Goal: Task Accomplishment & Management: Manage account settings

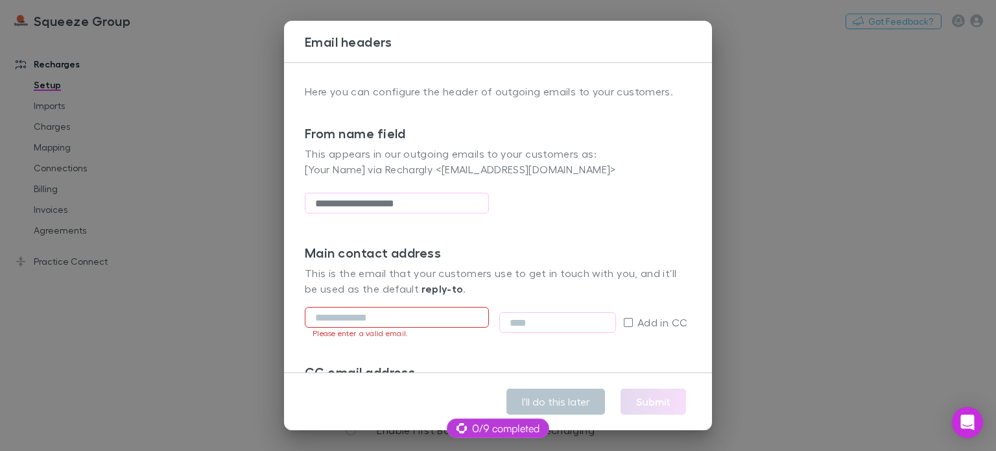
scroll to position [114, 0]
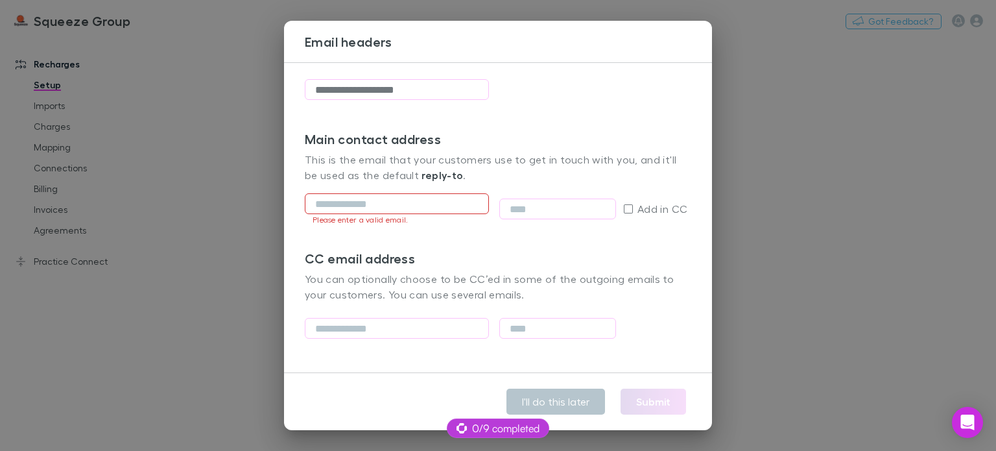
click at [381, 240] on div "Main contact address This is the email that your customers use to get in touch …" at bounding box center [498, 190] width 387 height 119
click at [355, 203] on input "email" at bounding box center [397, 203] width 184 height 21
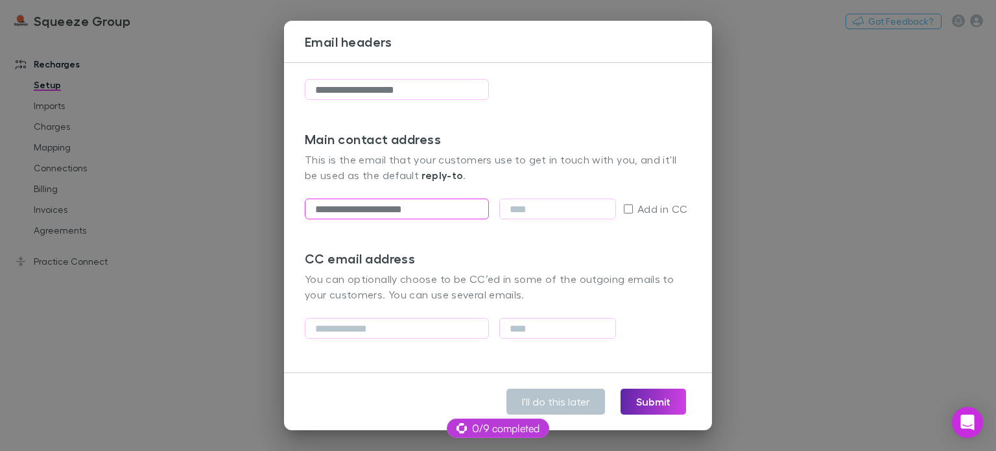
type input "**********"
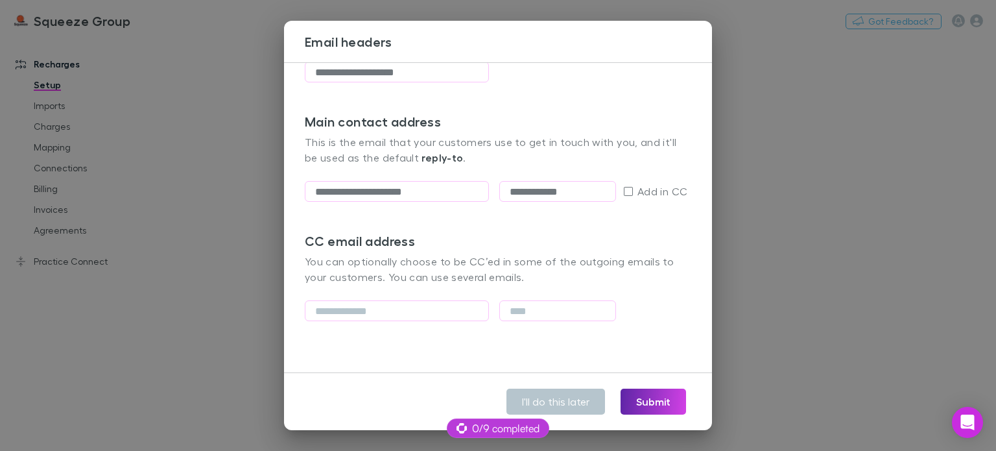
click at [466, 361] on div "**********" at bounding box center [498, 217] width 428 height 311
click at [627, 197] on label "Add in CC" at bounding box center [656, 192] width 64 height 16
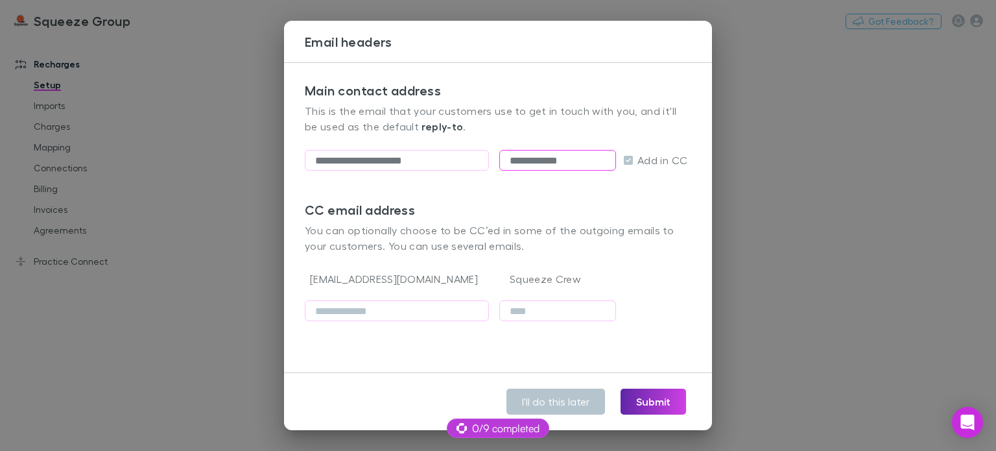
click at [555, 163] on input "**********" at bounding box center [558, 160] width 117 height 21
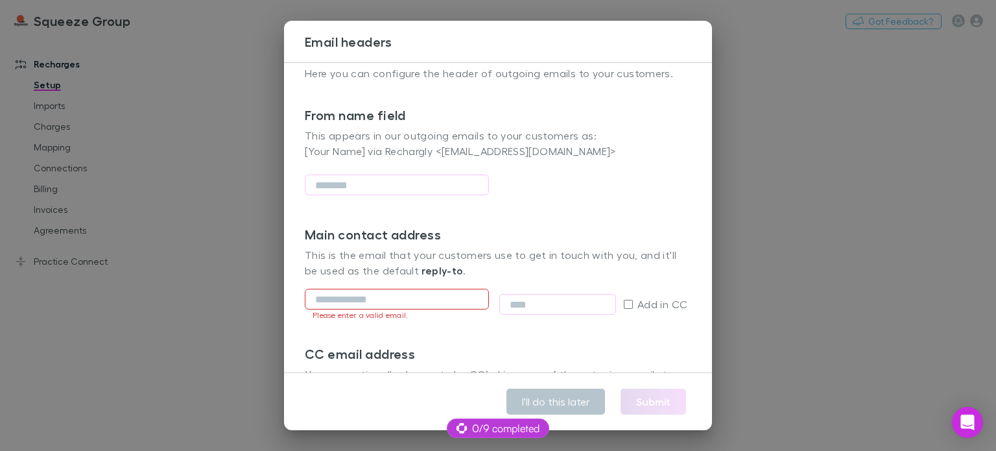
scroll to position [0, 0]
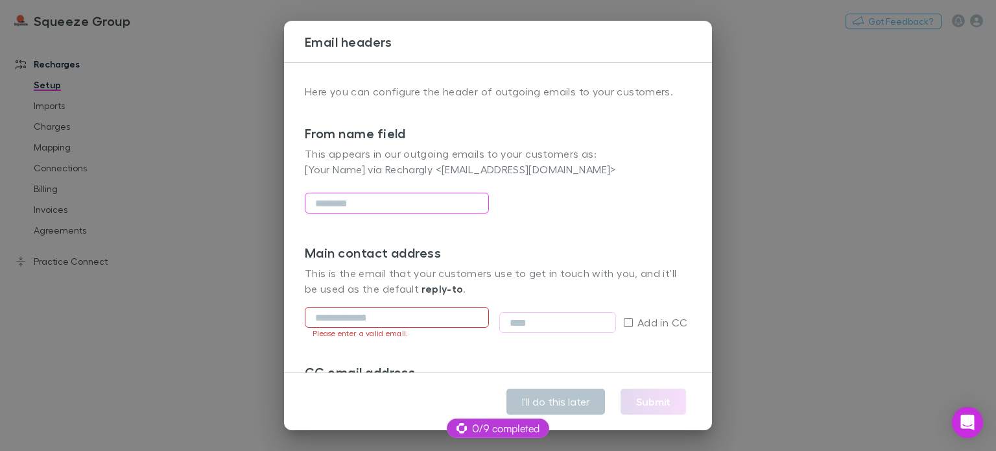
click at [361, 206] on input "text" at bounding box center [397, 203] width 184 height 21
type input "**********"
type input "*"
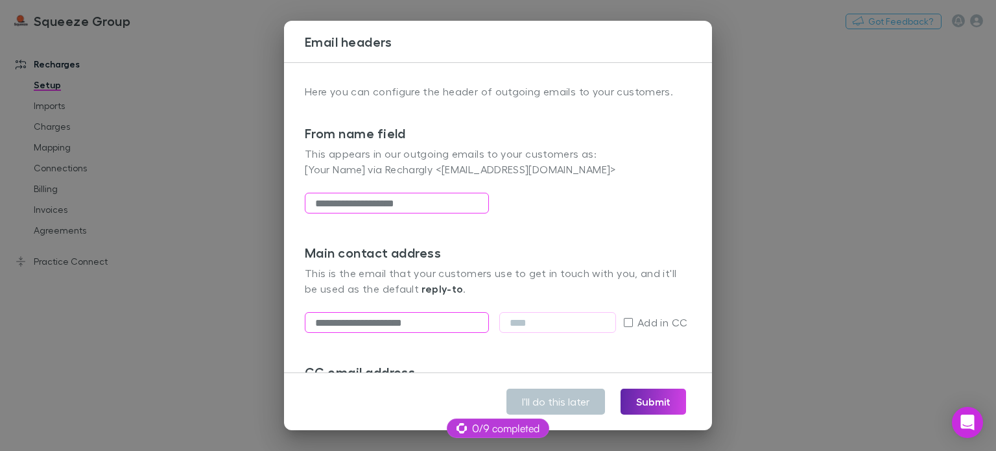
type input "**********"
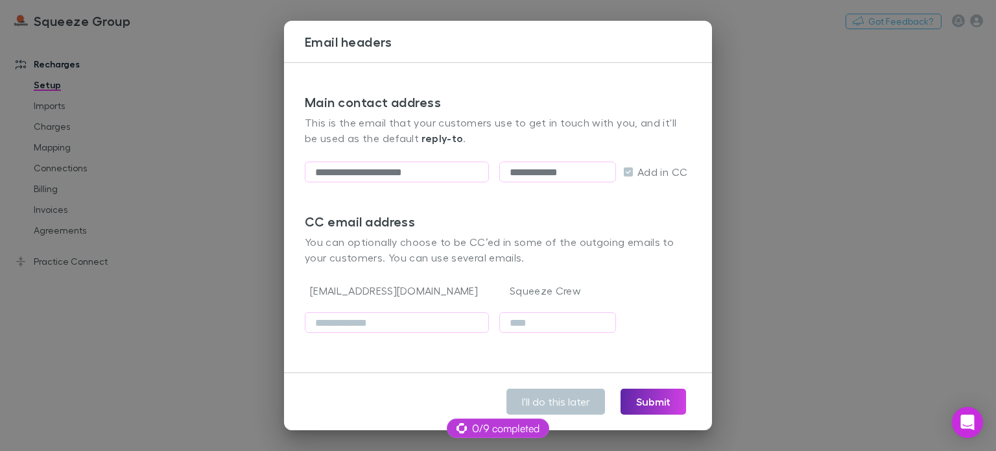
scroll to position [162, 0]
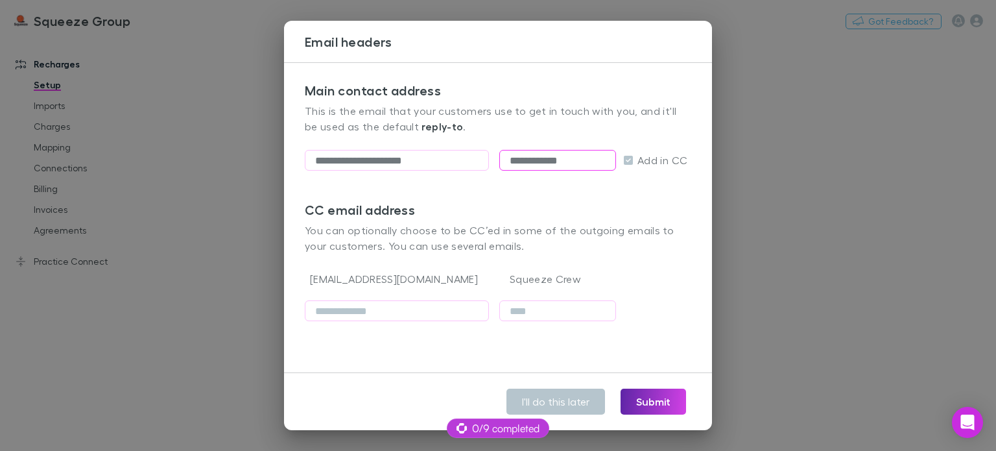
click at [559, 165] on input "**********" at bounding box center [558, 160] width 117 height 21
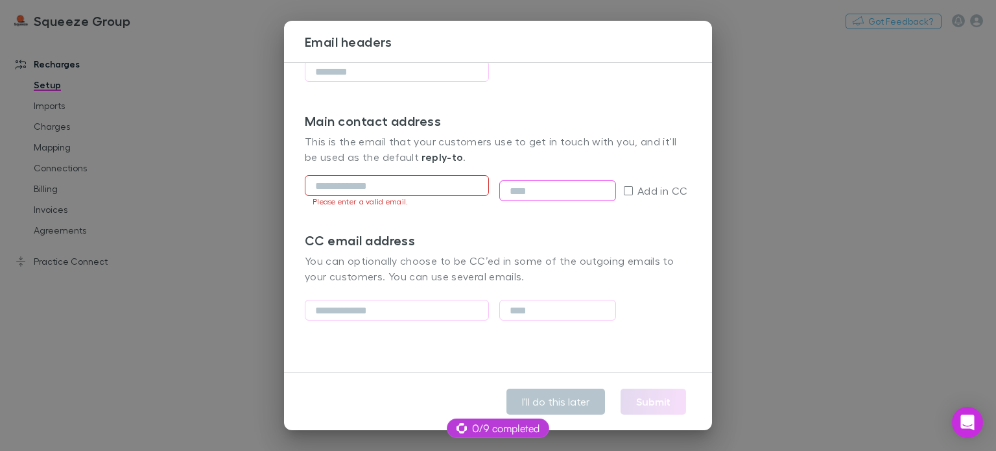
scroll to position [131, 0]
click at [365, 74] on input "text" at bounding box center [397, 72] width 184 height 21
type input "**********"
type input "*"
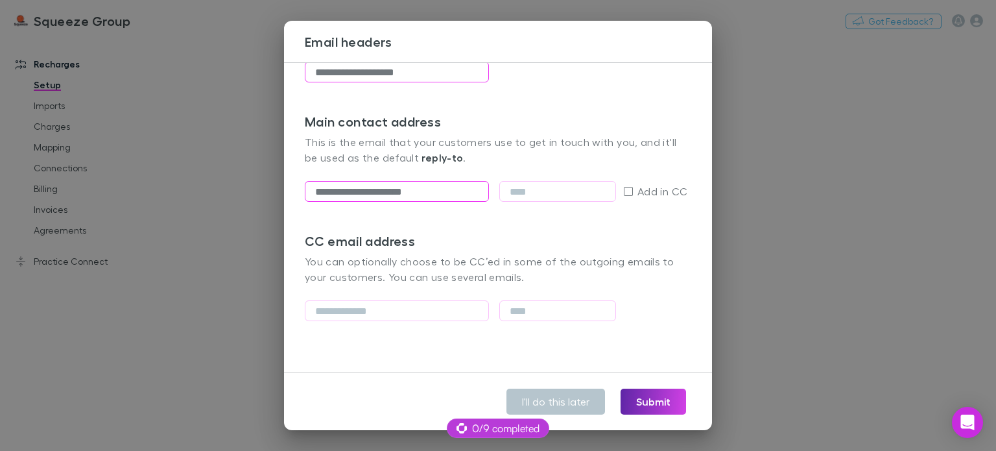
type input "**********"
click at [656, 406] on button "Submit" at bounding box center [654, 402] width 66 height 26
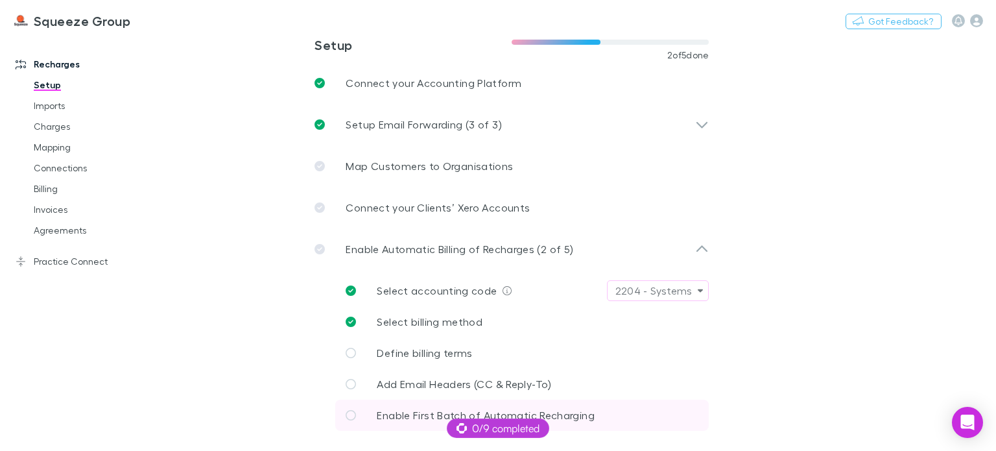
click at [403, 409] on span "Enable First Batch of Automatic Recharging" at bounding box center [485, 415] width 217 height 12
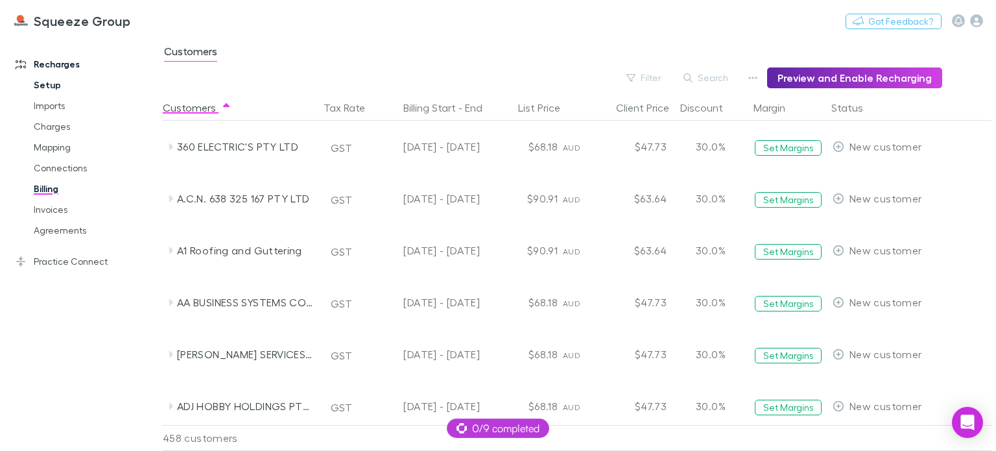
click at [47, 87] on link "Setup" at bounding box center [95, 85] width 149 height 21
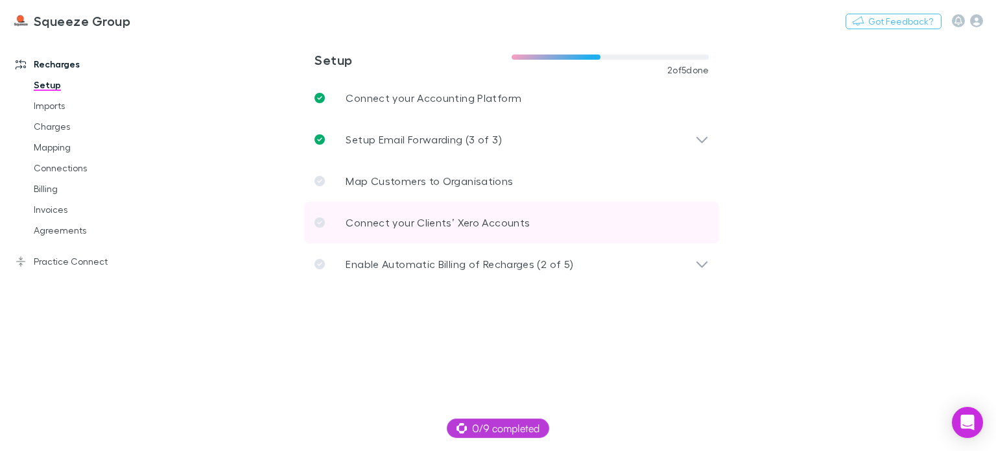
click at [419, 219] on p "Connect your Clients’ Xero Accounts" at bounding box center [438, 223] width 184 height 16
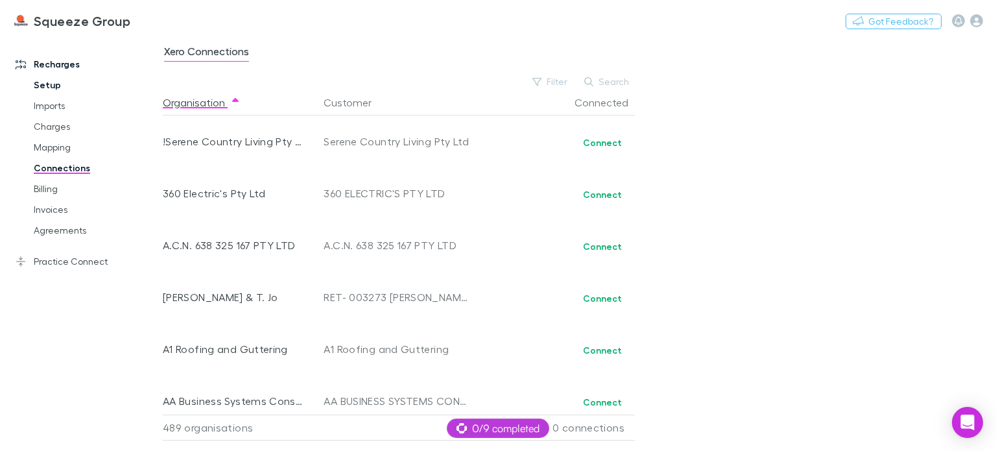
click at [67, 88] on link "Setup" at bounding box center [95, 85] width 149 height 21
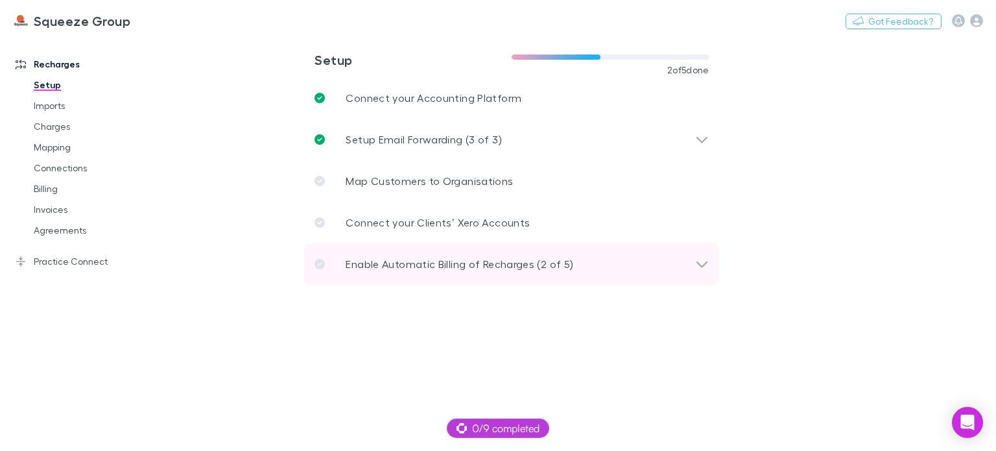
click at [705, 261] on icon at bounding box center [702, 264] width 14 height 16
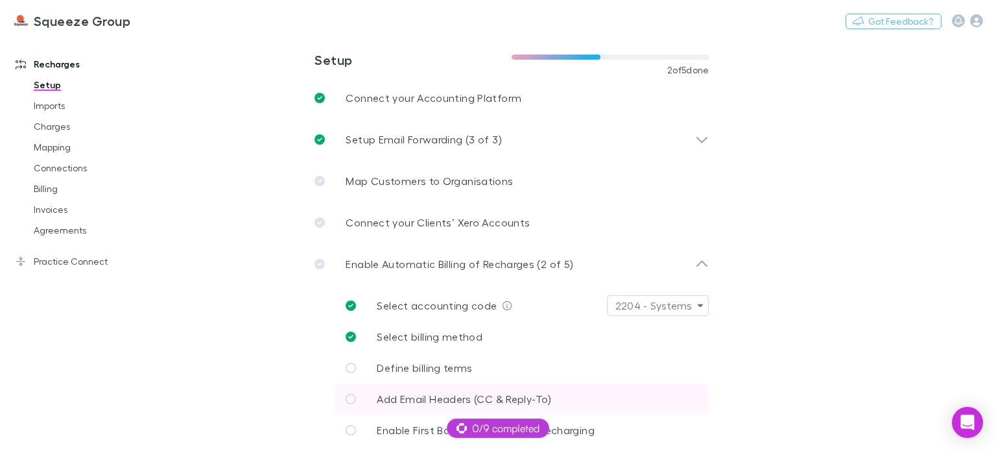
click at [436, 386] on link "Add Email Headers (CC & Reply-To)" at bounding box center [522, 398] width 374 height 31
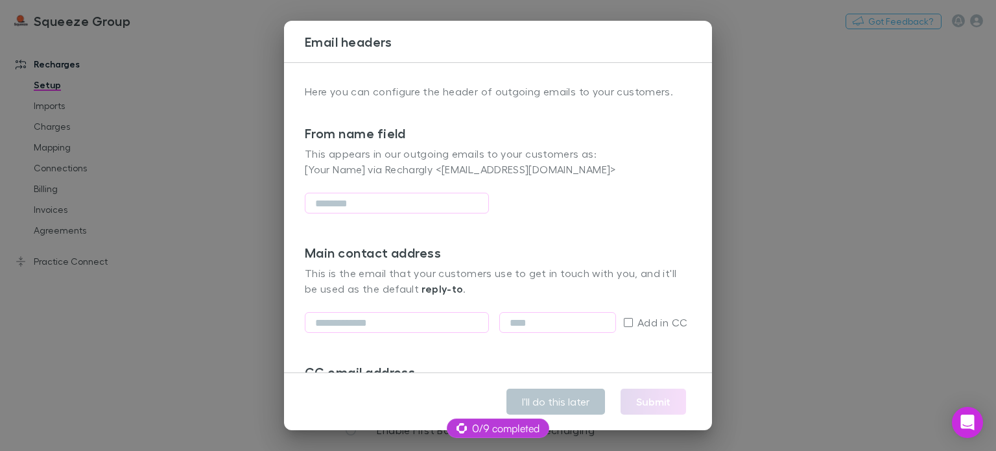
scroll to position [131, 0]
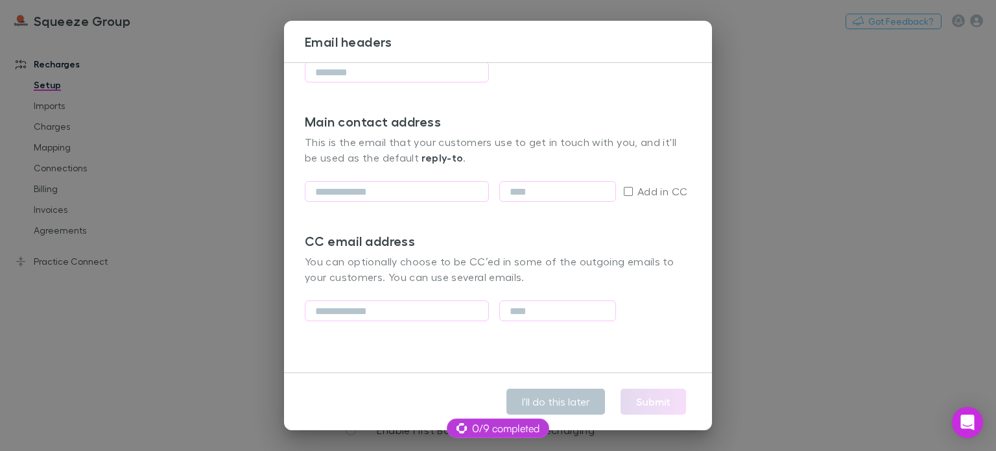
click at [849, 295] on div "Email headers Here you can configure the header of outgoing emails to your cust…" at bounding box center [498, 225] width 996 height 451
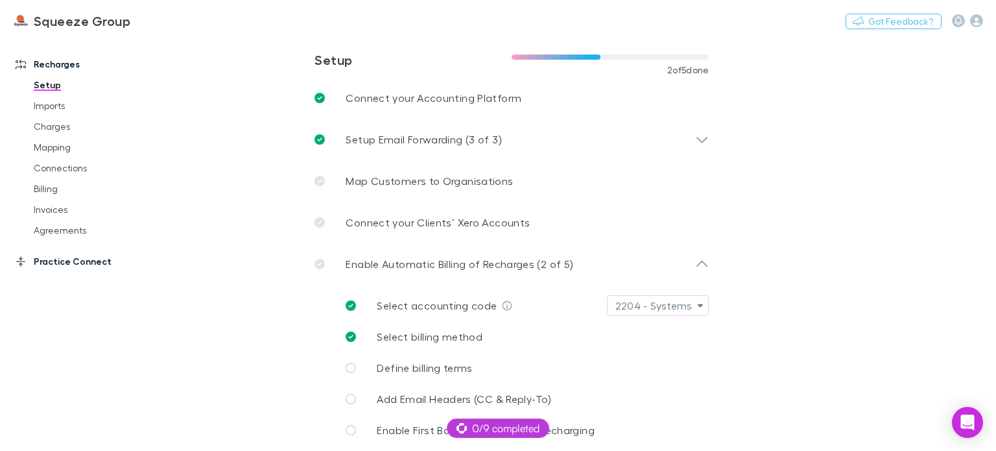
click at [86, 261] on link "Practice Connect" at bounding box center [86, 261] width 167 height 21
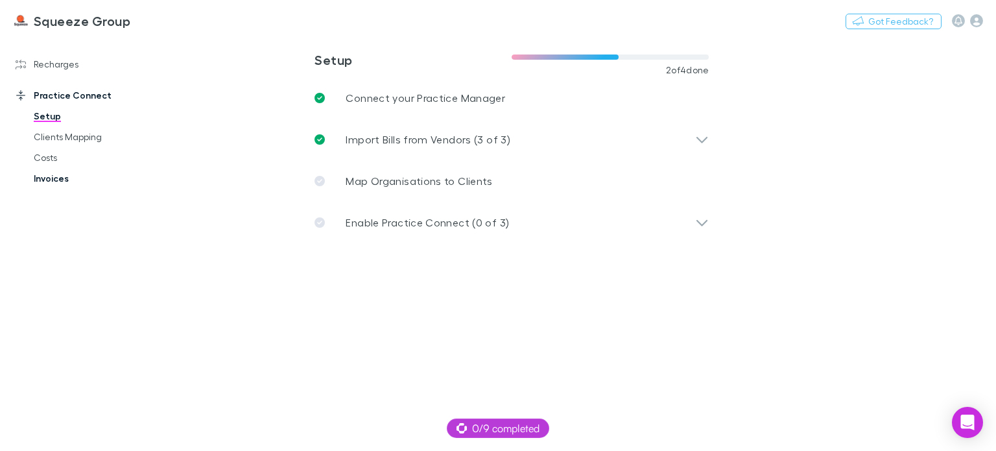
click at [43, 187] on link "Invoices" at bounding box center [95, 178] width 149 height 21
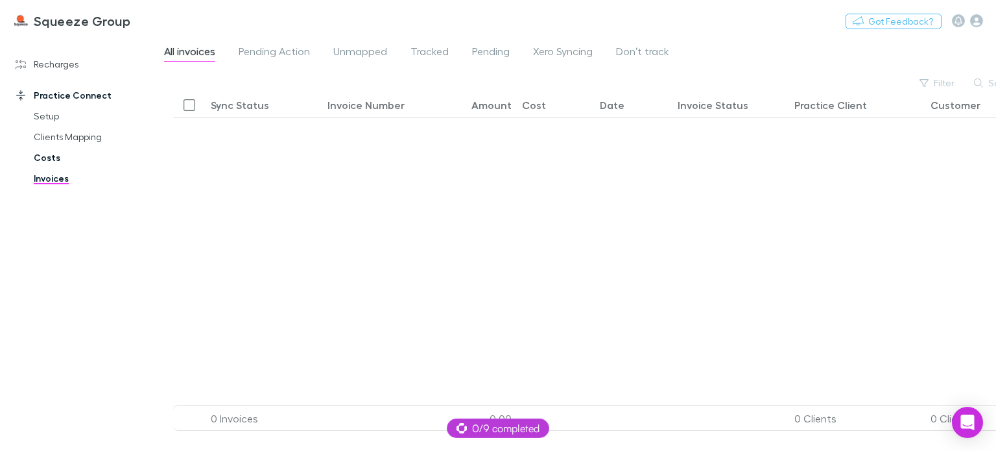
click at [42, 158] on link "Costs" at bounding box center [95, 157] width 149 height 21
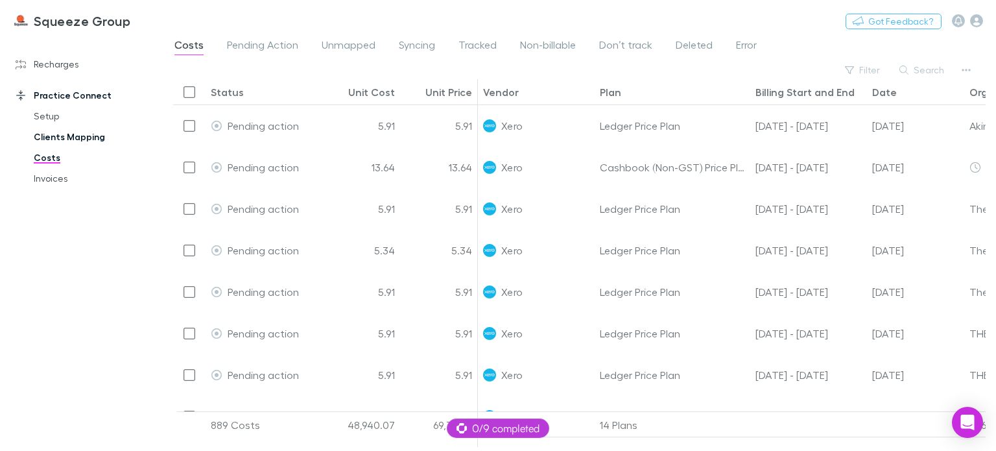
click at [43, 134] on link "Clients Mapping" at bounding box center [95, 137] width 149 height 21
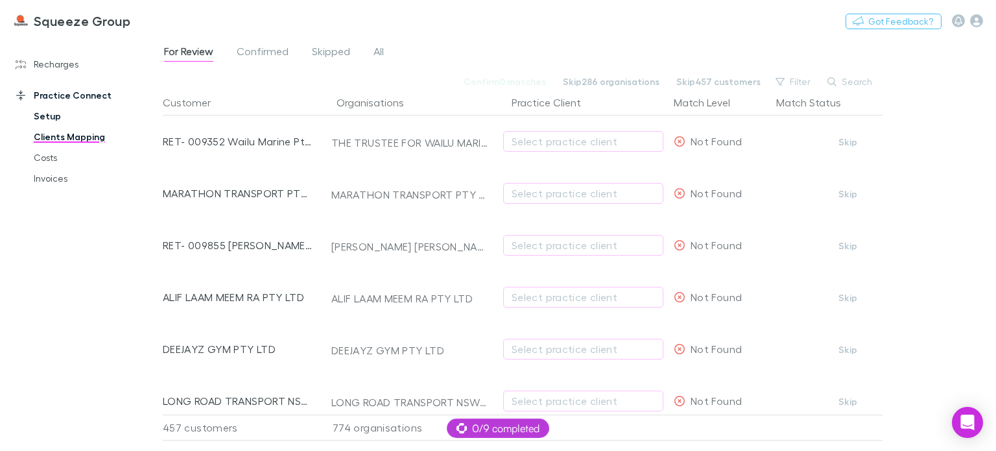
click at [47, 115] on link "Setup" at bounding box center [95, 116] width 149 height 21
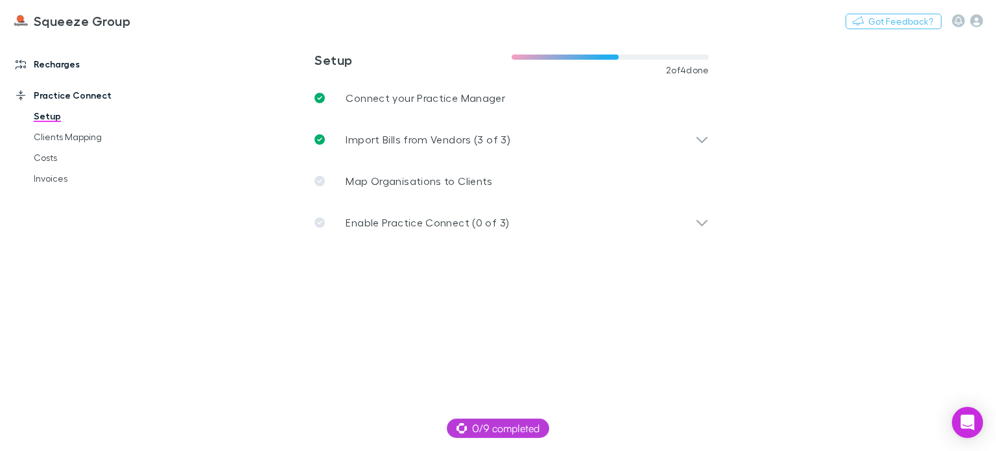
click at [29, 64] on link "Recharges" at bounding box center [86, 64] width 167 height 21
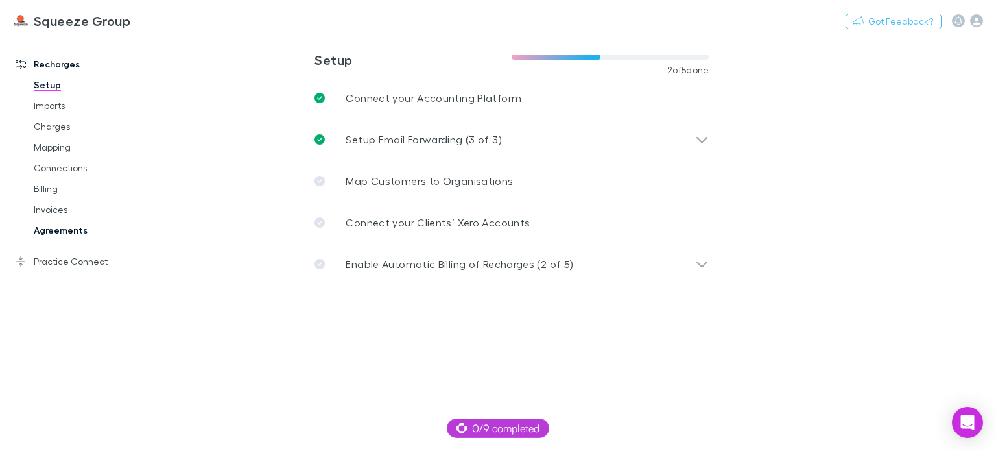
click at [60, 228] on link "Agreements" at bounding box center [95, 230] width 149 height 21
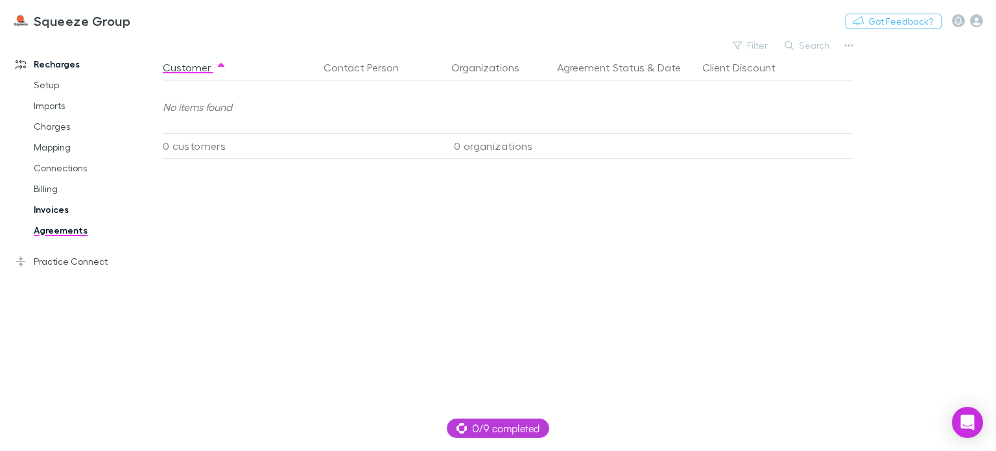
click at [49, 207] on link "Invoices" at bounding box center [95, 209] width 149 height 21
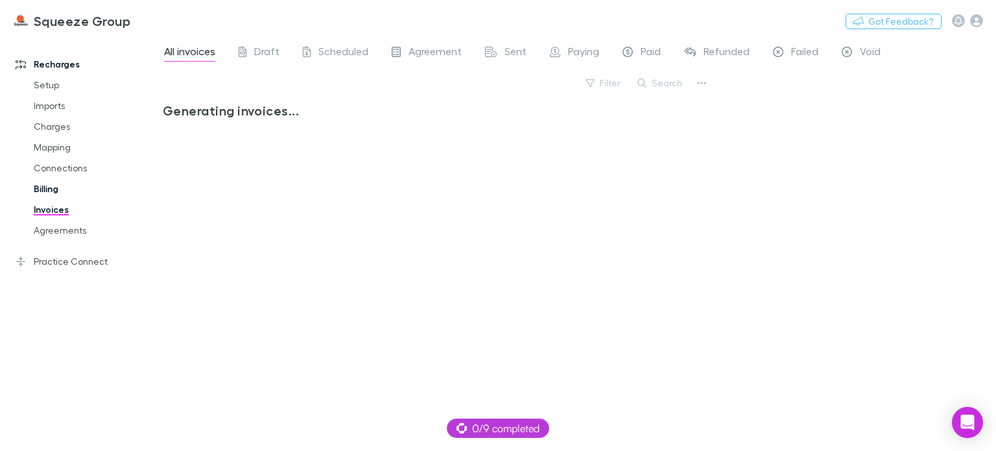
click at [45, 187] on link "Billing" at bounding box center [95, 188] width 149 height 21
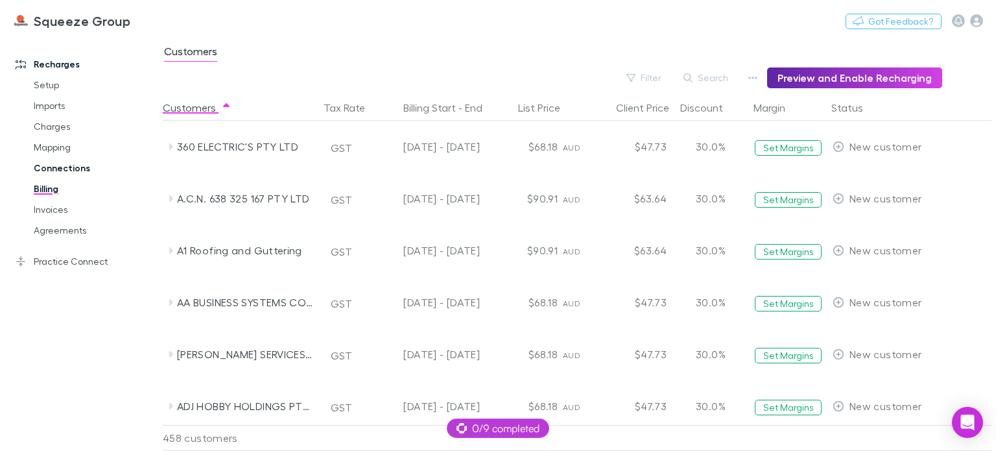
click at [40, 171] on link "Connections" at bounding box center [95, 168] width 149 height 21
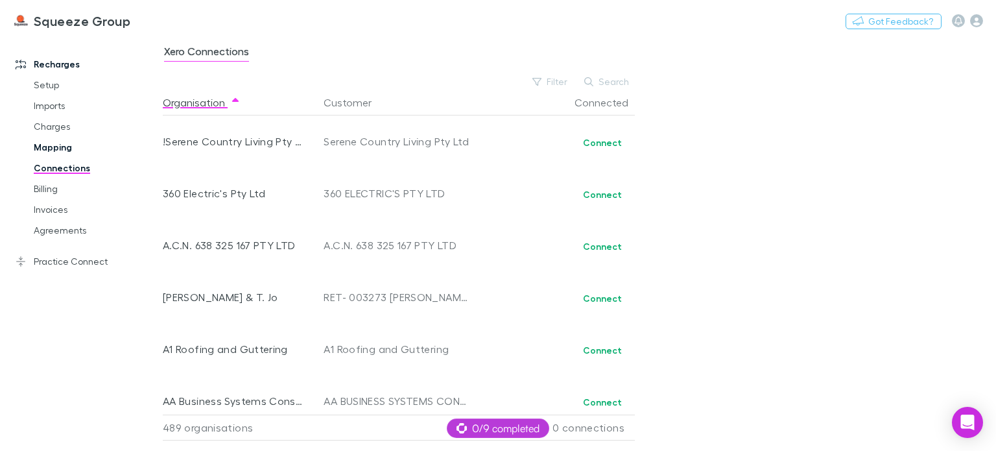
click at [63, 145] on link "Mapping" at bounding box center [95, 147] width 149 height 21
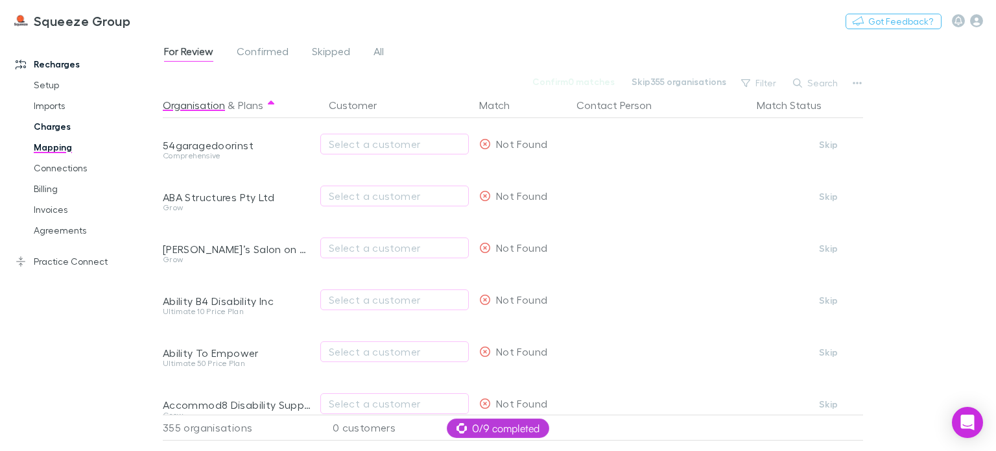
click at [39, 132] on link "Charges" at bounding box center [95, 126] width 149 height 21
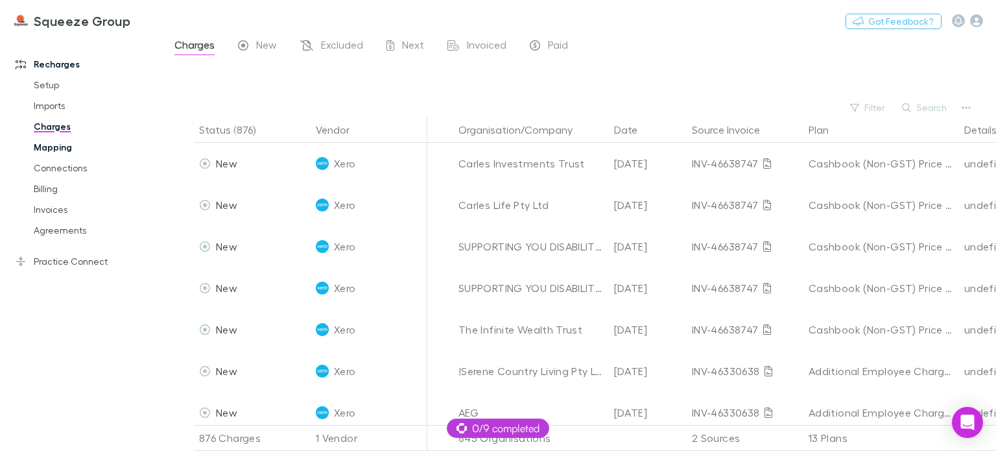
click at [49, 156] on link "Mapping" at bounding box center [95, 147] width 149 height 21
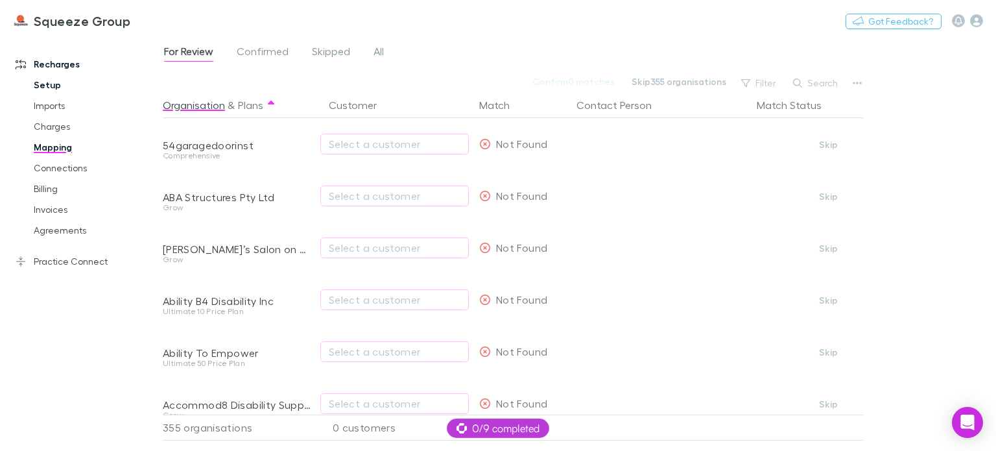
click at [42, 93] on link "Setup" at bounding box center [95, 85] width 149 height 21
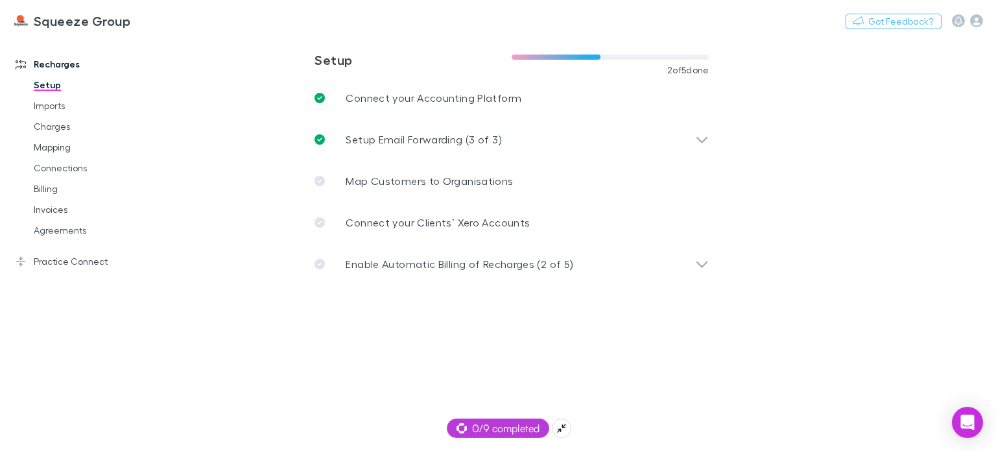
click at [476, 429] on span "0/9 completed" at bounding box center [498, 428] width 83 height 16
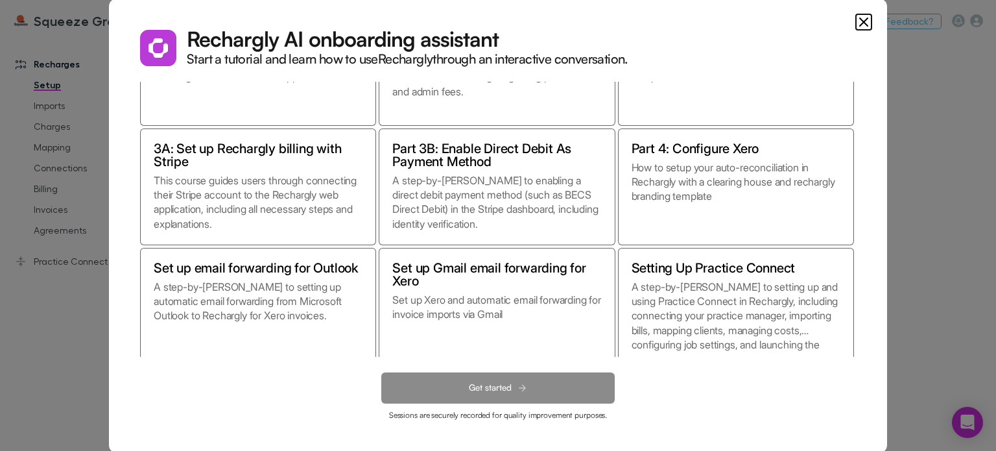
scroll to position [114, 0]
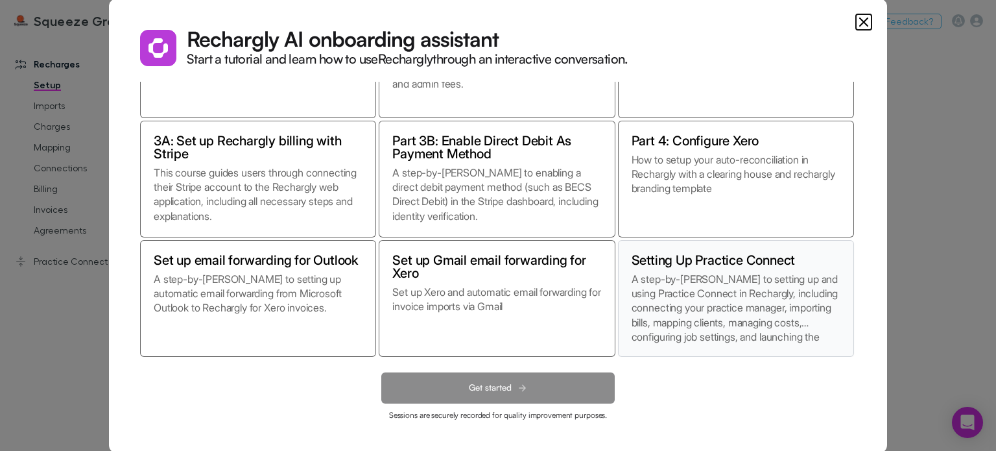
click at [712, 291] on p "A step-by-step guide to setting up and using Practice Connect in Rechargly, inc…" at bounding box center [736, 307] width 209 height 71
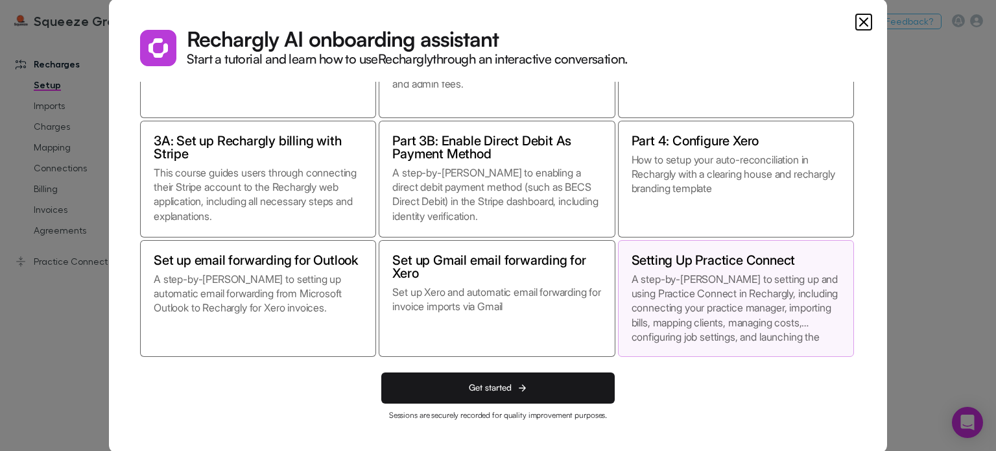
click at [854, 160] on div "All Post onboarding training Part 1 This course guides users through managing a…" at bounding box center [498, 219] width 716 height 275
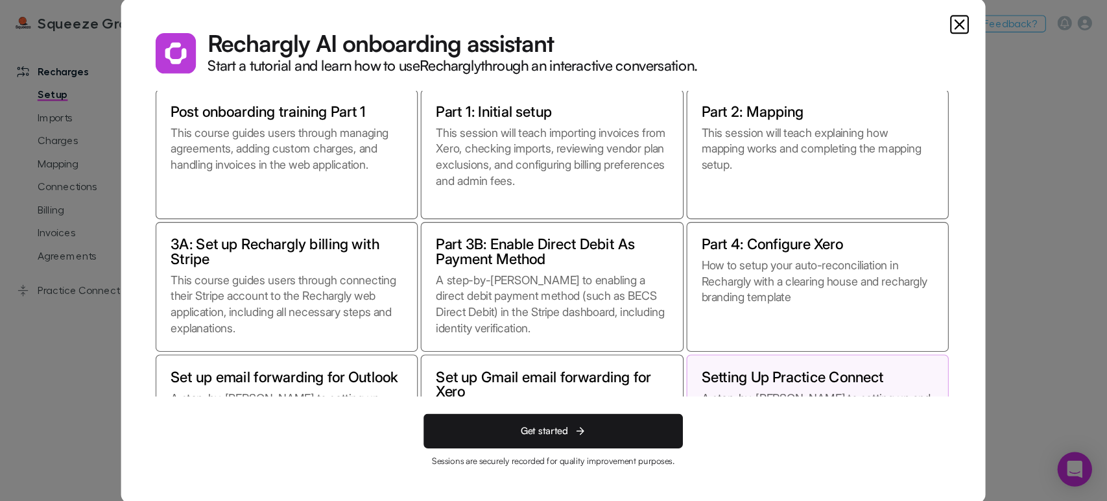
scroll to position [39, 0]
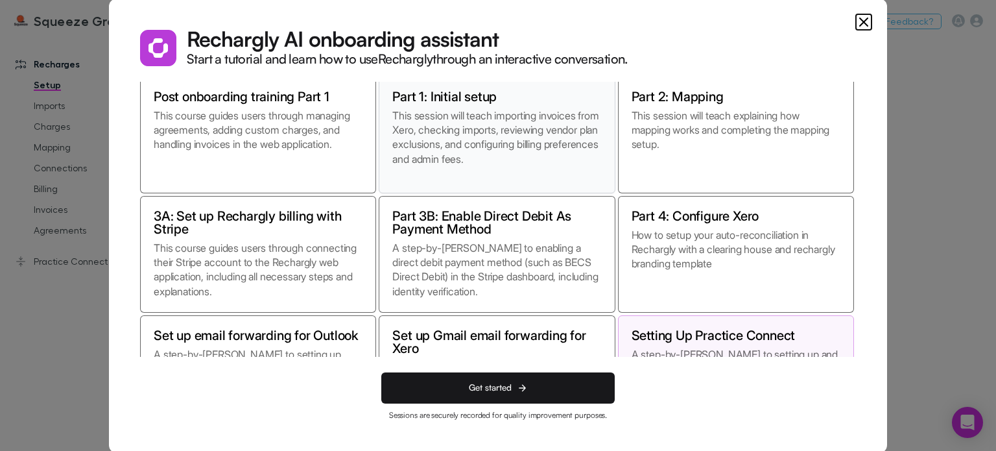
click at [510, 119] on p "This session will teach importing invoices from Xero, checking imports, reviewi…" at bounding box center [496, 143] width 209 height 71
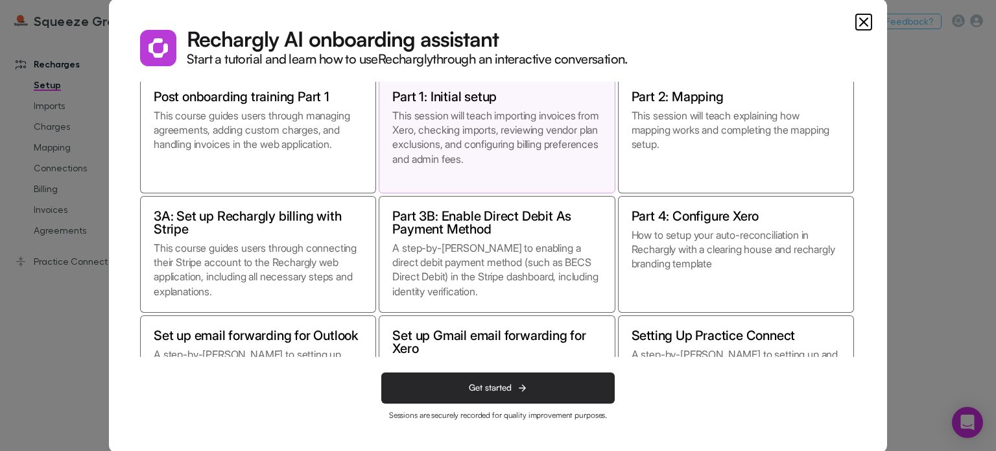
click at [493, 395] on button "Get started" at bounding box center [498, 387] width 234 height 31
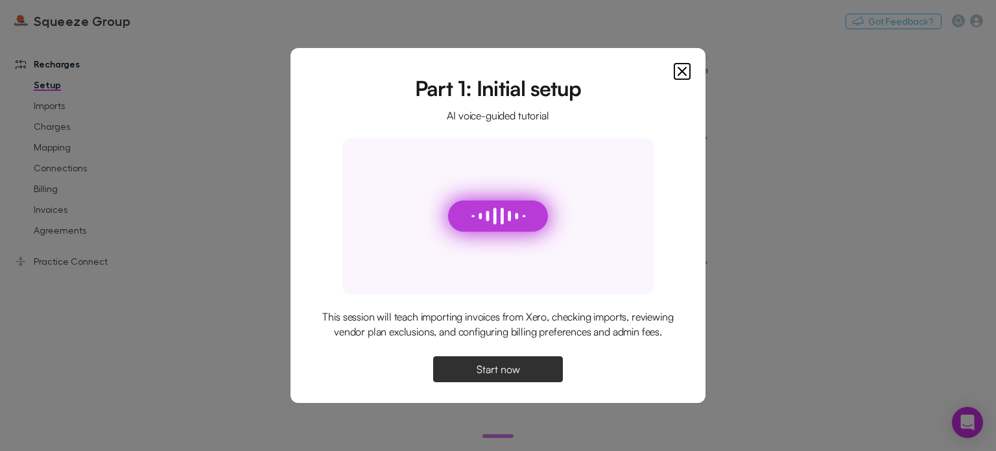
click at [488, 364] on button "Start now" at bounding box center [498, 369] width 130 height 26
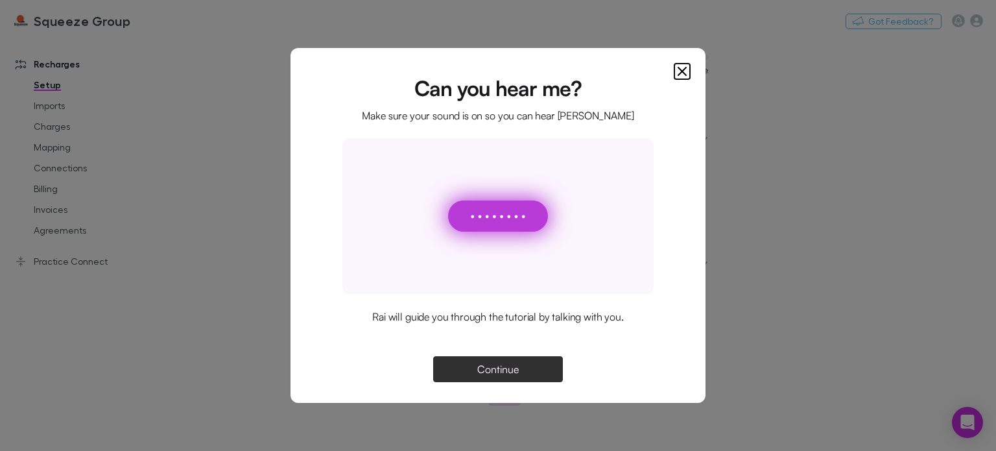
click at [509, 364] on span "Continue" at bounding box center [498, 369] width 42 height 10
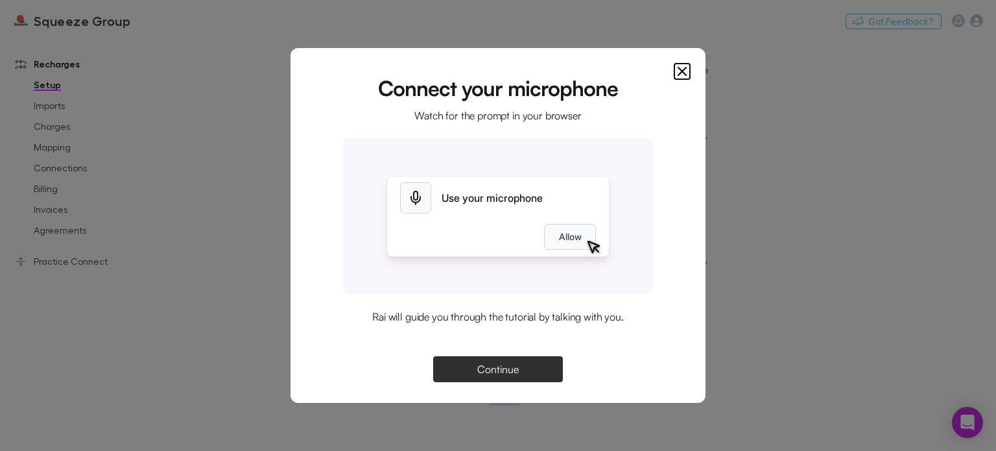
click at [503, 351] on div "Connect your microphone Watch for the prompt in your browser Use your microphon…" at bounding box center [498, 230] width 353 height 303
click at [485, 377] on button "Continue" at bounding box center [498, 369] width 130 height 26
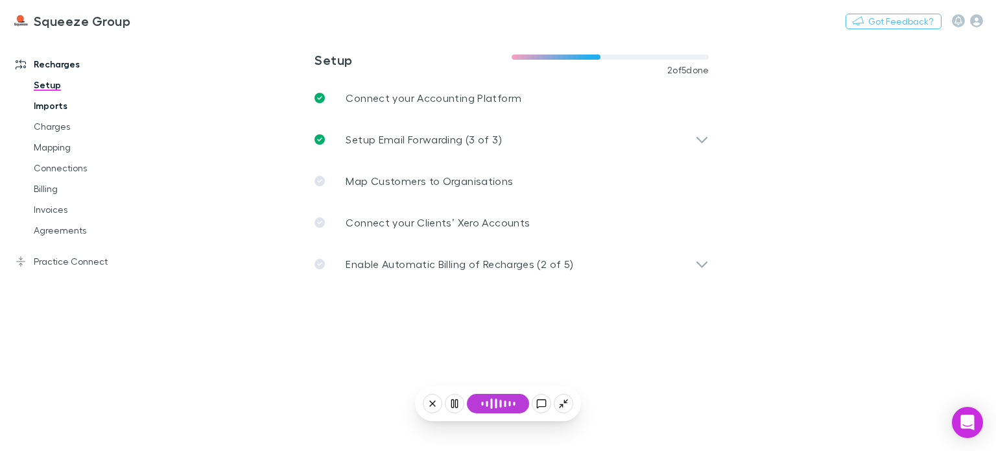
click at [49, 115] on link "Imports" at bounding box center [95, 105] width 149 height 21
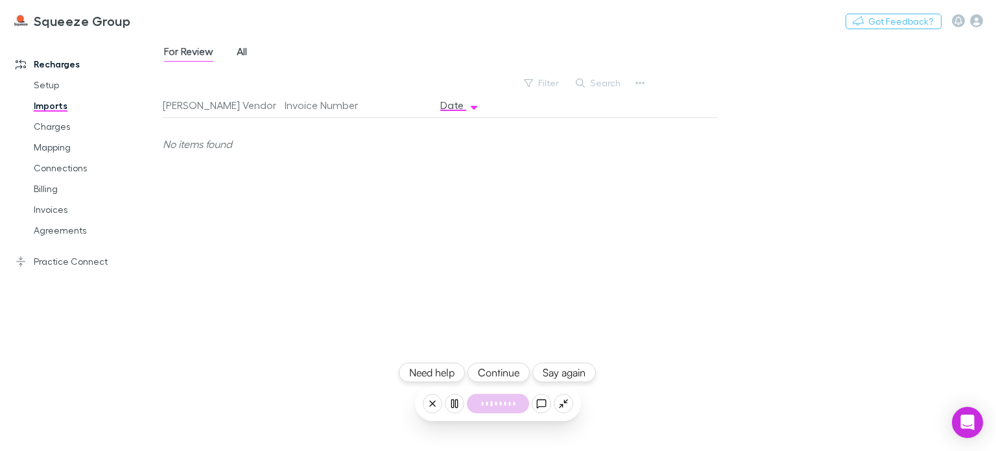
click at [238, 58] on span "All" at bounding box center [242, 53] width 10 height 17
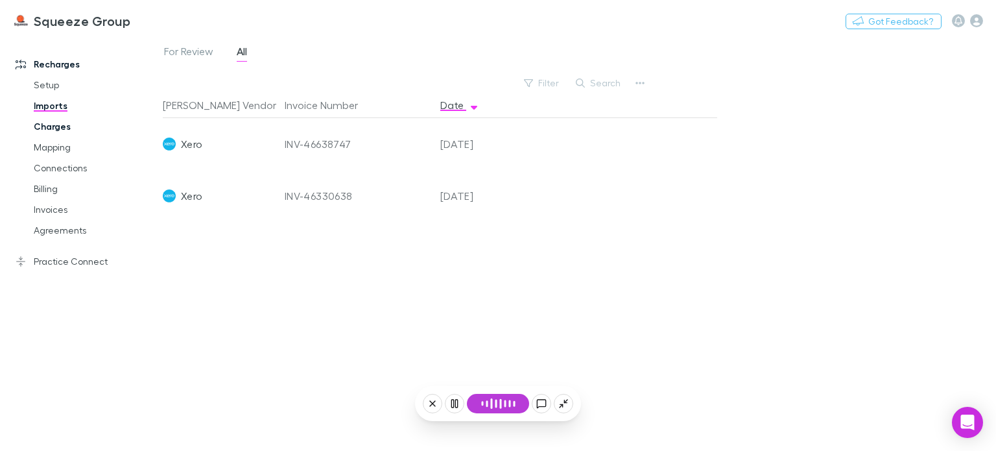
click at [56, 128] on link "Charges" at bounding box center [95, 126] width 149 height 21
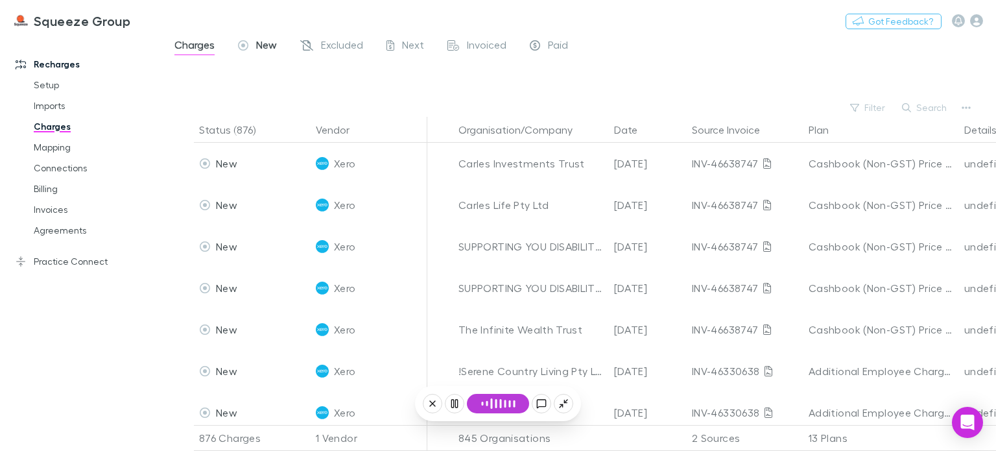
click at [249, 47] on div "New" at bounding box center [257, 46] width 39 height 17
click at [664, 429] on div at bounding box center [648, 438] width 78 height 26
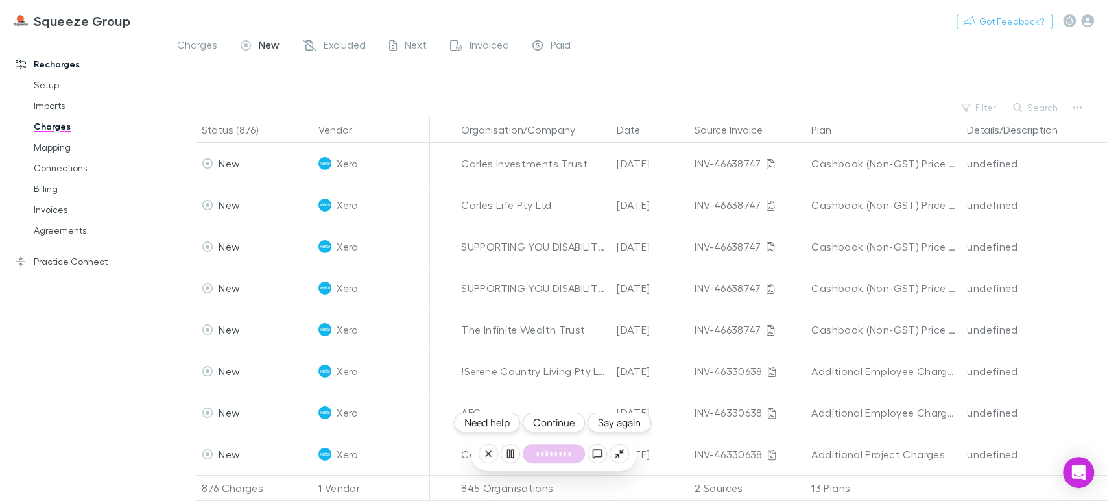
drag, startPoint x: 996, startPoint y: 22, endPoint x: 708, endPoint y: 67, distance: 290.9
click at [708, 67] on div at bounding box center [648, 80] width 919 height 38
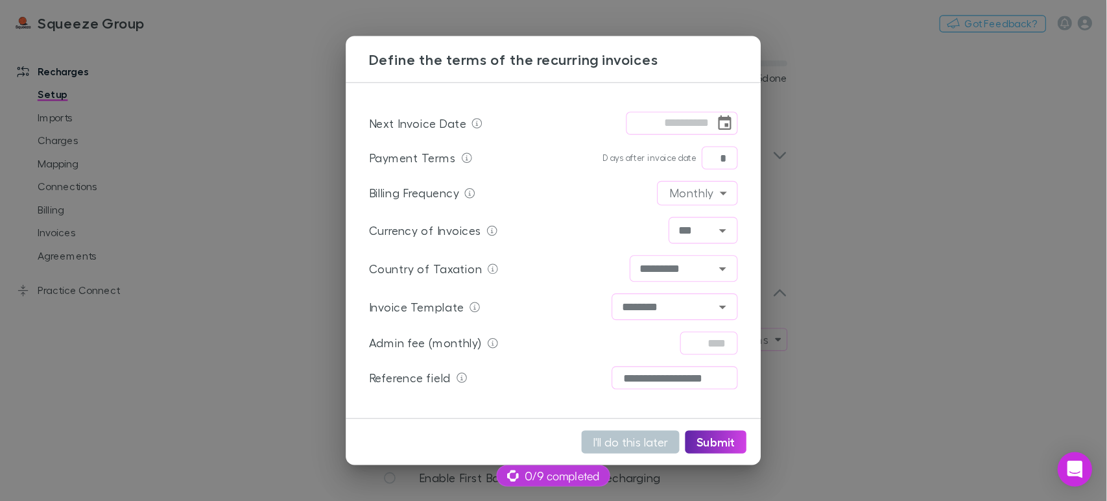
scroll to position [15, 0]
click at [655, 110] on icon "Choose date" at bounding box center [653, 111] width 16 height 16
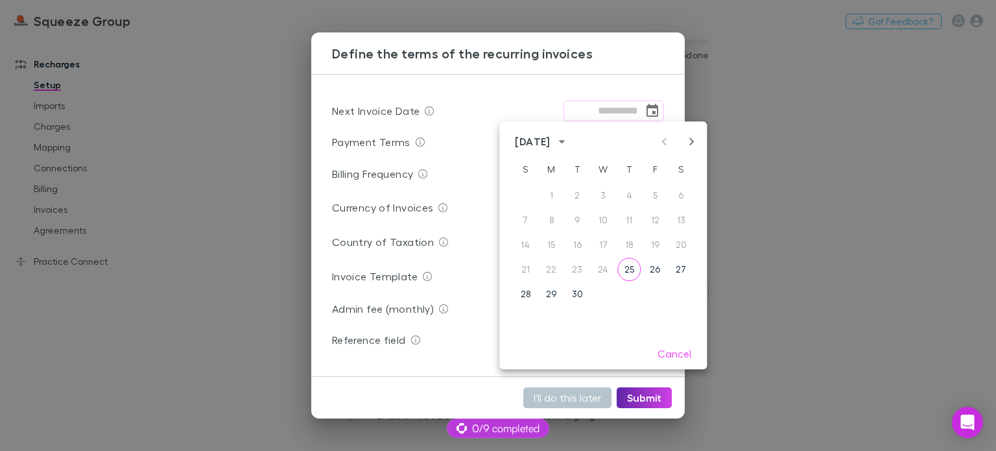
click at [695, 142] on icon "Next month" at bounding box center [692, 142] width 16 height 16
click at [685, 194] on button "1" at bounding box center [680, 195] width 23 height 23
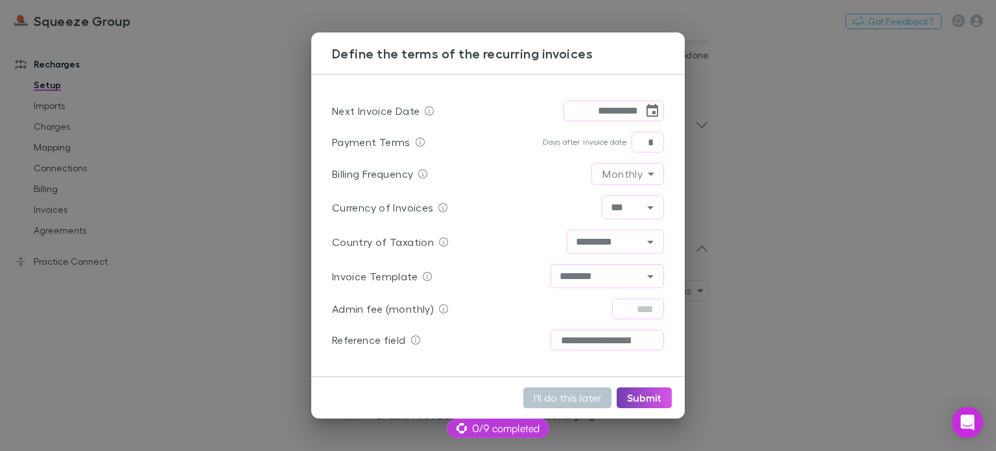
click at [638, 401] on button "Submit" at bounding box center [644, 397] width 55 height 21
type input "**********"
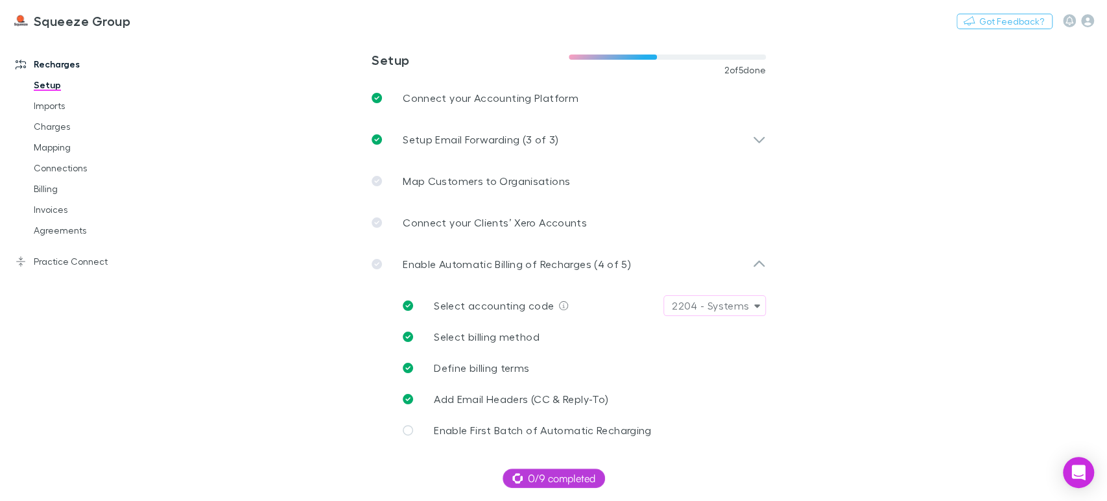
scroll to position [0, 0]
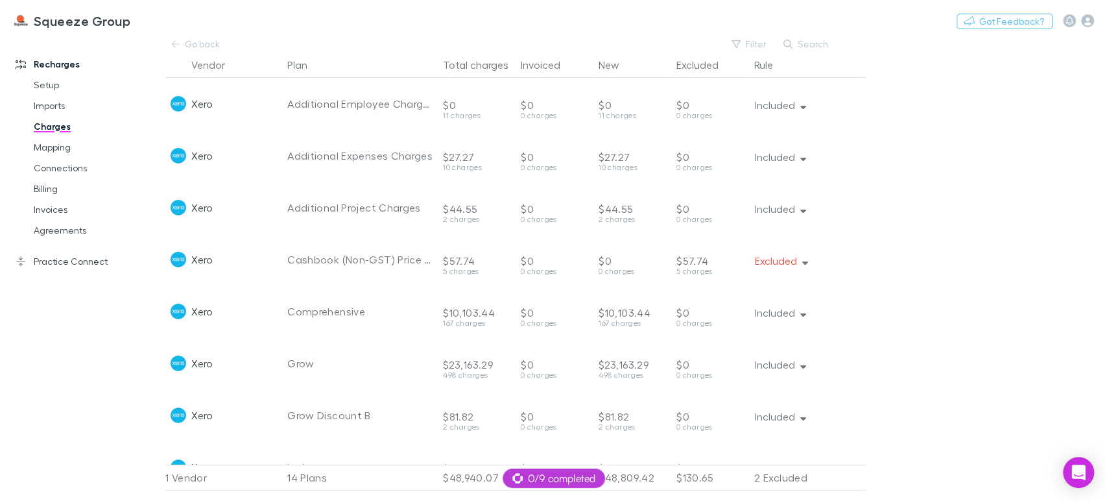
click at [955, 270] on main "Go back Filter Search Vendor Plan Total charges Invoiced New Excluded Rule Xero…" at bounding box center [636, 268] width 942 height 464
click at [546, 477] on span "0/9 completed" at bounding box center [553, 478] width 83 height 16
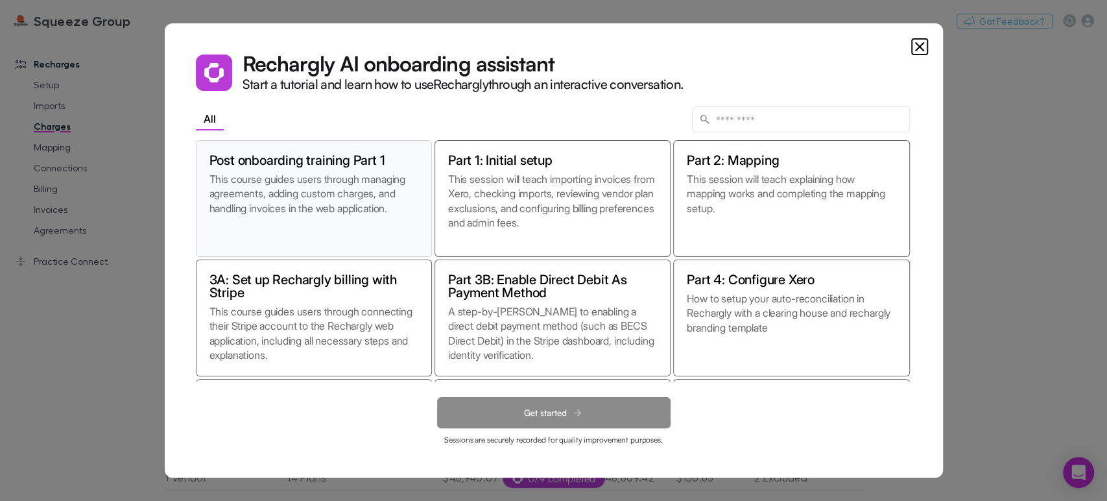
click at [350, 228] on p "This course guides users through managing agreements, adding custom charges, an…" at bounding box center [314, 207] width 209 height 71
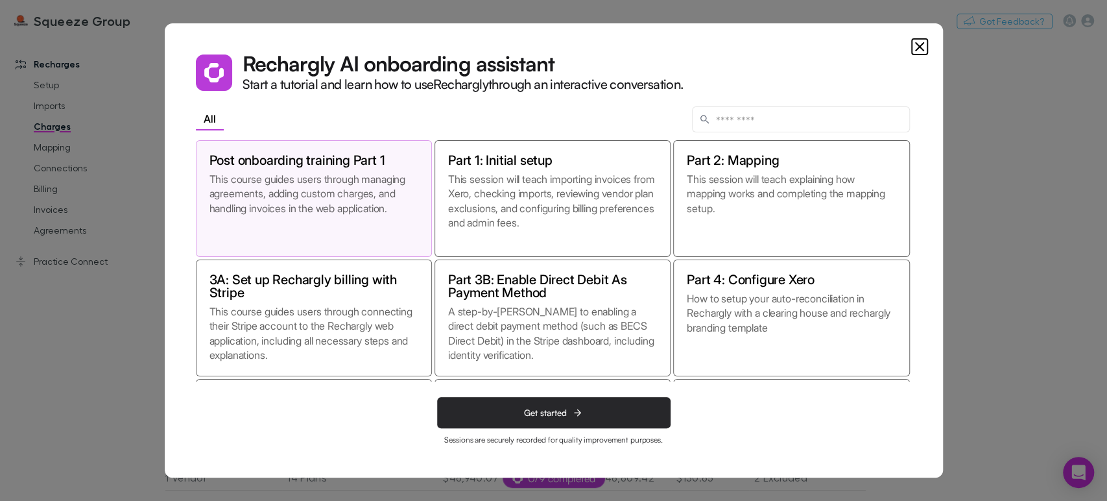
click at [524, 398] on button "Get started" at bounding box center [554, 412] width 234 height 31
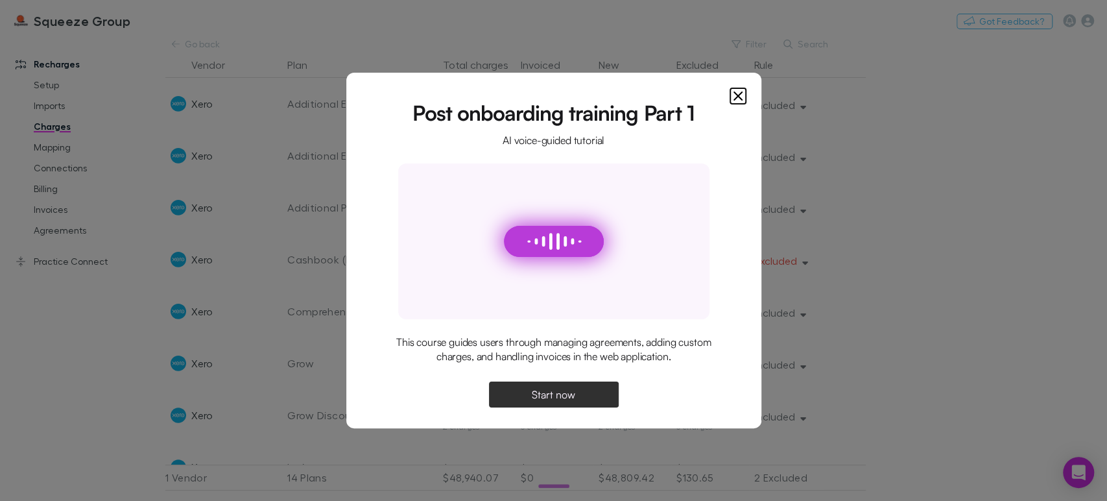
click at [524, 398] on button "Start now" at bounding box center [554, 394] width 130 height 26
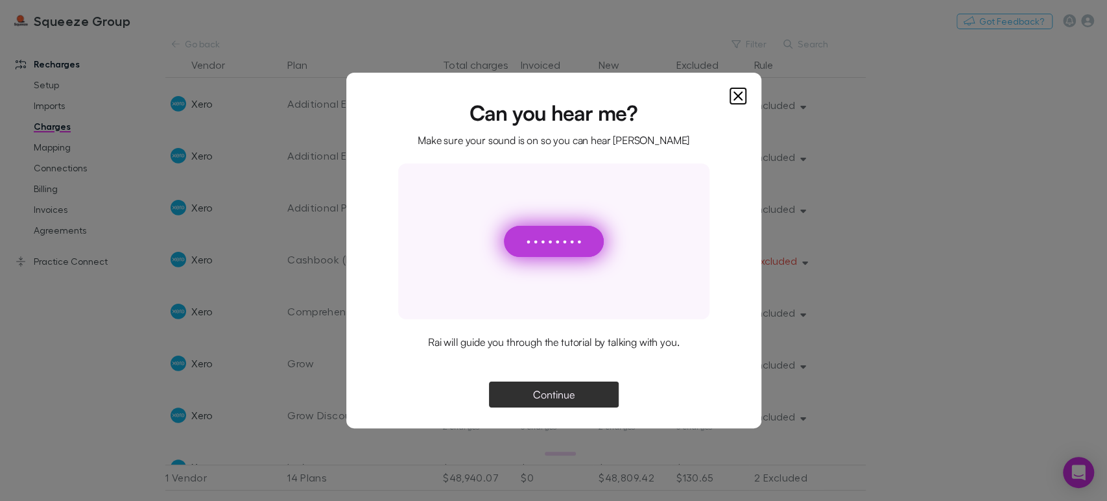
click at [524, 398] on button "Continue" at bounding box center [554, 394] width 130 height 26
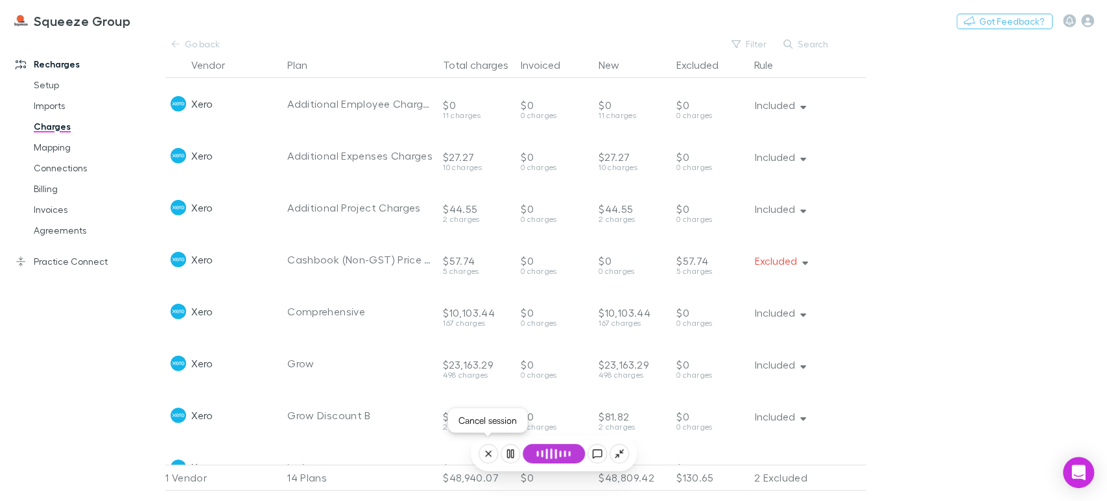
click at [490, 453] on icon at bounding box center [488, 453] width 10 height 10
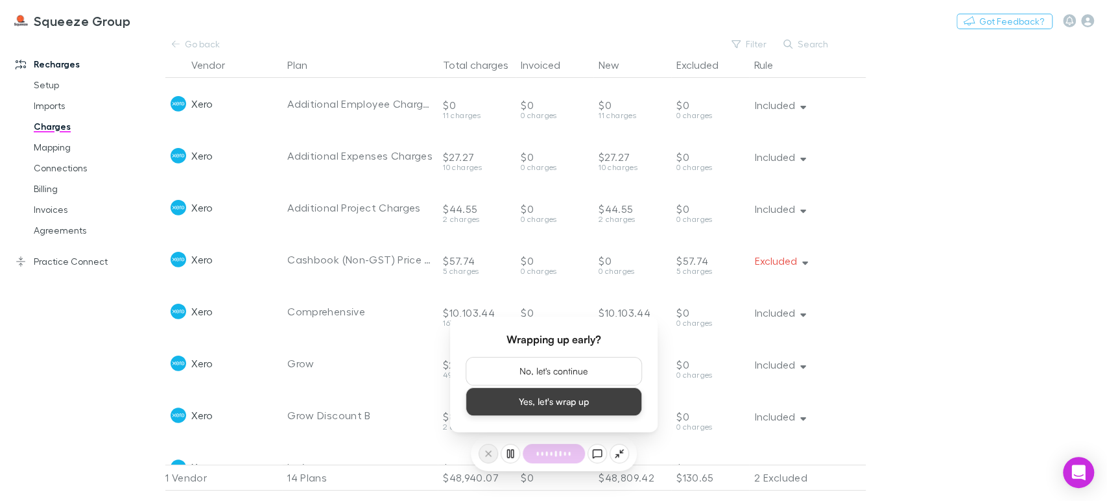
click at [537, 395] on button "Yes, let's wrap up" at bounding box center [554, 401] width 176 height 29
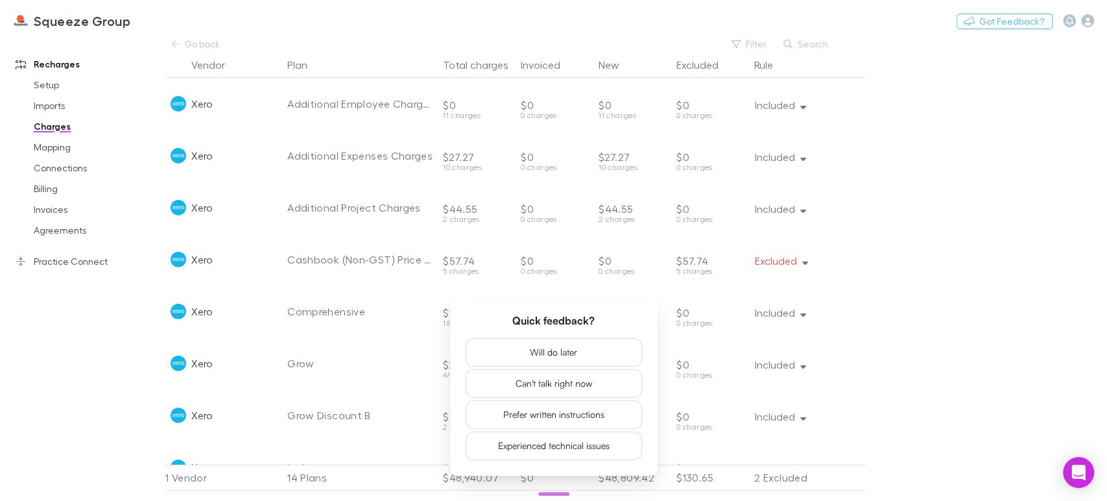
click at [1062, 239] on main "Go back Filter Search Vendor Plan Total charges Invoiced New Excluded Rule Xero…" at bounding box center [636, 268] width 942 height 464
click at [130, 339] on div "Recharges Setup Imports Charges Mapping Connections Billing Invoices Agreements…" at bounding box center [88, 266] width 176 height 450
click at [78, 263] on link "Practice Connect" at bounding box center [88, 261] width 171 height 21
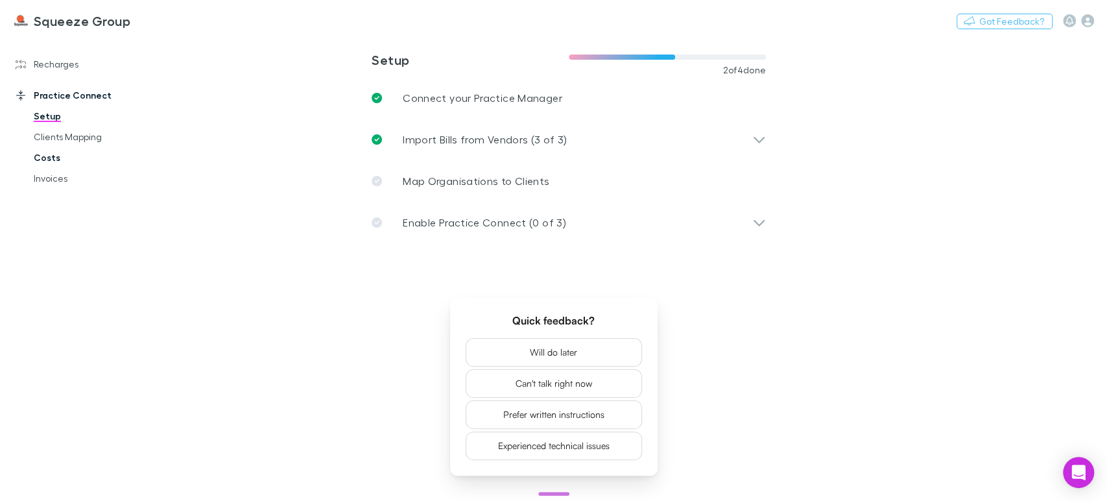
click at [35, 167] on link "Costs" at bounding box center [97, 157] width 153 height 21
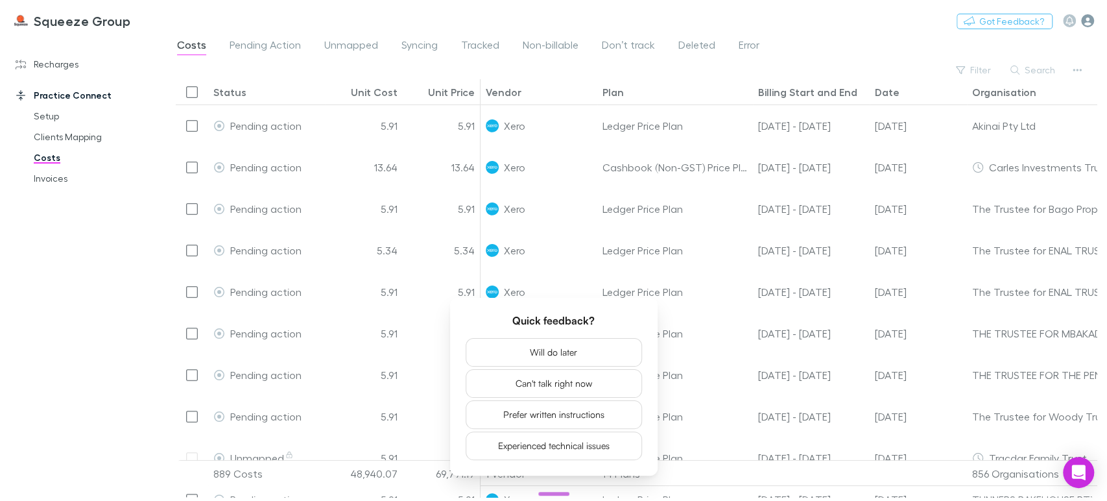
click at [1085, 20] on icon "button" at bounding box center [1087, 20] width 13 height 13
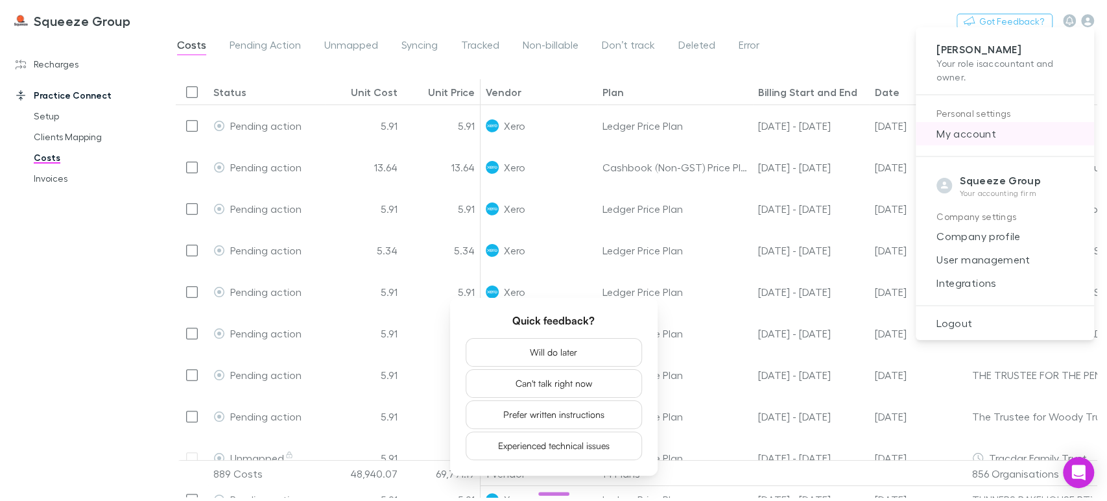
click at [948, 134] on span "My account" at bounding box center [1005, 134] width 158 height 16
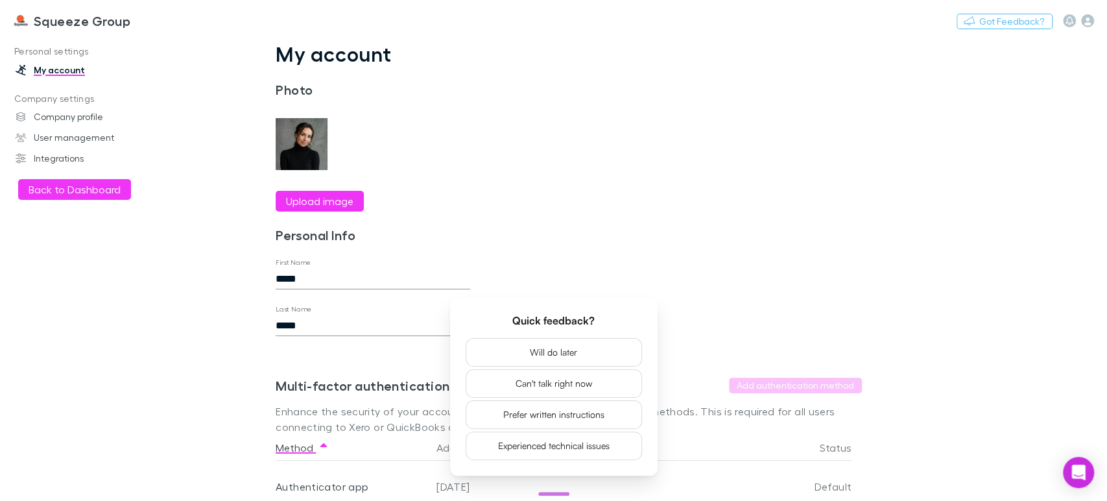
scroll to position [53, 0]
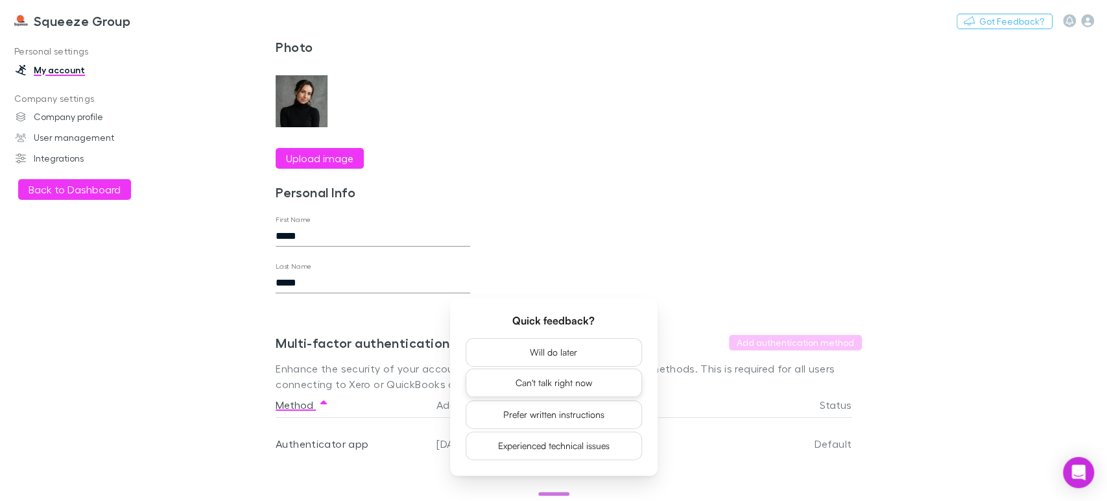
click at [544, 383] on button "Can't talk right now" at bounding box center [554, 382] width 176 height 29
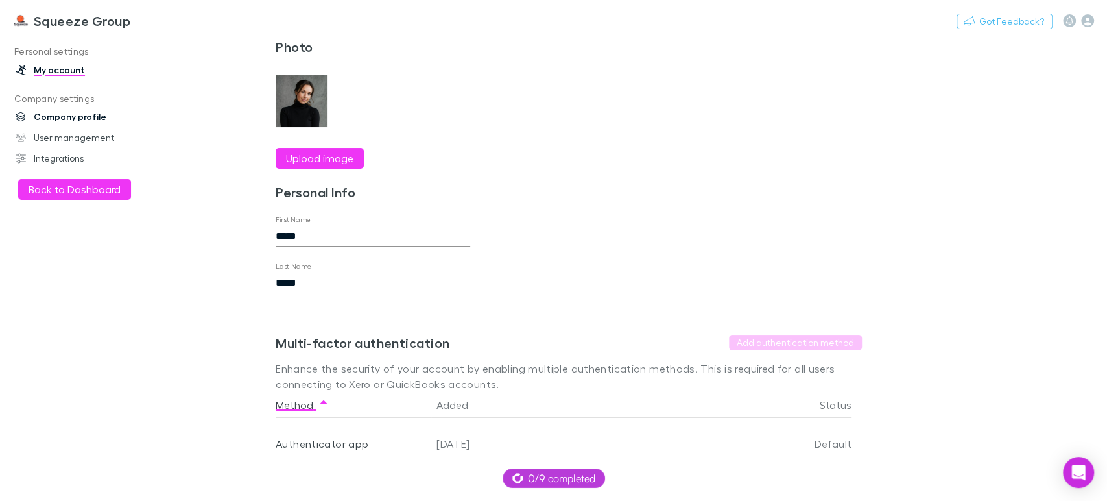
click at [43, 119] on link "Company profile" at bounding box center [88, 116] width 171 height 21
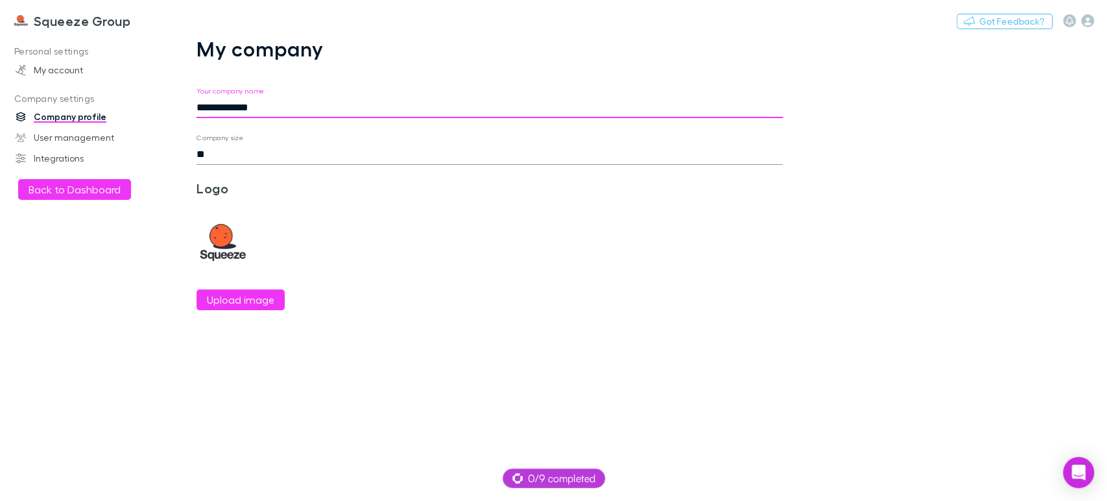
drag, startPoint x: 238, startPoint y: 112, endPoint x: 384, endPoint y: 144, distance: 149.5
click at [384, 144] on form "**********" at bounding box center [490, 198] width 586 height 223
type input "**********"
click at [250, 471] on button "Save changes" at bounding box center [241, 469] width 88 height 21
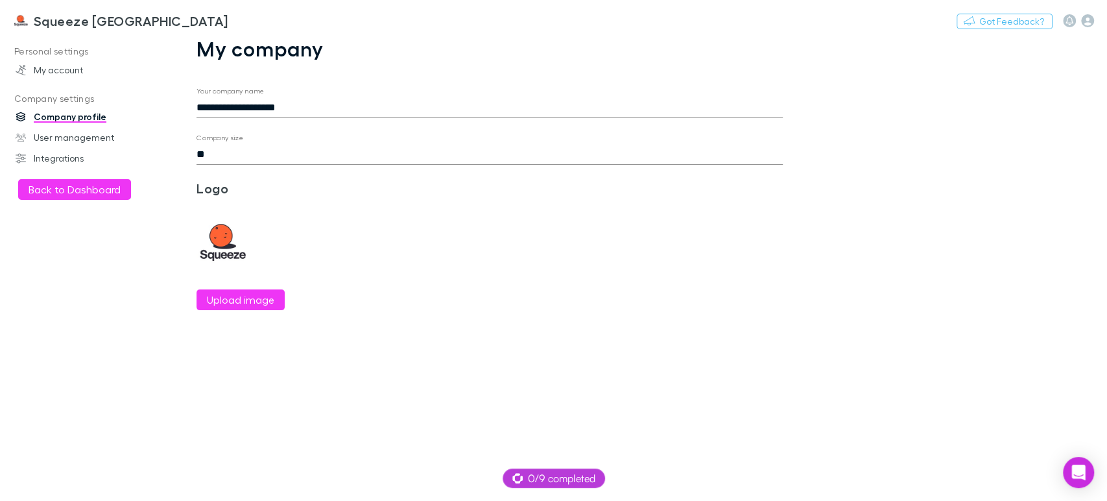
click at [477, 328] on div "**********" at bounding box center [489, 188] width 649 height 305
click at [62, 139] on link "User management" at bounding box center [88, 137] width 171 height 21
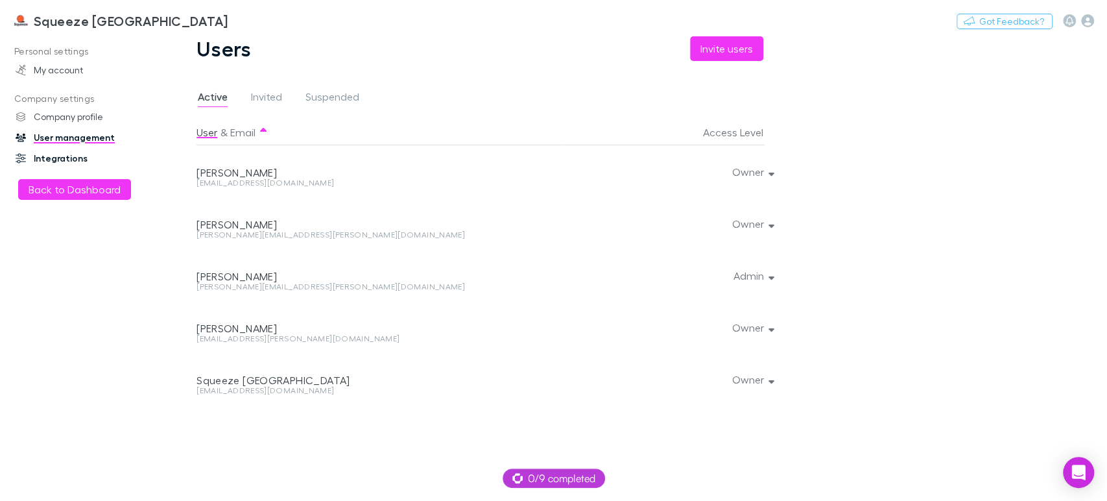
click at [64, 158] on link "Integrations" at bounding box center [88, 158] width 171 height 21
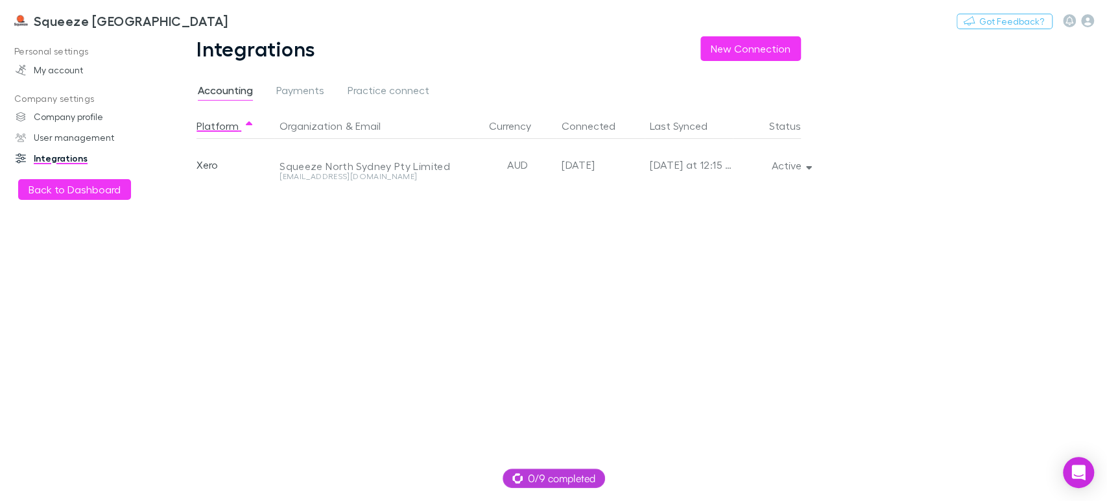
click at [394, 252] on div "Platform Organization & Email Currency Connected Last Synced Status Xero Squeez…" at bounding box center [509, 307] width 625 height 388
click at [311, 86] on span "Payments" at bounding box center [300, 92] width 48 height 17
click at [397, 91] on span "Practice connect" at bounding box center [389, 92] width 82 height 17
click at [296, 92] on span "Payments" at bounding box center [300, 92] width 48 height 17
click at [407, 99] on span "Practice connect" at bounding box center [389, 92] width 82 height 17
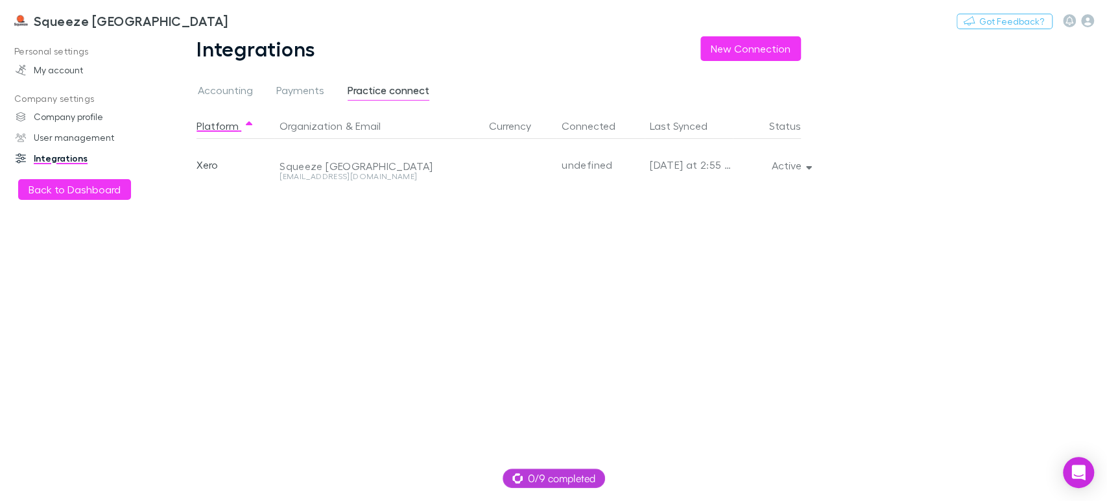
click at [45, 24] on h3 "Squeeze [GEOGRAPHIC_DATA]" at bounding box center [131, 21] width 195 height 16
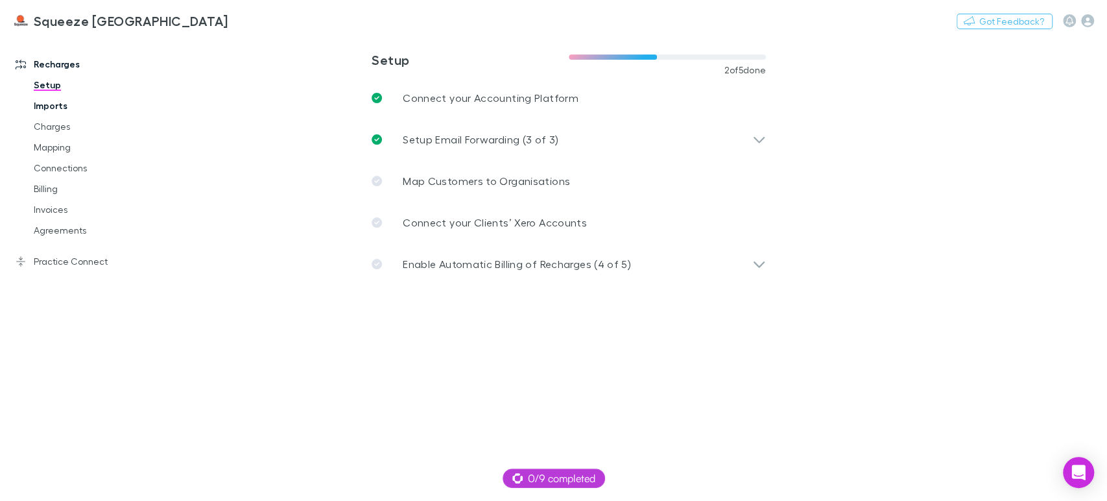
click at [84, 113] on link "Imports" at bounding box center [97, 105] width 153 height 21
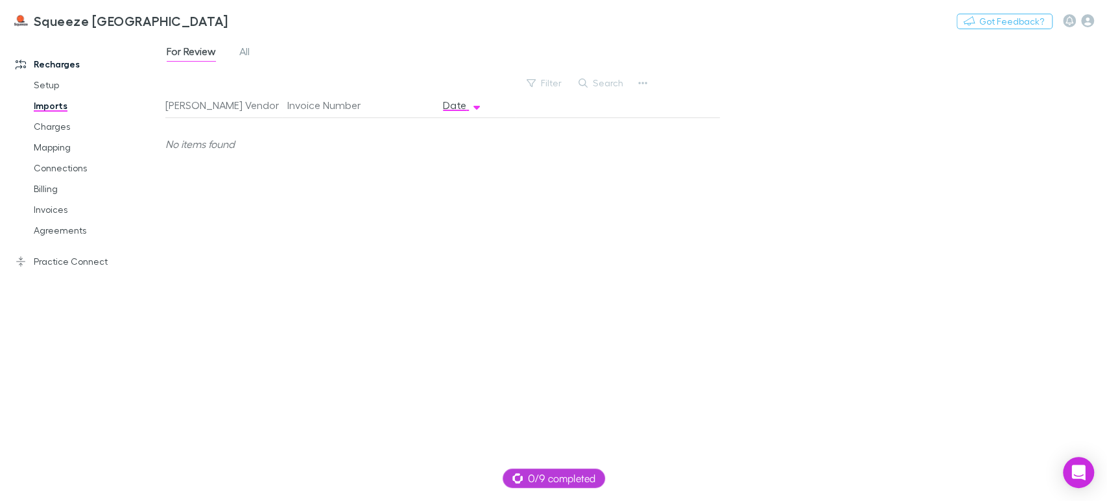
click at [236, 51] on div "For Review All" at bounding box center [213, 53] width 96 height 21
click at [248, 54] on span "All" at bounding box center [244, 53] width 10 height 17
click at [457, 141] on div "[DATE]" at bounding box center [477, 144] width 78 height 52
click at [572, 161] on div at bounding box center [618, 144] width 204 height 52
click at [481, 171] on div "[DATE]" at bounding box center [477, 196] width 78 height 52
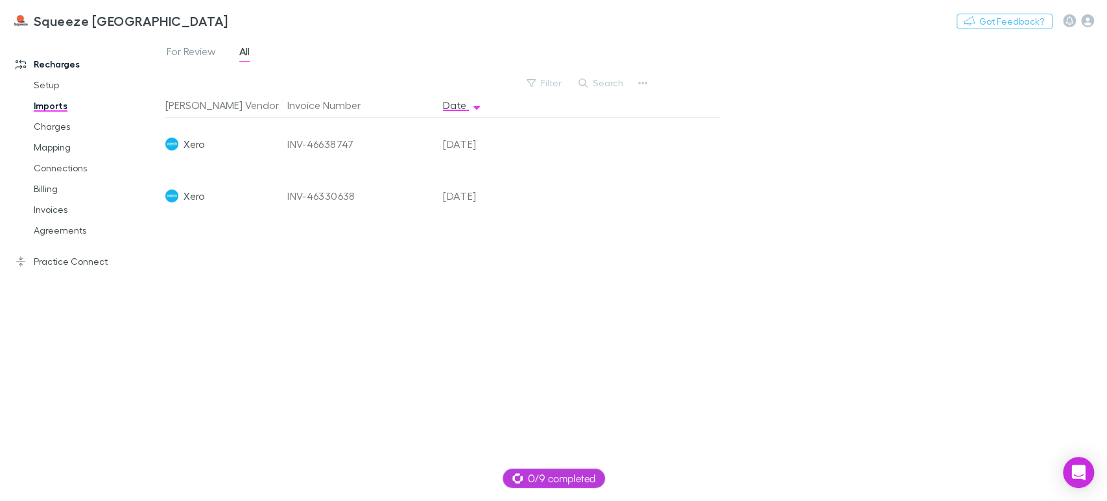
click at [452, 180] on div "[DATE]" at bounding box center [477, 196] width 78 height 52
click at [286, 171] on div "INV-46330638" at bounding box center [360, 196] width 156 height 52
click at [337, 141] on div "INV-46638747" at bounding box center [359, 144] width 145 height 52
click at [232, 232] on div "Rech Vendor Invoice Number Date Xero INV-46638747 23 Sep 2025 Xero INV-46330638…" at bounding box center [442, 291] width 555 height 398
click at [55, 138] on link "Mapping" at bounding box center [97, 147] width 153 height 21
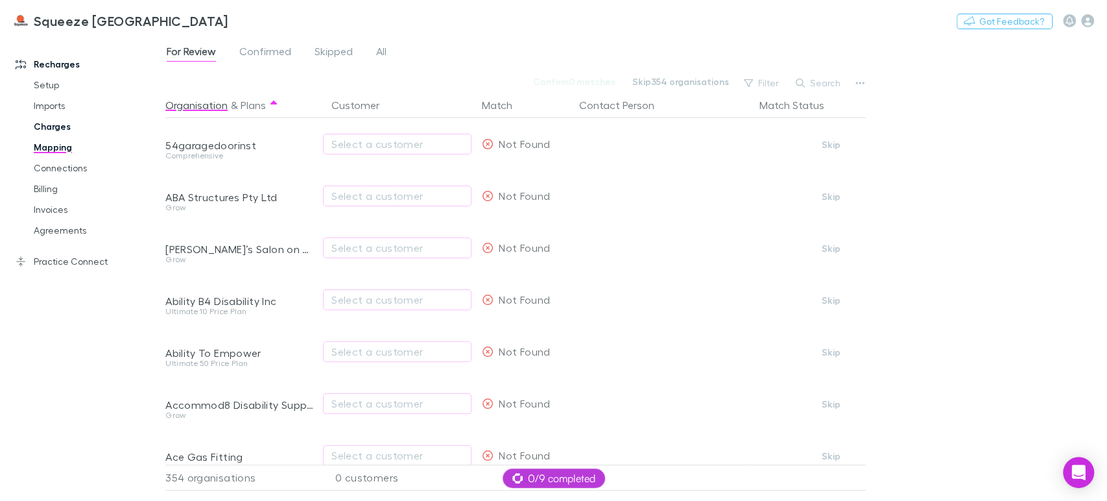
click at [38, 126] on link "Charges" at bounding box center [97, 126] width 153 height 21
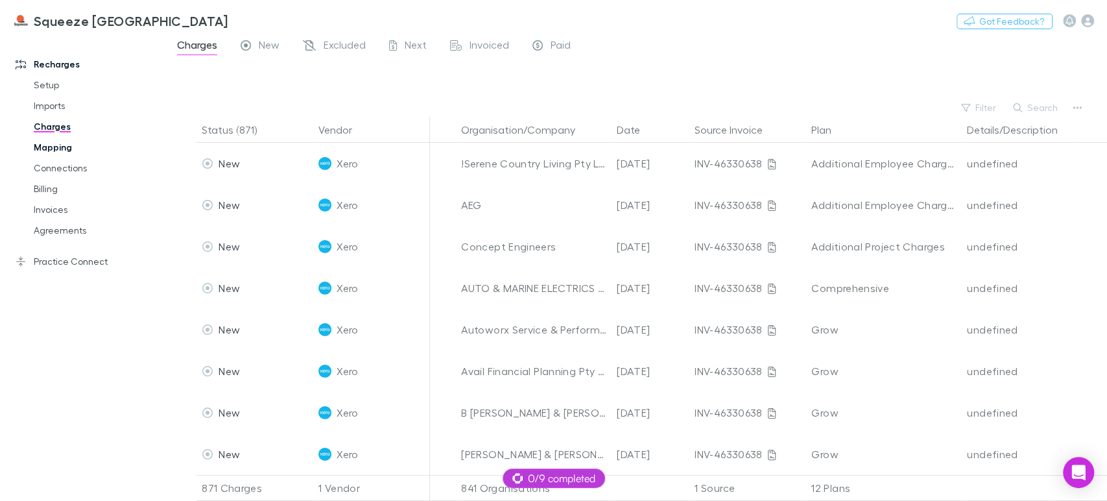
click at [40, 149] on link "Mapping" at bounding box center [97, 147] width 153 height 21
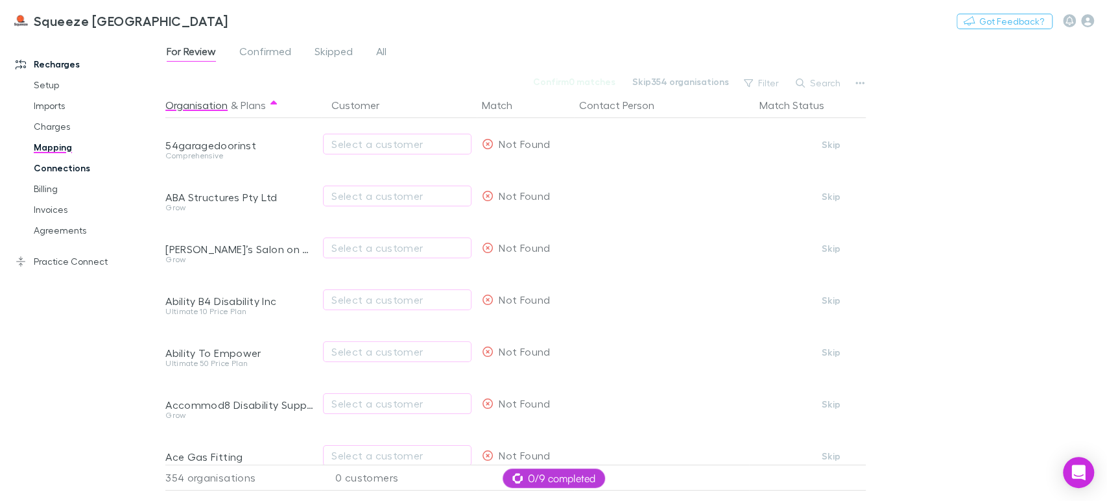
click at [39, 169] on link "Connections" at bounding box center [97, 168] width 153 height 21
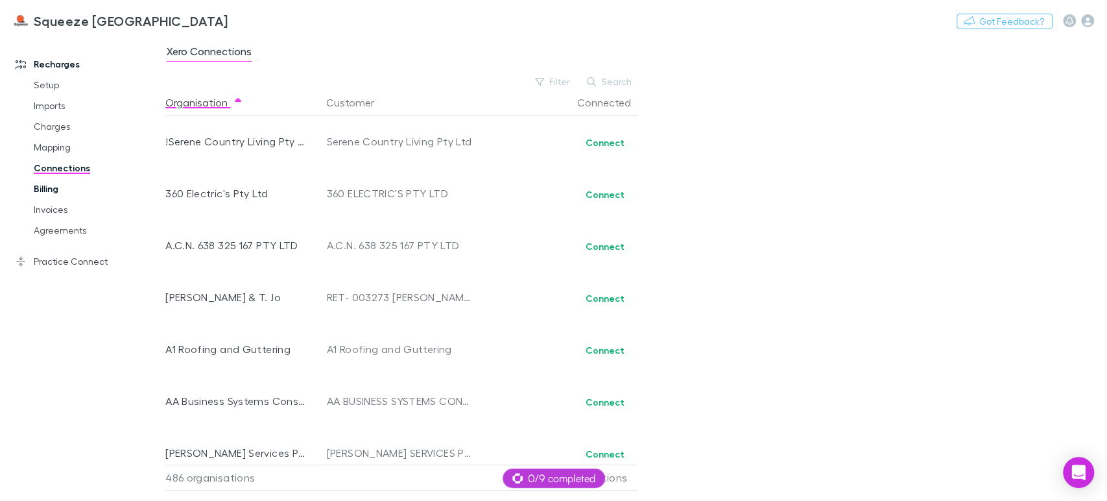
click at [42, 190] on link "Billing" at bounding box center [97, 188] width 153 height 21
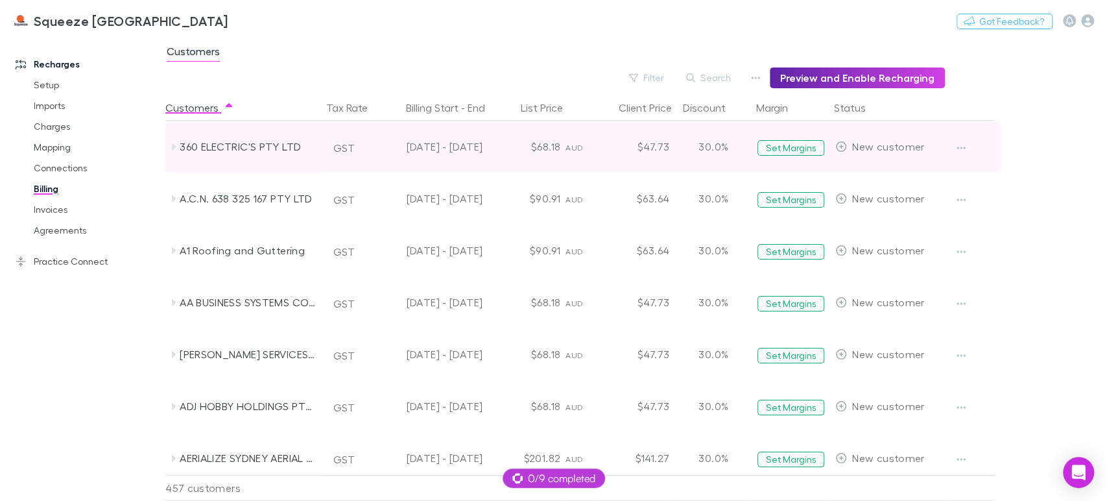
click at [708, 149] on div "30.0%" at bounding box center [714, 147] width 78 height 52
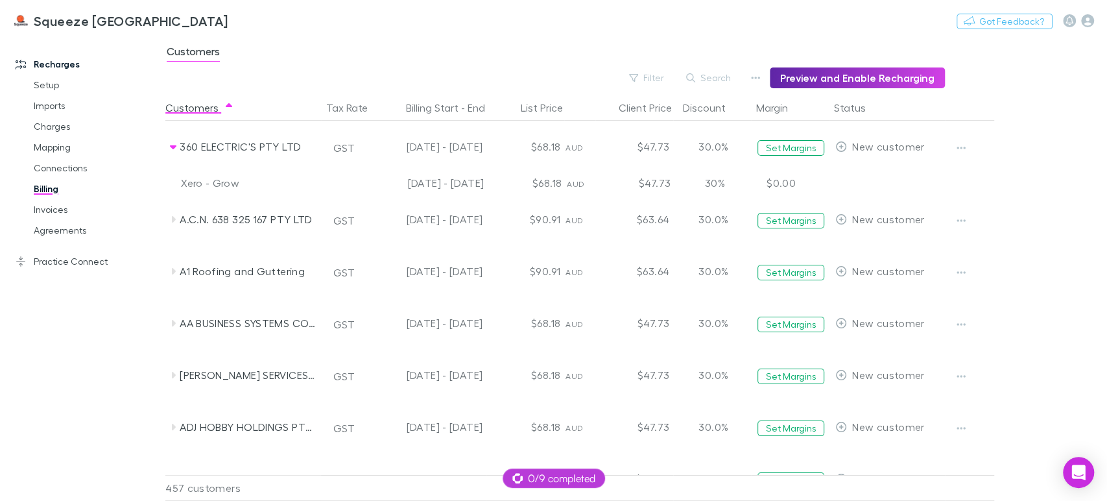
click at [708, 185] on div "30%" at bounding box center [715, 183] width 78 height 21
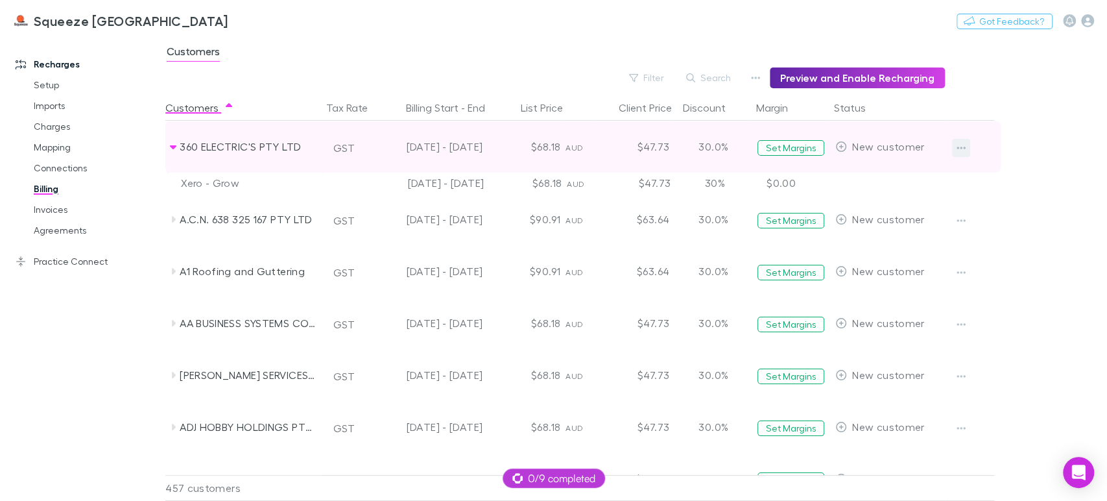
click at [961, 147] on icon "button" at bounding box center [961, 148] width 9 height 10
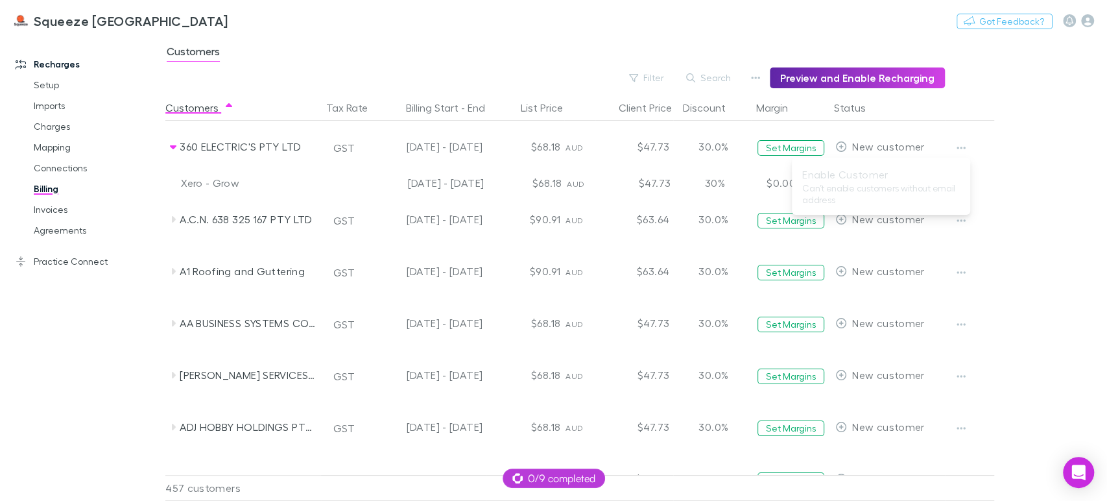
click at [1012, 147] on div at bounding box center [553, 250] width 1107 height 501
click at [760, 77] on icon "button" at bounding box center [755, 78] width 9 height 3
click at [675, 115] on p "Discount Split" at bounding box center [682, 120] width 158 height 16
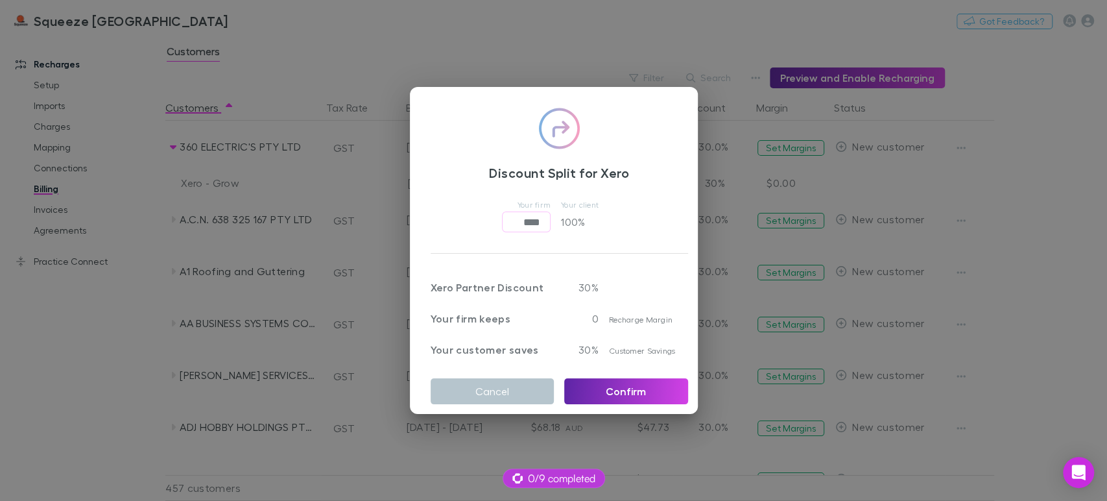
click at [562, 223] on p "100 %" at bounding box center [587, 221] width 52 height 21
click at [502, 217] on input "****" at bounding box center [526, 221] width 49 height 21
type input "*****"
click at [502, 217] on input "*****" at bounding box center [526, 221] width 49 height 21
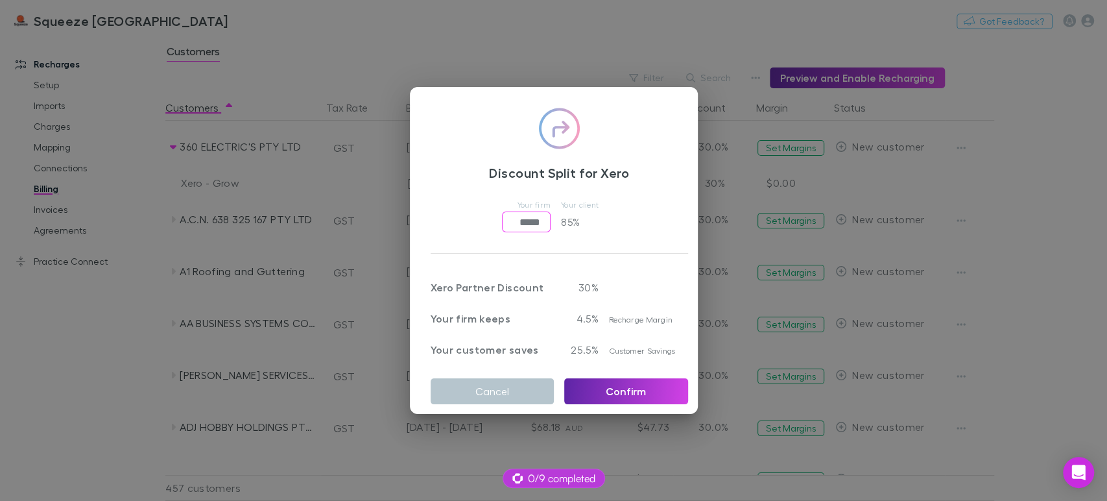
click at [502, 217] on input "*****" at bounding box center [526, 221] width 49 height 21
click at [488, 210] on div "Your firm **** ​ Your client 100 %" at bounding box center [560, 214] width 258 height 36
click at [504, 216] on input "****" at bounding box center [526, 221] width 49 height 21
click at [503, 215] on input "*****" at bounding box center [526, 221] width 49 height 21
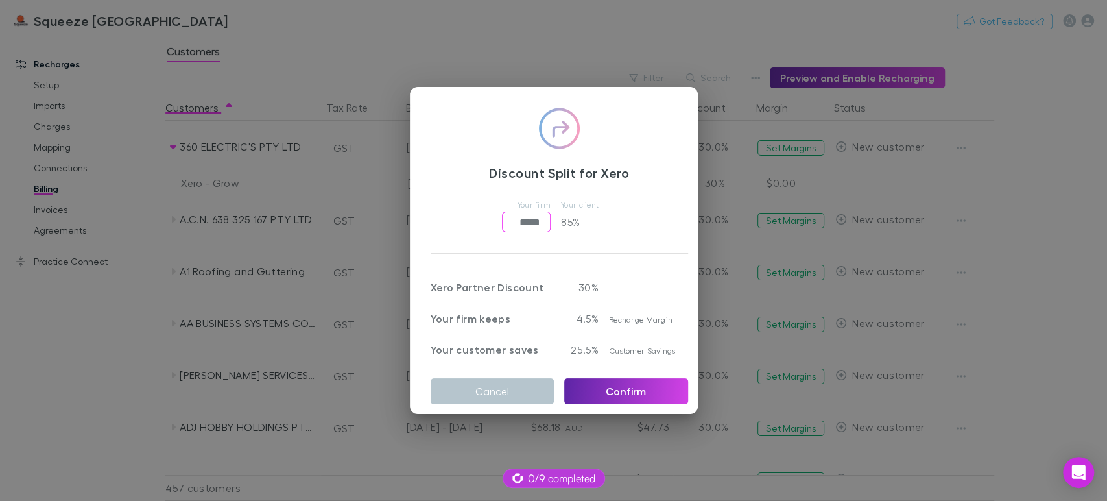
click at [503, 215] on input "*****" at bounding box center [526, 221] width 49 height 21
type input "*****"
click at [474, 211] on div "Your firm ***** ​ Your client 50 %" at bounding box center [560, 214] width 258 height 36
click at [639, 390] on button "Confirm" at bounding box center [626, 391] width 124 height 26
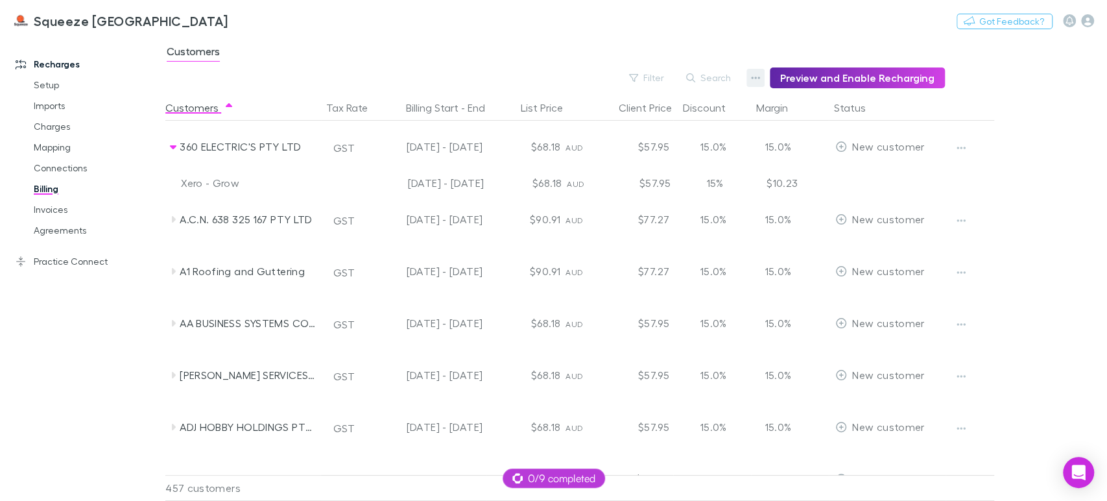
click at [759, 74] on icon "button" at bounding box center [755, 78] width 9 height 10
click at [516, 67] on div at bounding box center [553, 250] width 1107 height 501
click at [50, 215] on link "Invoices" at bounding box center [97, 209] width 153 height 21
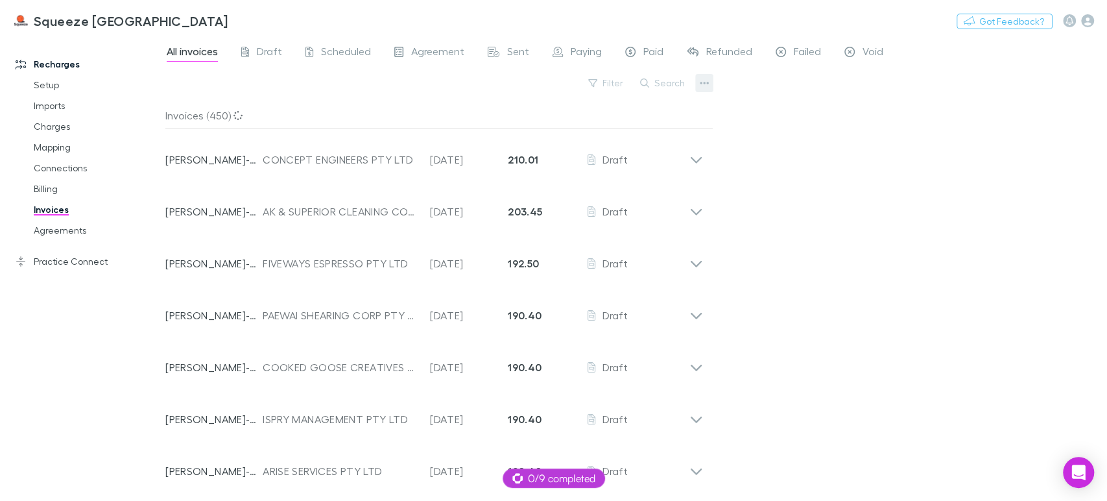
click at [702, 82] on icon "button" at bounding box center [704, 83] width 9 height 3
click at [67, 229] on div at bounding box center [553, 250] width 1107 height 501
click at [67, 229] on link "Agreements" at bounding box center [97, 230] width 153 height 21
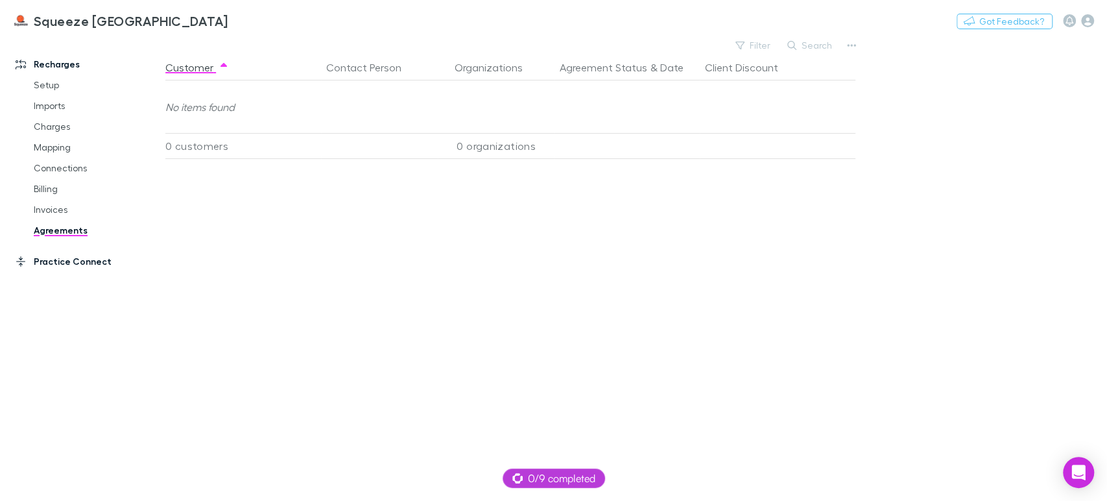
click at [54, 264] on link "Practice Connect" at bounding box center [88, 261] width 171 height 21
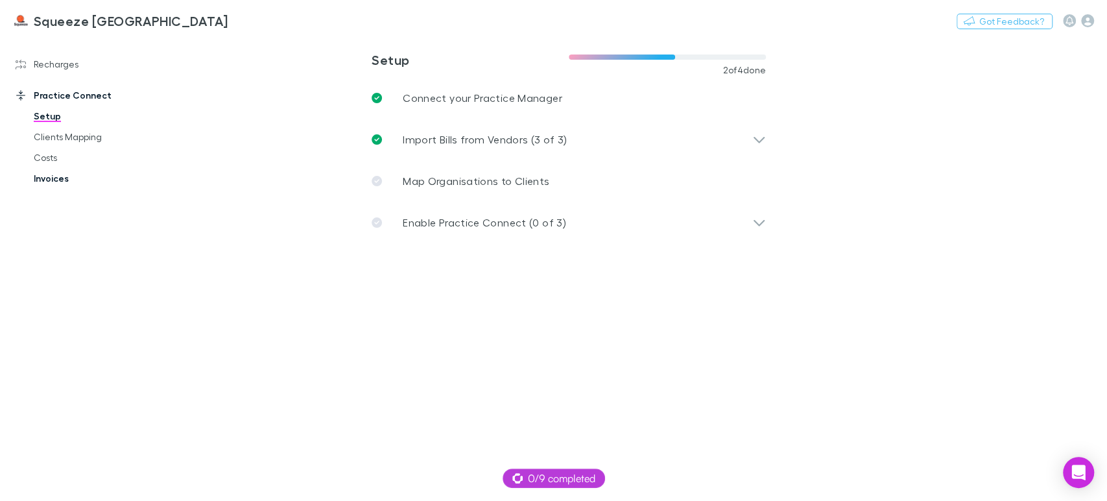
click at [48, 176] on link "Invoices" at bounding box center [97, 178] width 153 height 21
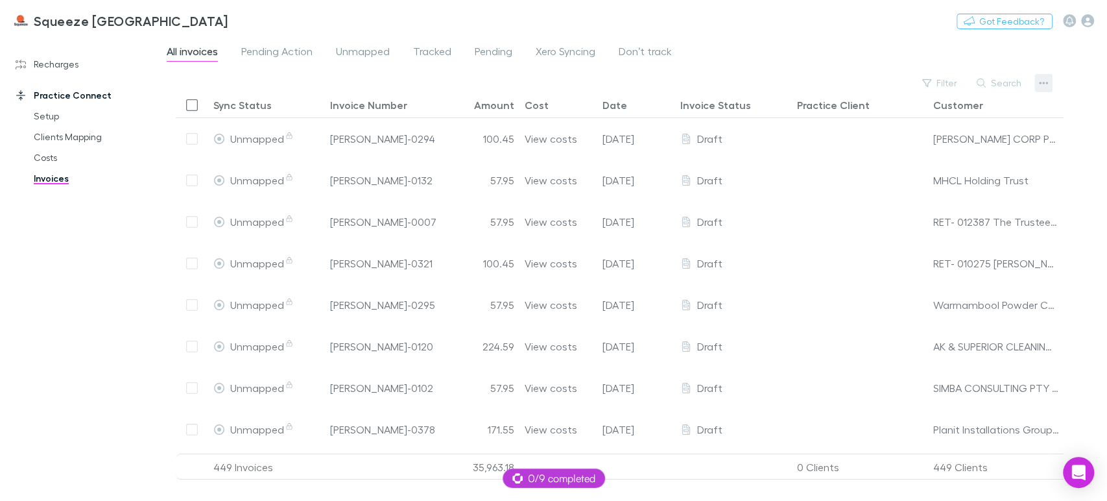
click at [1044, 83] on icon "button" at bounding box center [1043, 83] width 9 height 3
click at [48, 162] on div at bounding box center [553, 250] width 1107 height 501
click at [48, 162] on link "Costs" at bounding box center [97, 157] width 153 height 21
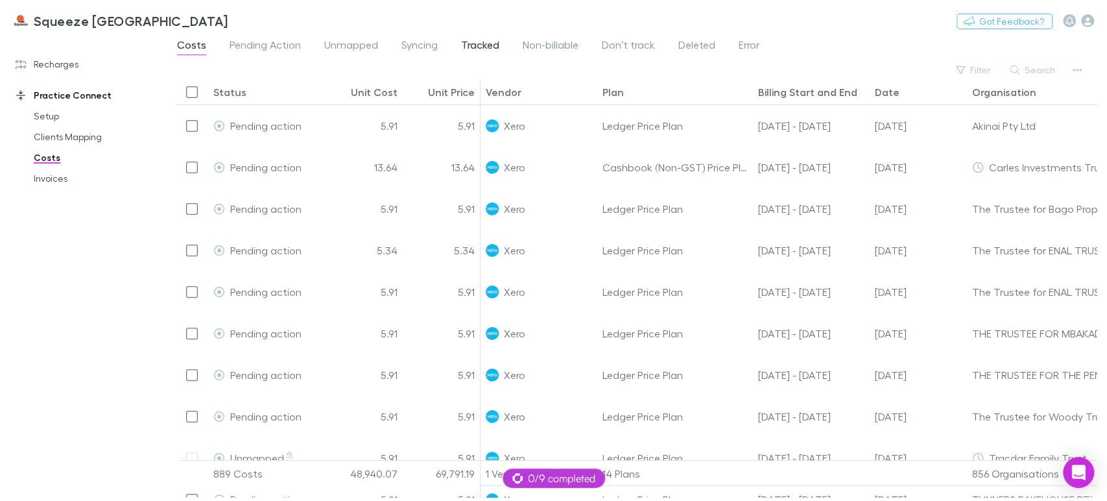
click at [468, 45] on span "Tracked" at bounding box center [480, 46] width 38 height 17
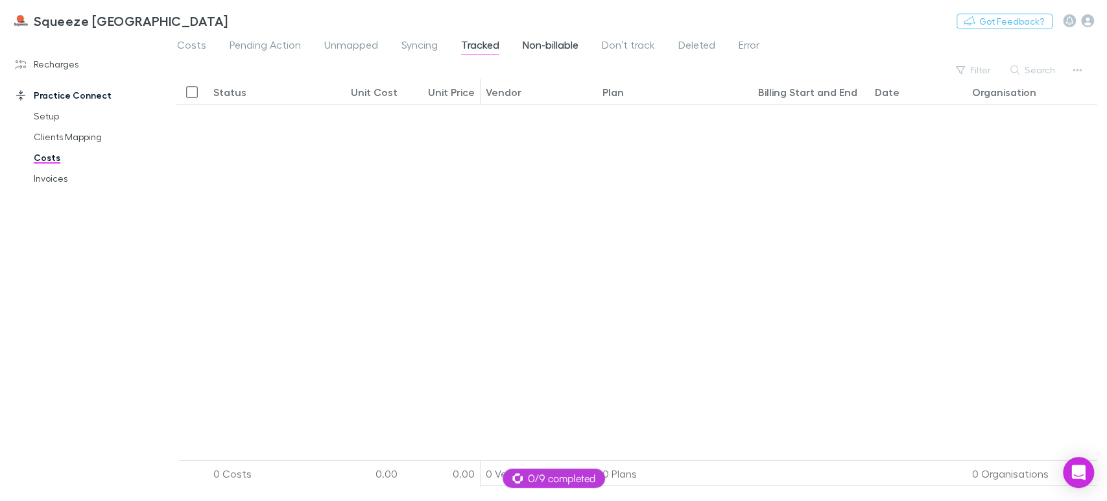
click at [524, 49] on span "Non-billable" at bounding box center [551, 46] width 56 height 17
click at [232, 47] on span "Pending Action" at bounding box center [265, 46] width 71 height 17
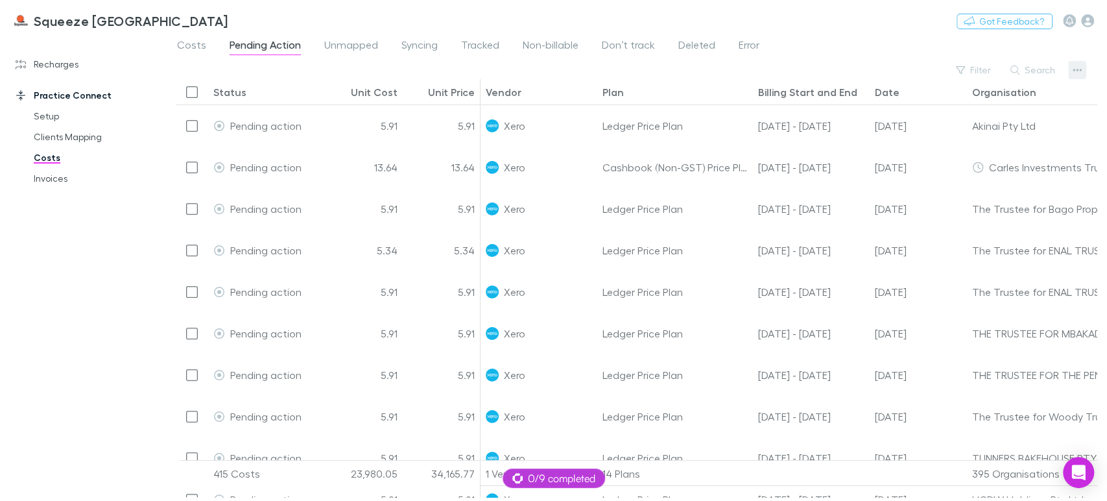
click at [1075, 68] on icon "button" at bounding box center [1077, 70] width 9 height 10
click at [839, 63] on div at bounding box center [553, 250] width 1107 height 501
click at [68, 227] on div "Recharges Setup Imports Charges Mapping Connections Billing Invoices Agreements…" at bounding box center [88, 266] width 176 height 450
click at [38, 66] on link "Recharges" at bounding box center [88, 64] width 171 height 21
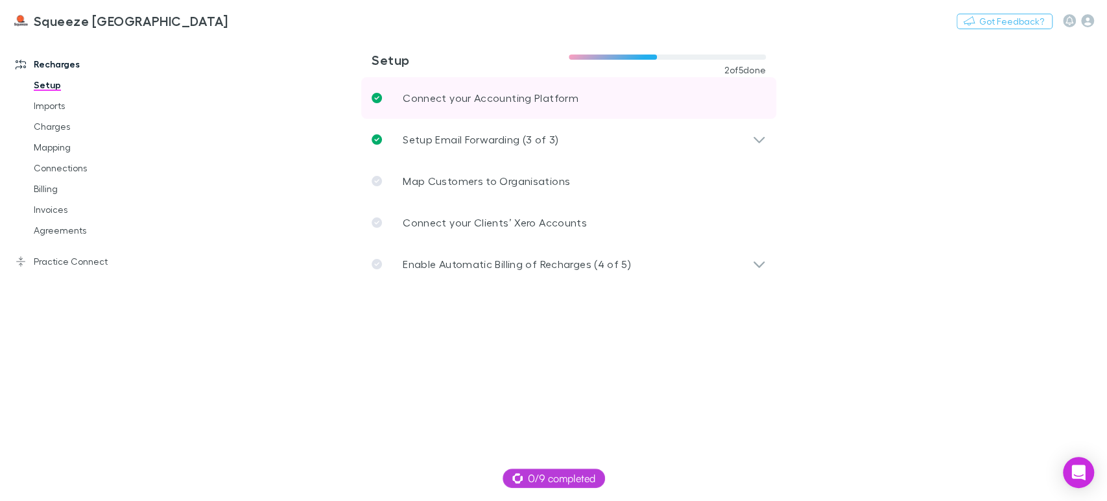
click at [474, 102] on p "Connect your Accounting Platform" at bounding box center [491, 98] width 176 height 16
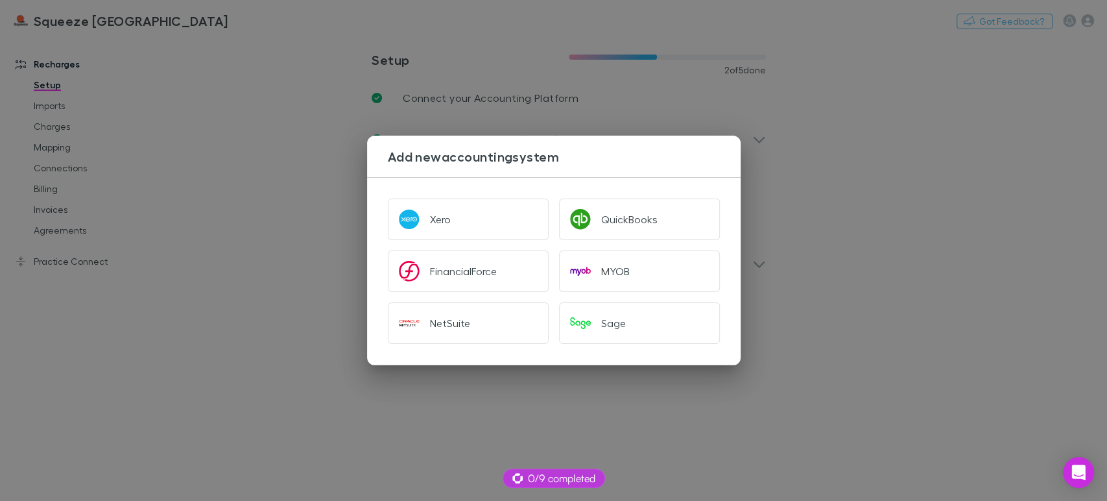
click at [327, 151] on div "Add new accounting system Xero QuickBooks FinancialForce MYOB NetSuite Sage" at bounding box center [553, 250] width 1107 height 501
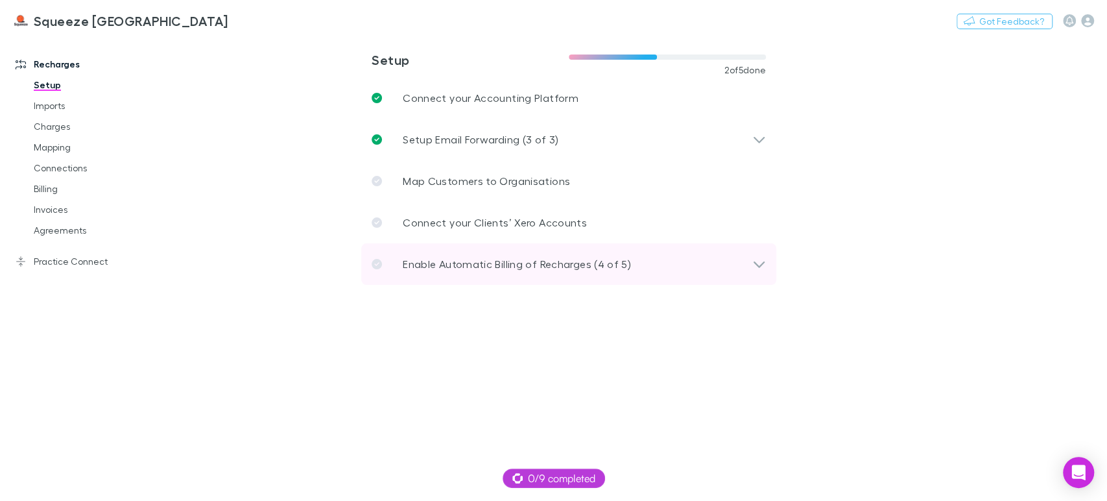
click at [758, 259] on icon at bounding box center [760, 264] width 14 height 16
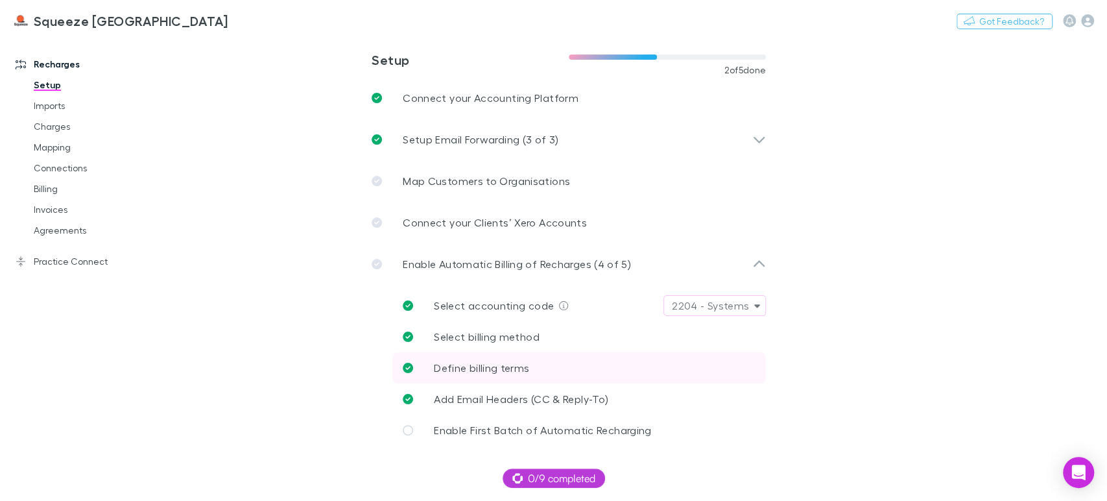
click at [468, 374] on p "Define billing terms" at bounding box center [481, 368] width 95 height 16
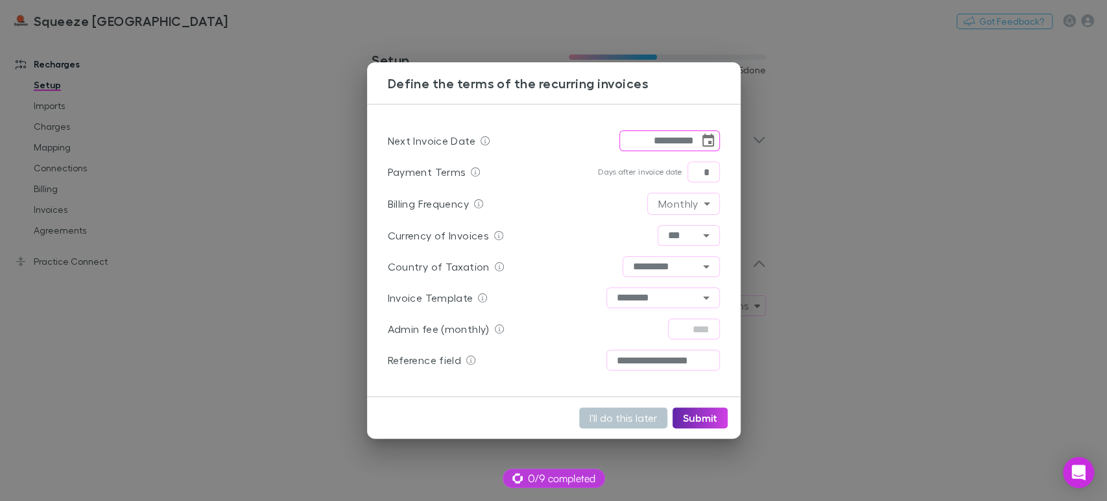
click at [708, 140] on icon "Choose date, selected date is Oct 31, 2025" at bounding box center [709, 141] width 16 height 16
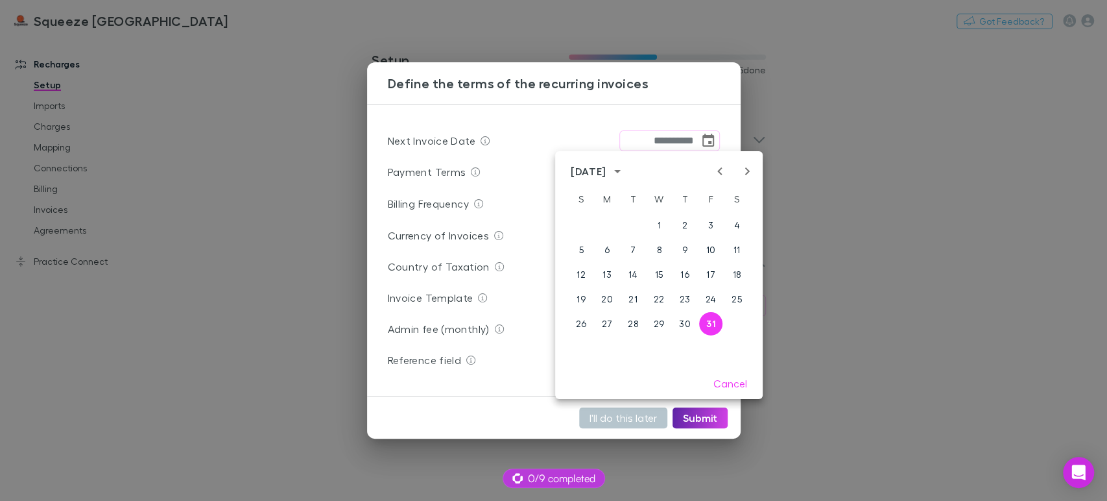
click at [747, 175] on icon "Next month" at bounding box center [748, 171] width 16 height 16
click at [732, 226] on button "1" at bounding box center [736, 224] width 23 height 23
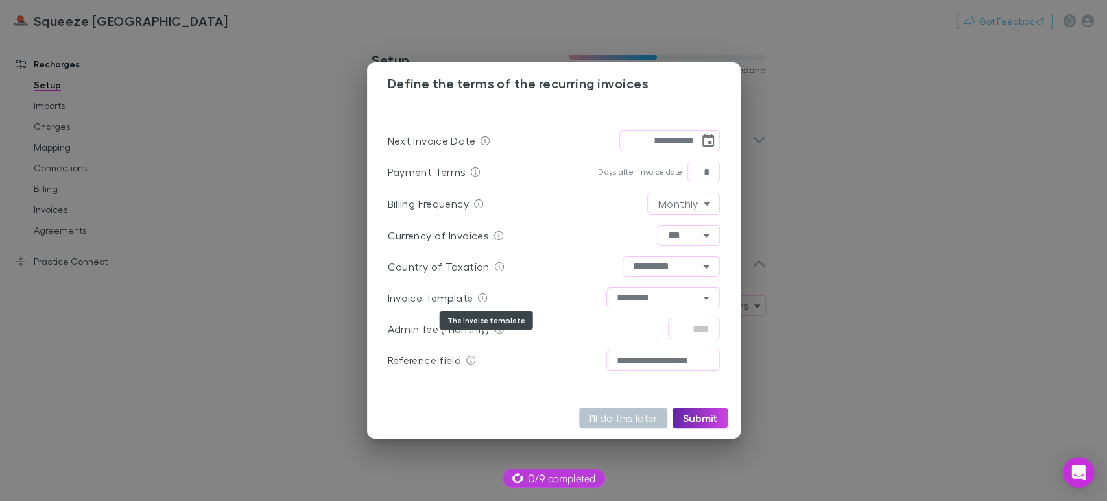
click at [483, 297] on icon at bounding box center [482, 297] width 9 height 9
click at [519, 295] on div "Invoice Template ******** ​" at bounding box center [554, 297] width 332 height 31
click at [697, 418] on button "Submit" at bounding box center [700, 417] width 55 height 21
type input "**********"
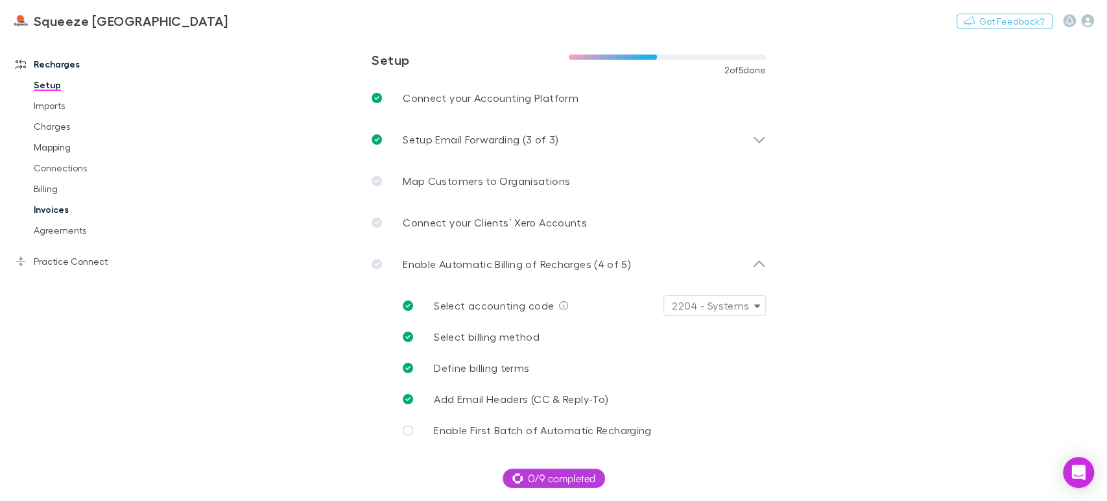
click at [68, 212] on link "Invoices" at bounding box center [97, 209] width 153 height 21
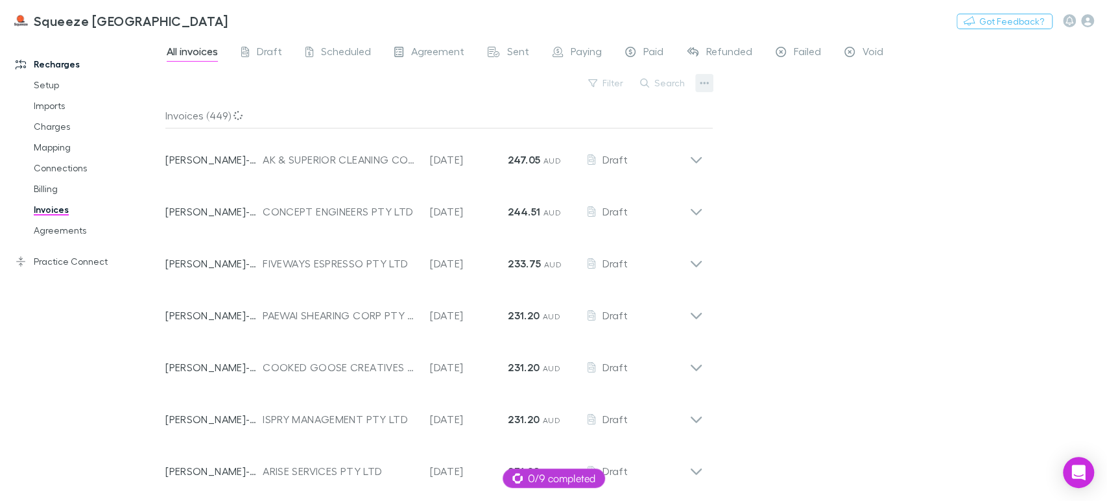
click at [706, 84] on icon "button" at bounding box center [704, 83] width 9 height 10
click at [778, 102] on div at bounding box center [553, 250] width 1107 height 501
click at [66, 24] on h3 "Squeeze [GEOGRAPHIC_DATA]" at bounding box center [131, 21] width 195 height 16
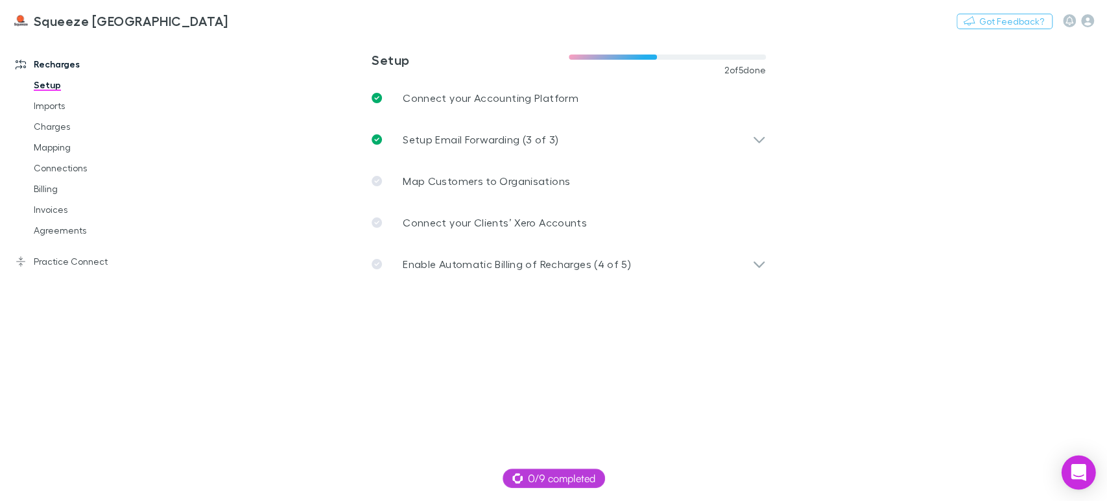
click at [1072, 476] on icon "Open Intercom Messenger" at bounding box center [1078, 472] width 17 height 17
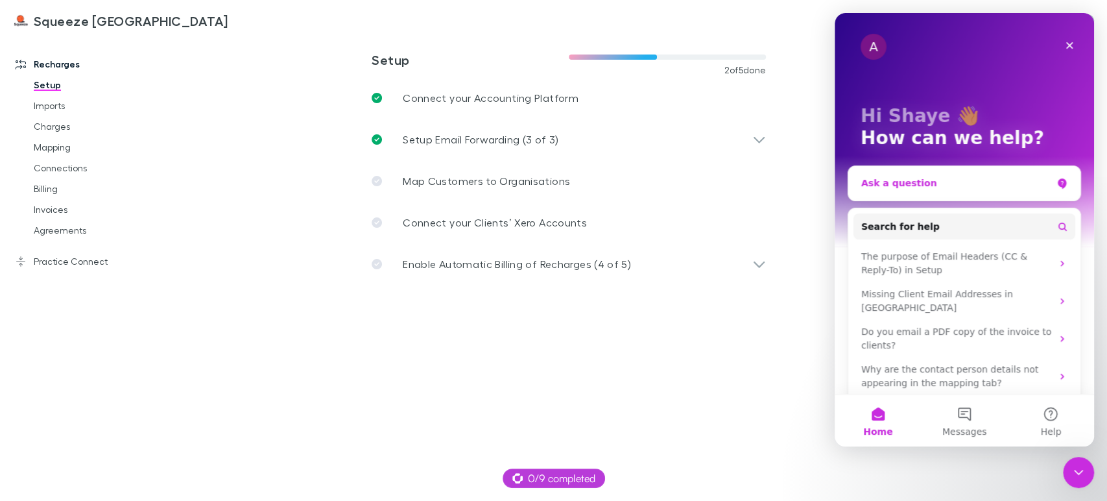
click at [924, 180] on div "Ask a question" at bounding box center [957, 183] width 191 height 14
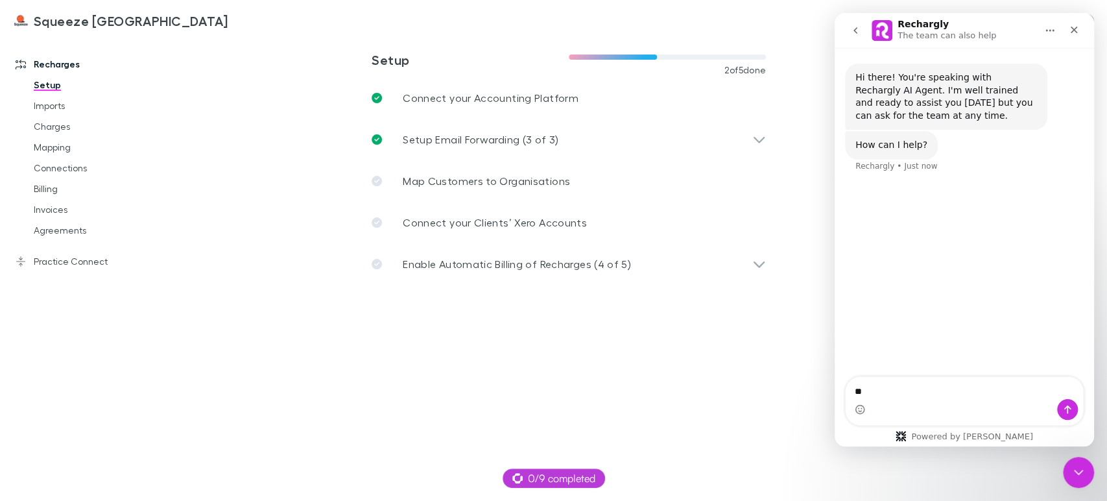
type textarea "*"
type textarea "**********"
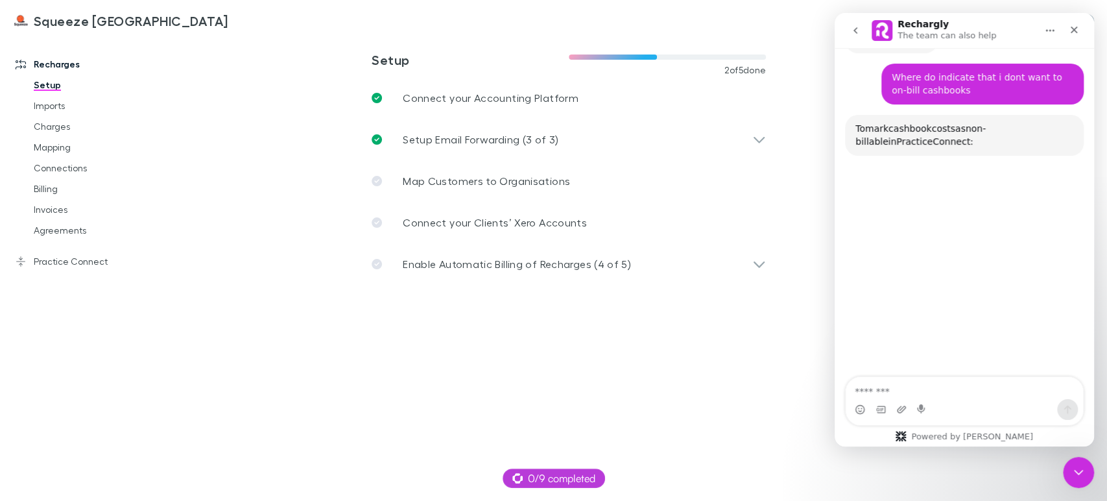
scroll to position [125, 0]
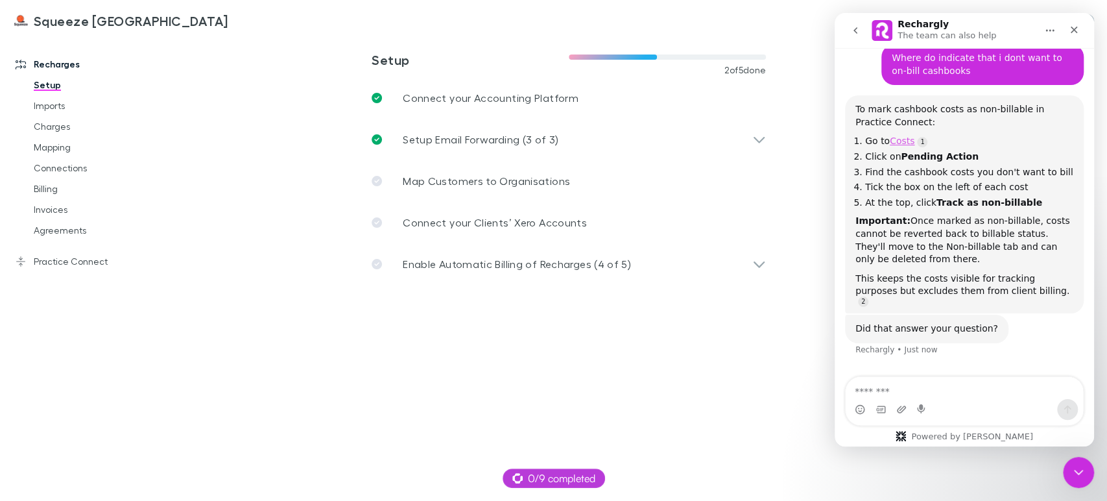
click at [900, 137] on link "Costs" at bounding box center [902, 141] width 25 height 10
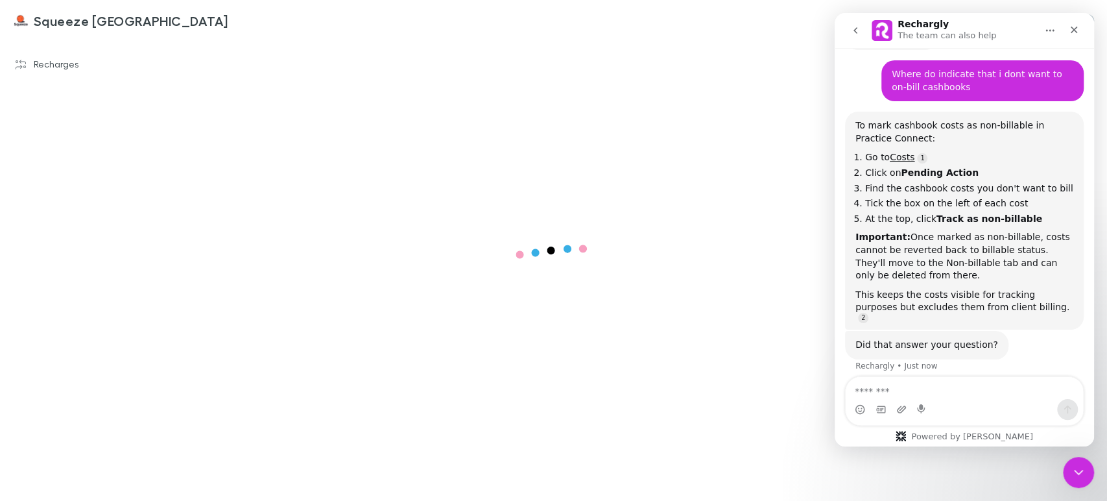
scroll to position [110, 0]
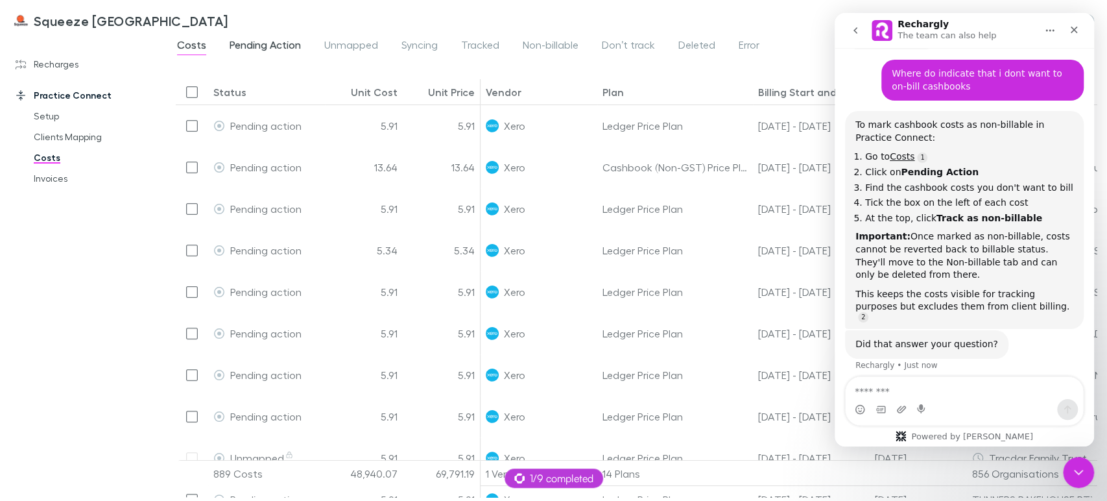
click at [259, 45] on span "Pending Action" at bounding box center [265, 46] width 71 height 17
click at [612, 95] on div "Plan" at bounding box center [613, 92] width 21 height 13
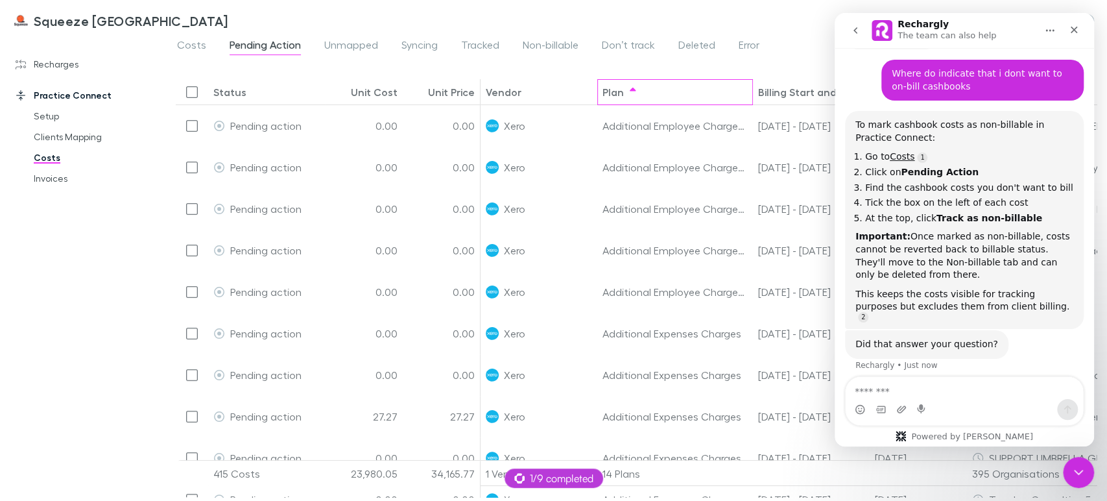
click at [612, 95] on div "Plan" at bounding box center [613, 92] width 21 height 13
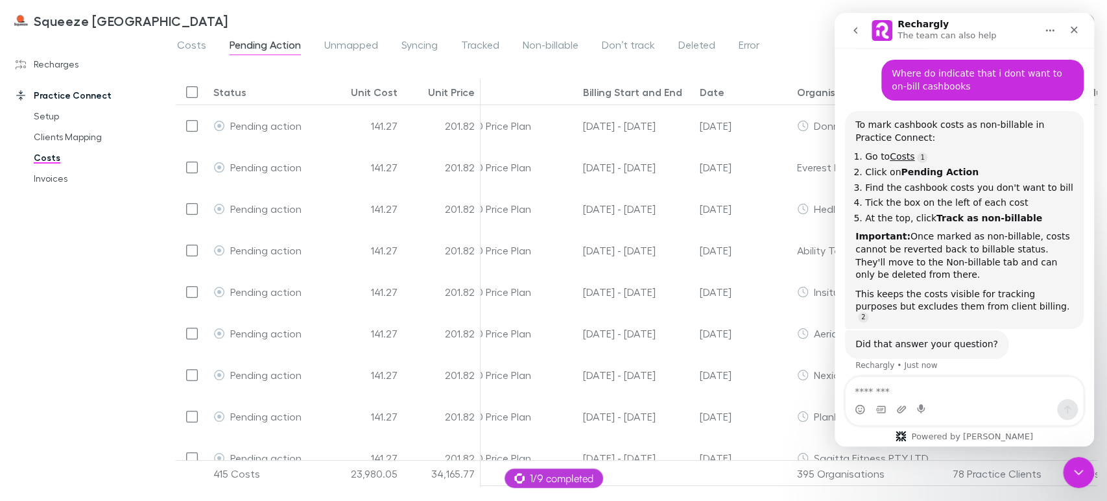
scroll to position [0, 271]
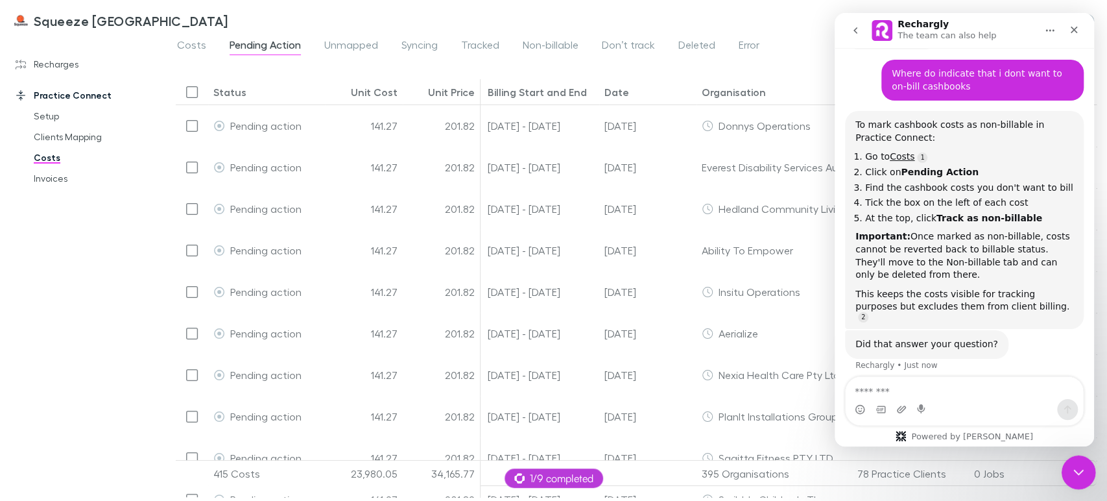
click at [1076, 468] on icon "Close Intercom Messenger" at bounding box center [1077, 471] width 16 height 16
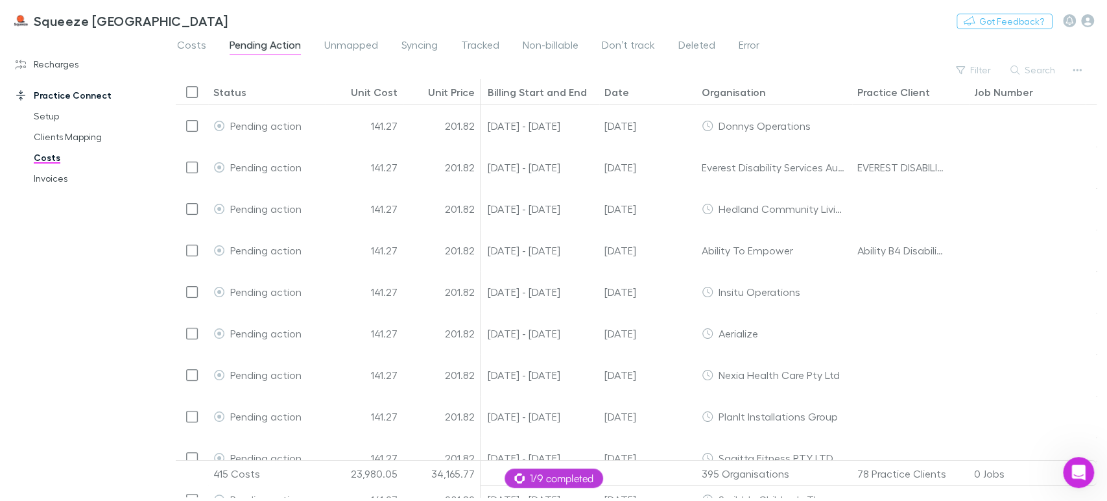
scroll to position [110, 0]
click at [970, 66] on button "Filter" at bounding box center [974, 70] width 49 height 16
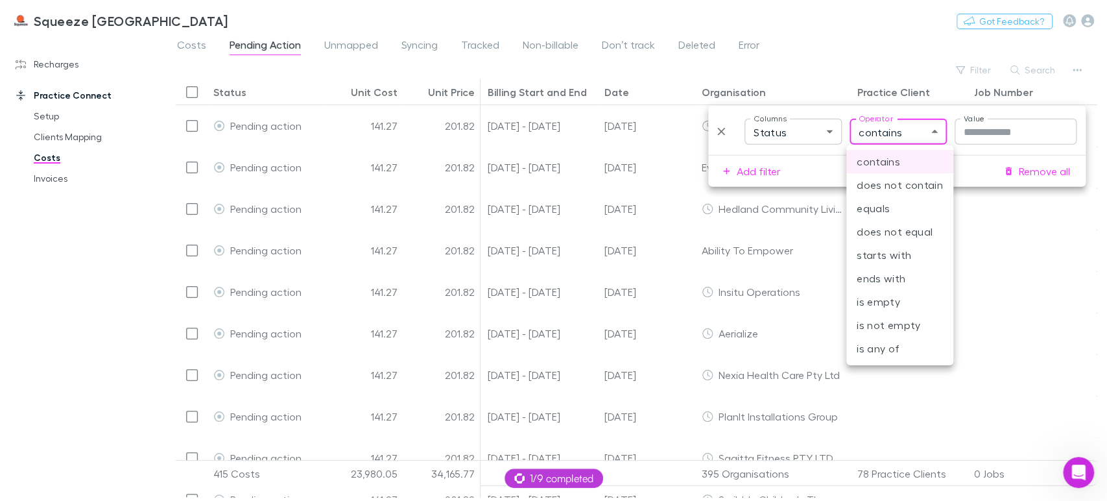
click at [871, 139] on body "Squeeze [GEOGRAPHIC_DATA] Nothing Got Feedback? Recharges Setup Imports Charges…" at bounding box center [553, 250] width 1107 height 501
click at [994, 132] on div at bounding box center [553, 250] width 1107 height 501
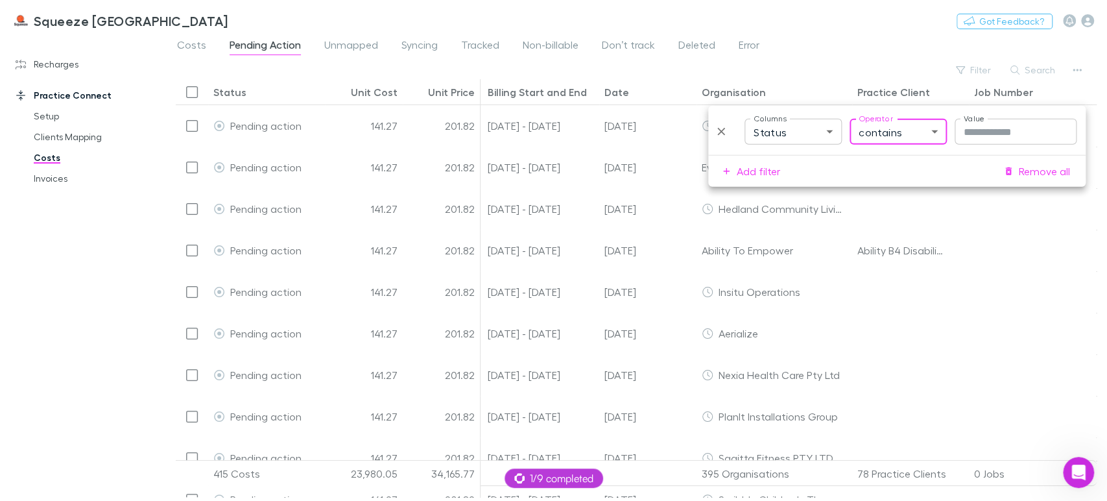
click at [779, 123] on label "Columns" at bounding box center [770, 118] width 33 height 11
click at [791, 130] on body "Squeeze [GEOGRAPHIC_DATA] Nothing Got Feedback? Recharges Setup Imports Charges…" at bounding box center [553, 250] width 1107 height 501
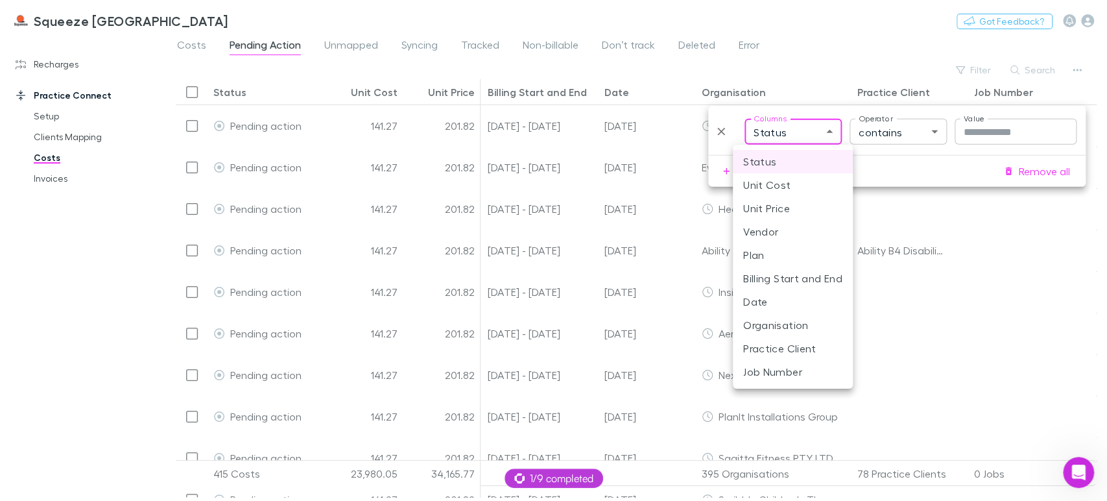
click at [784, 253] on li "Plan" at bounding box center [793, 254] width 120 height 23
type input "****"
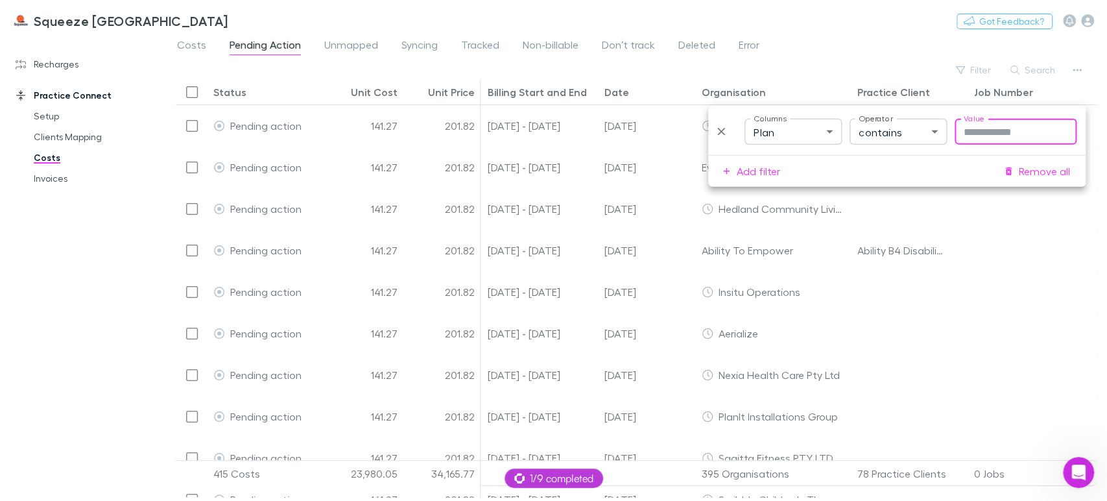
click at [979, 136] on input "Value" at bounding box center [1016, 132] width 122 height 26
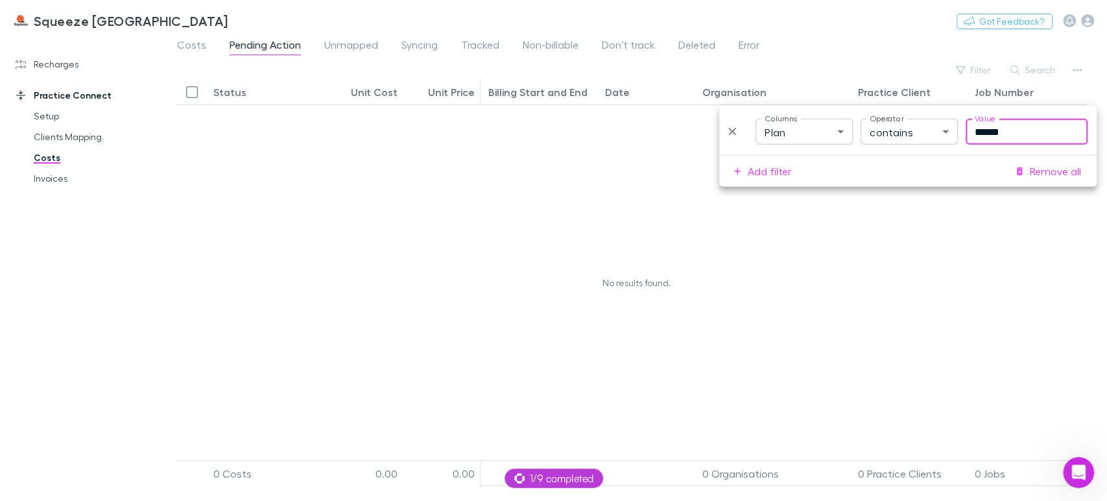
scroll to position [0, 259]
click at [979, 136] on input "*****" at bounding box center [1027, 132] width 122 height 26
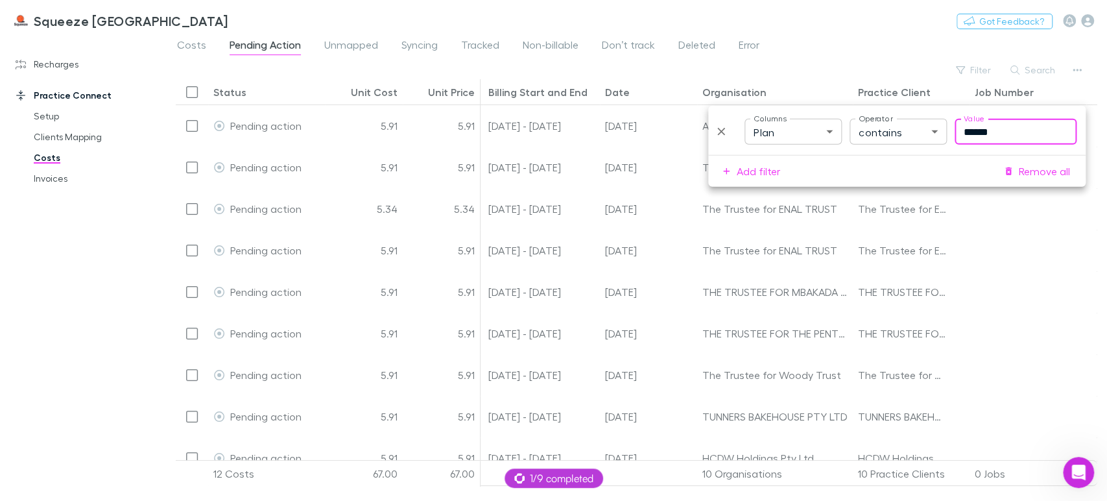
type input "******"
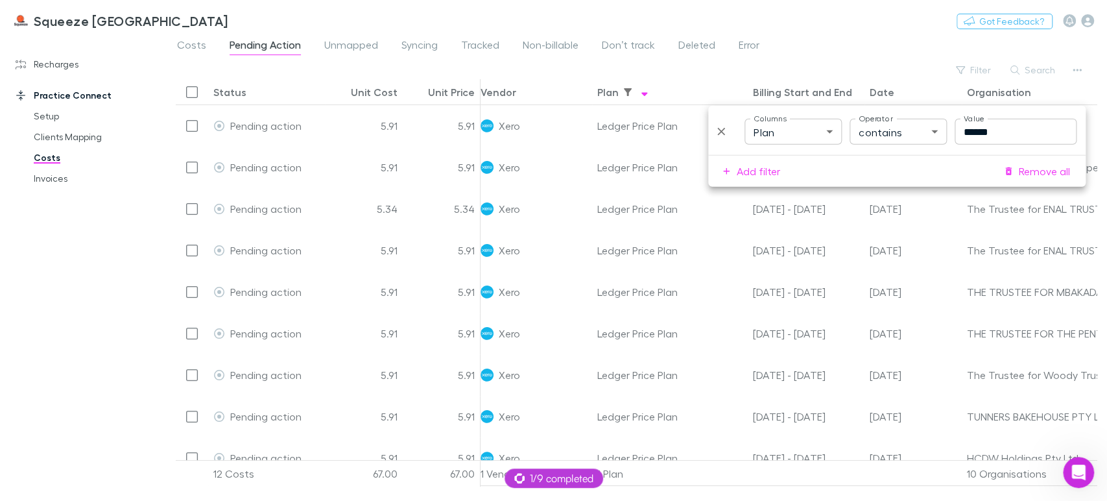
scroll to position [0, 0]
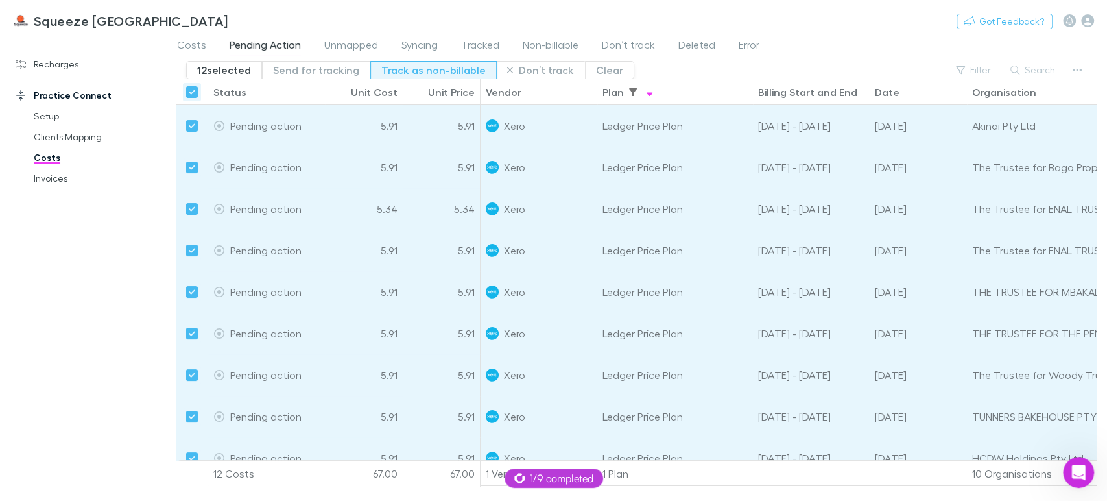
click at [408, 71] on button "Track as non-billable" at bounding box center [433, 70] width 127 height 18
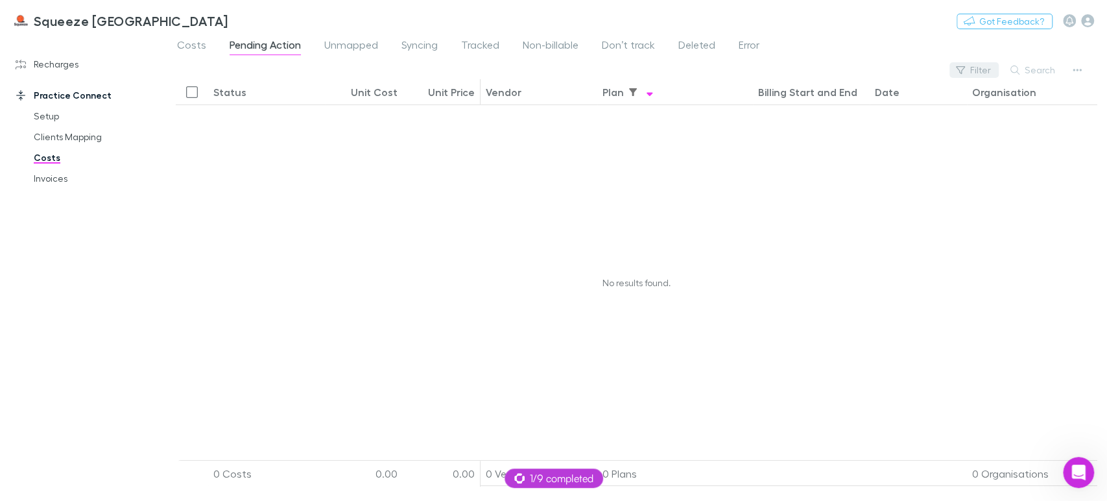
click at [972, 72] on button "Filter" at bounding box center [974, 70] width 49 height 16
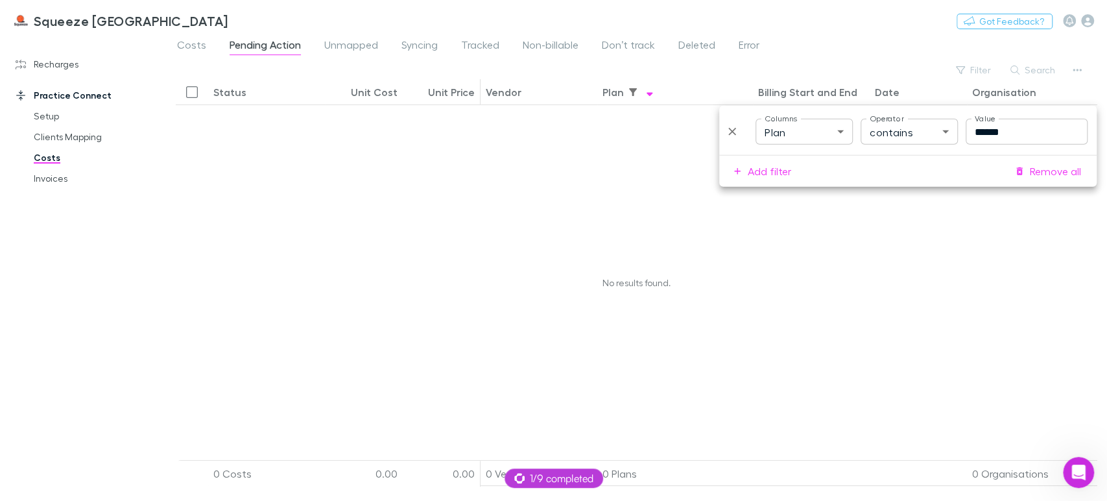
click at [982, 118] on label "Value" at bounding box center [985, 118] width 20 height 11
click at [982, 119] on input "******" at bounding box center [1027, 132] width 122 height 26
click at [982, 128] on input "******" at bounding box center [1027, 132] width 122 height 26
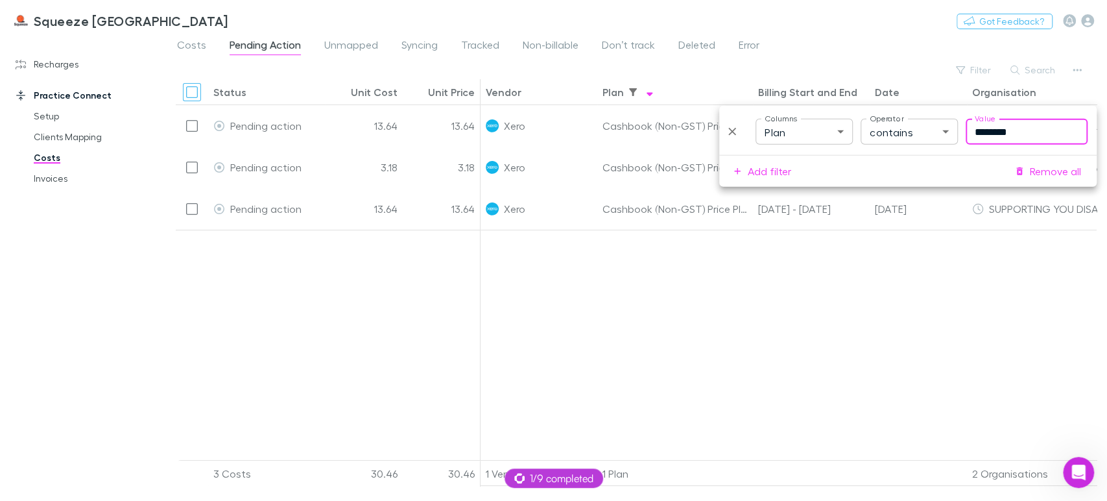
type input "********"
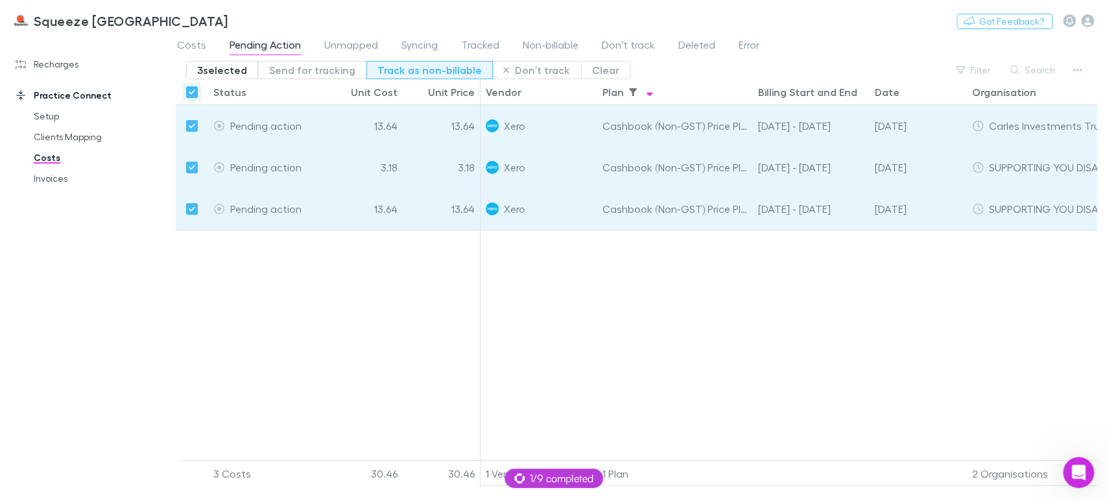
click at [409, 62] on button "Track as non-billable" at bounding box center [430, 70] width 127 height 18
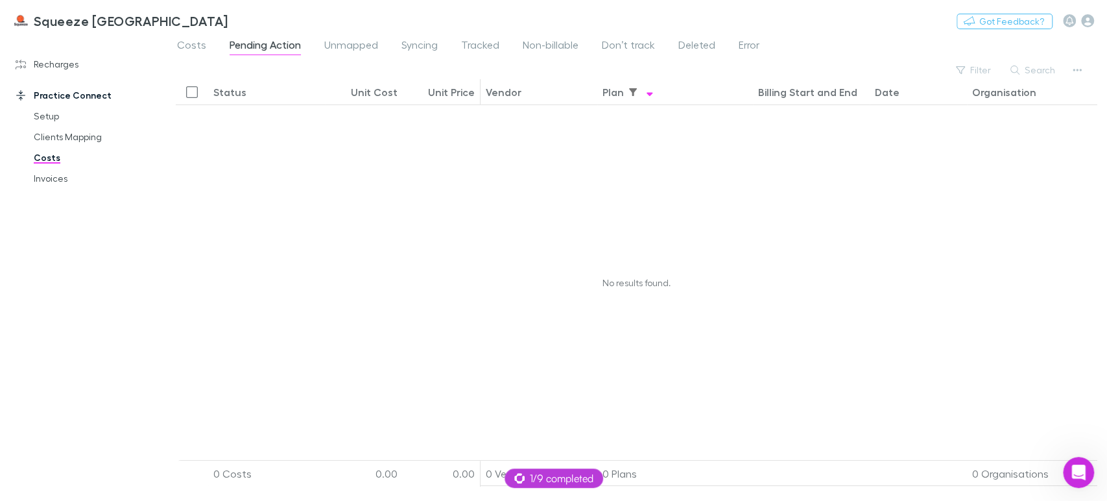
click at [358, 66] on div "Filter Search" at bounding box center [636, 70] width 921 height 18
click at [541, 42] on span "Non-billable" at bounding box center [551, 46] width 56 height 17
click at [961, 75] on button "Filter" at bounding box center [974, 70] width 49 height 16
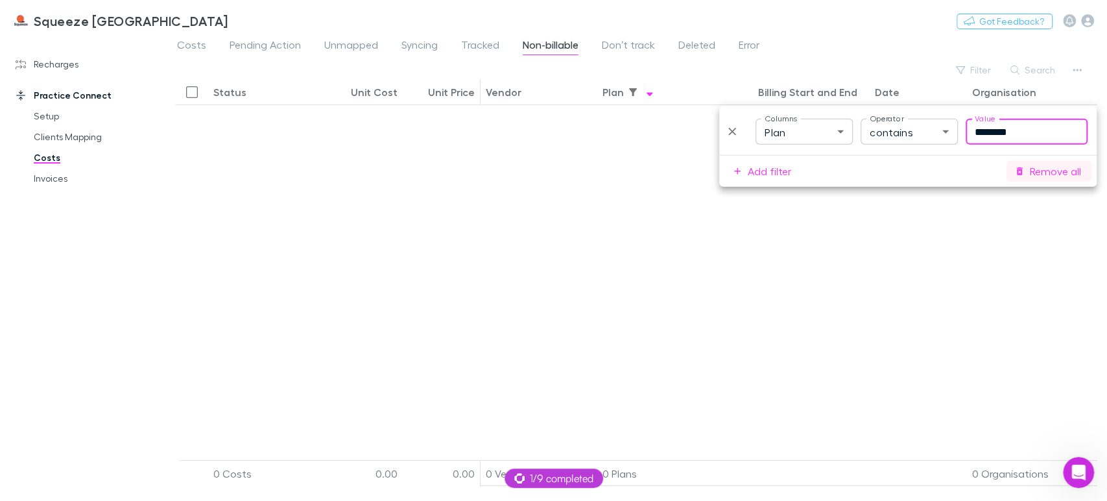
click at [1033, 168] on button "Remove all" at bounding box center [1049, 171] width 85 height 21
click at [841, 59] on div "Costs Pending Action Unmapped Syncing Tracked Non-billable Don’t track Deleted …" at bounding box center [636, 48] width 942 height 25
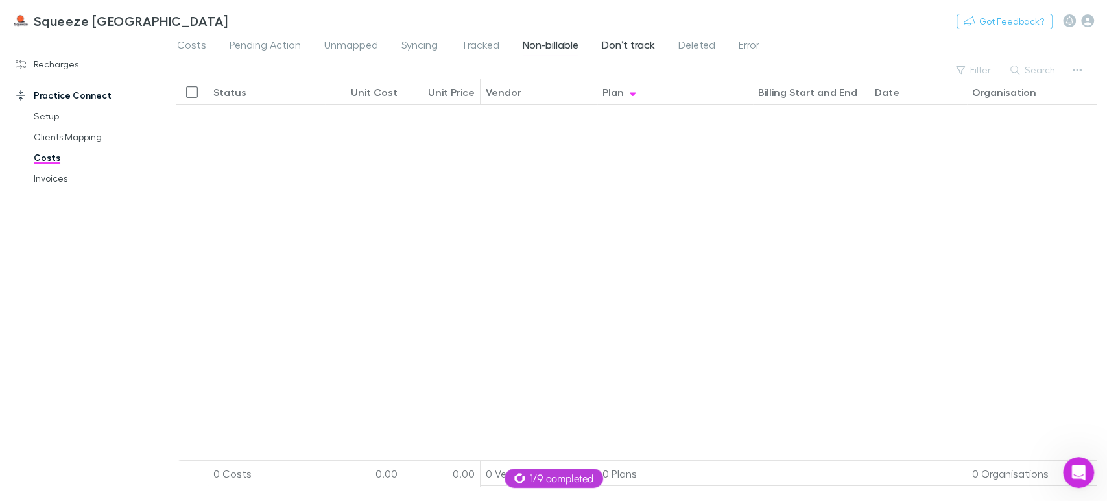
click at [601, 43] on link "Don’t track" at bounding box center [629, 46] width 56 height 21
click at [548, 43] on span "Non-billable" at bounding box center [551, 46] width 56 height 17
click at [468, 54] on span "Tracked" at bounding box center [480, 46] width 38 height 17
click at [424, 50] on span "Syncing" at bounding box center [420, 46] width 36 height 17
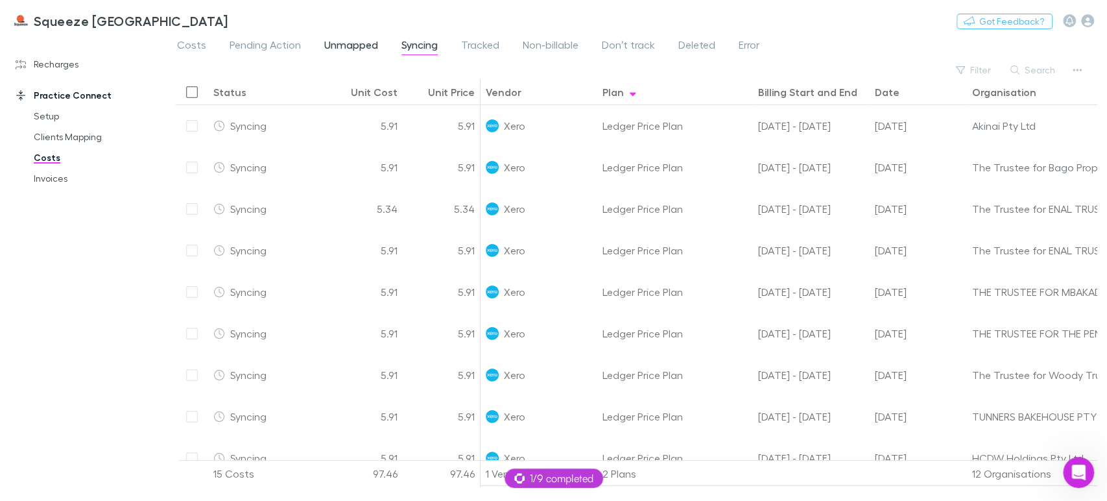
click at [353, 47] on span "Unmapped" at bounding box center [351, 46] width 54 height 17
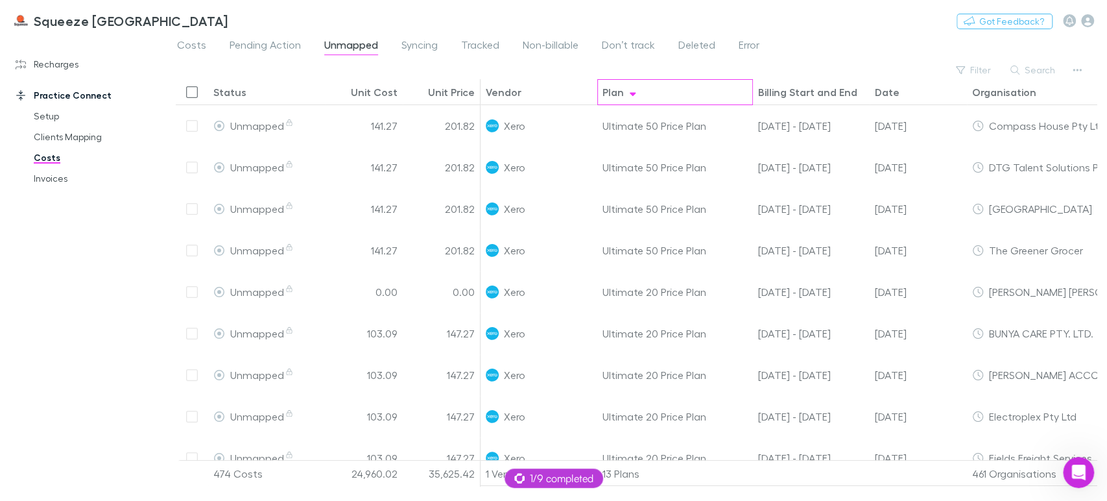
click at [623, 97] on div "Plan" at bounding box center [613, 92] width 21 height 13
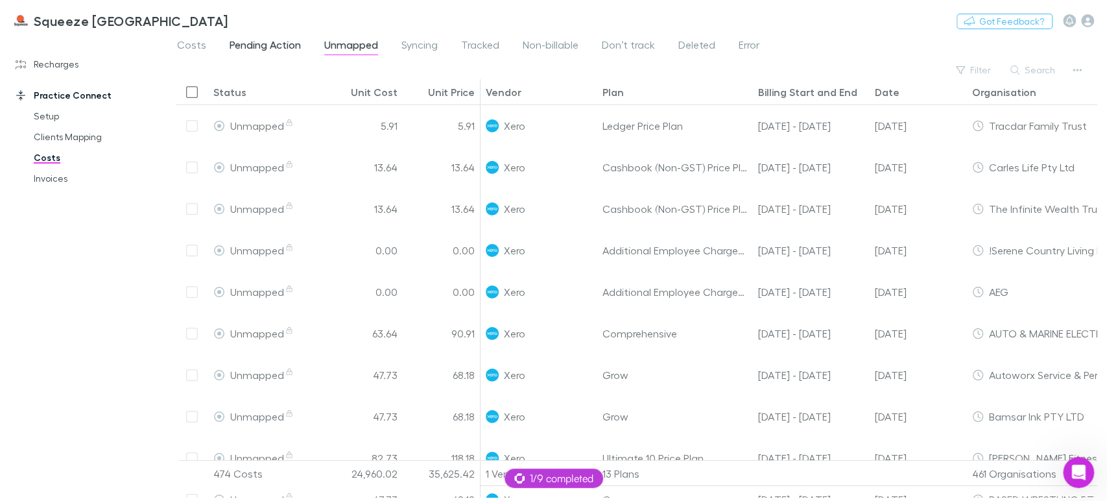
click at [265, 38] on span "Pending Action" at bounding box center [265, 46] width 71 height 17
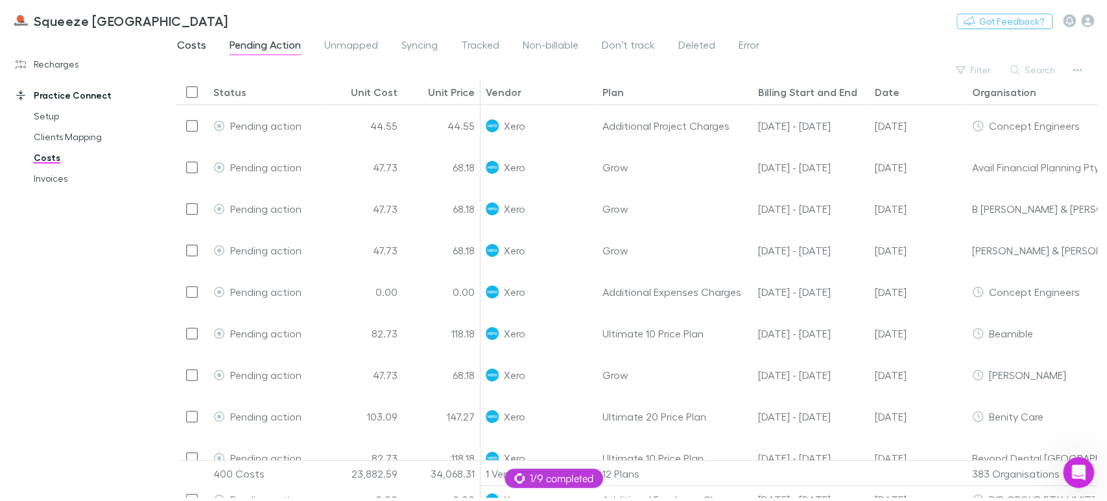
click at [192, 47] on span "Costs" at bounding box center [191, 46] width 29 height 17
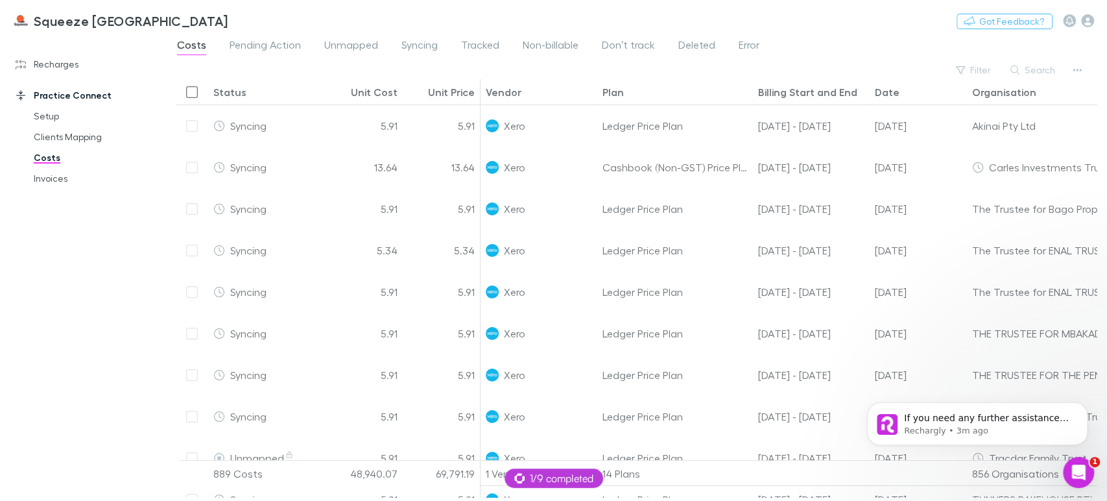
scroll to position [191, 0]
